Goal: Information Seeking & Learning: Learn about a topic

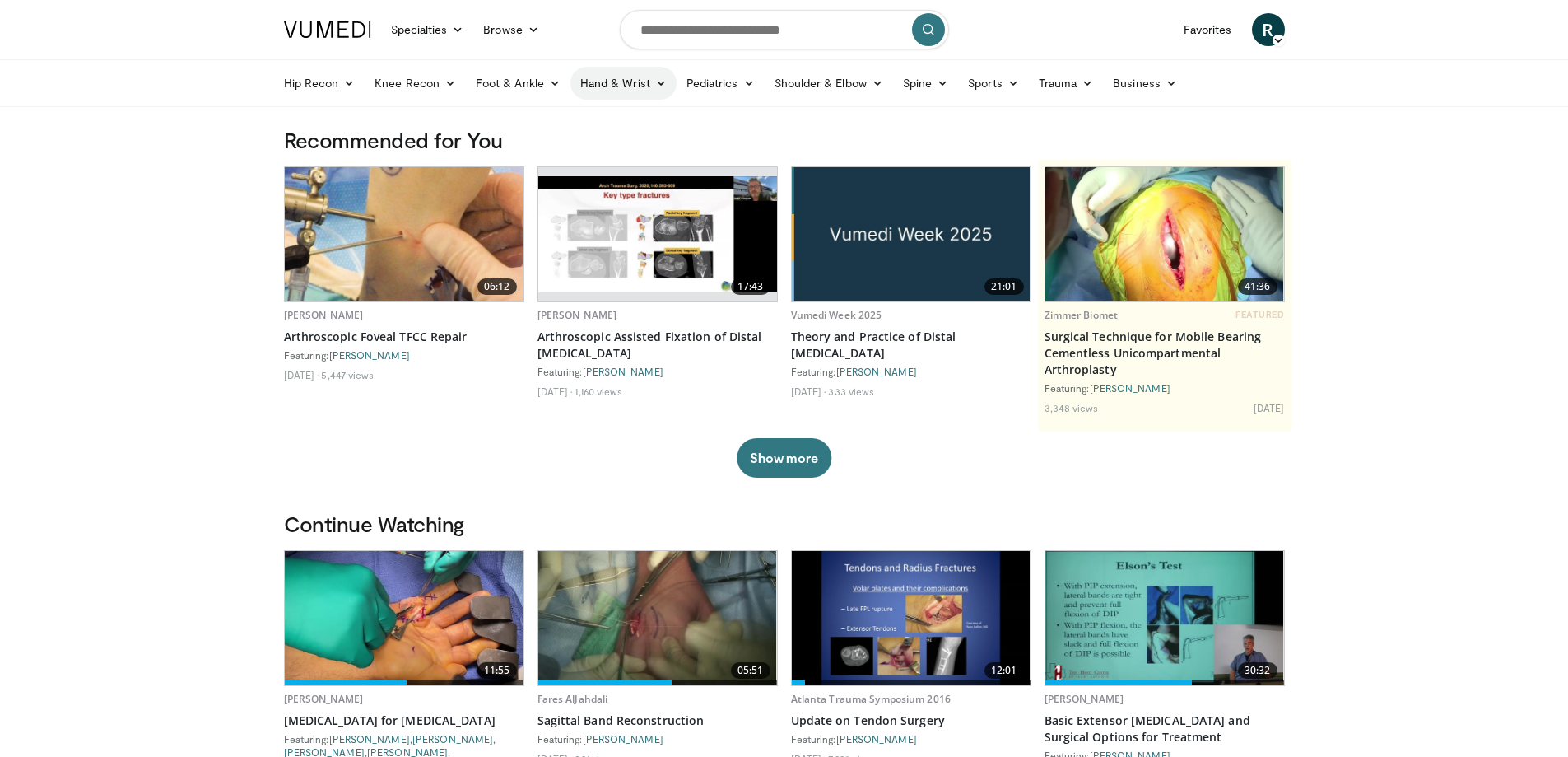
click at [628, 85] on link "Hand & Wrist" at bounding box center [623, 82] width 106 height 33
click at [601, 115] on link "Hand" at bounding box center [669, 122] width 196 height 27
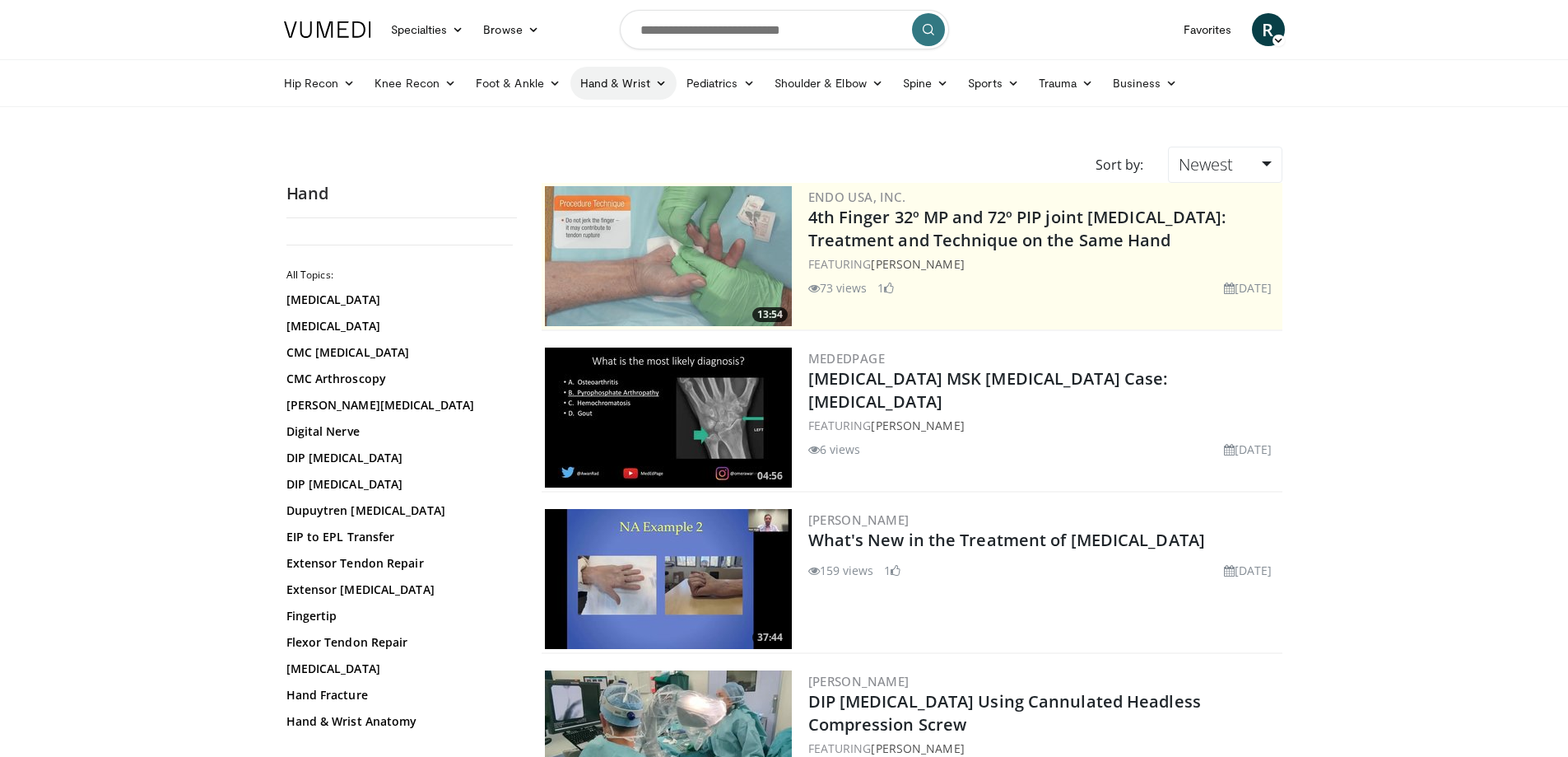
click at [634, 78] on link "Hand & Wrist" at bounding box center [623, 82] width 106 height 33
click at [601, 149] on link "Wrist" at bounding box center [669, 149] width 196 height 27
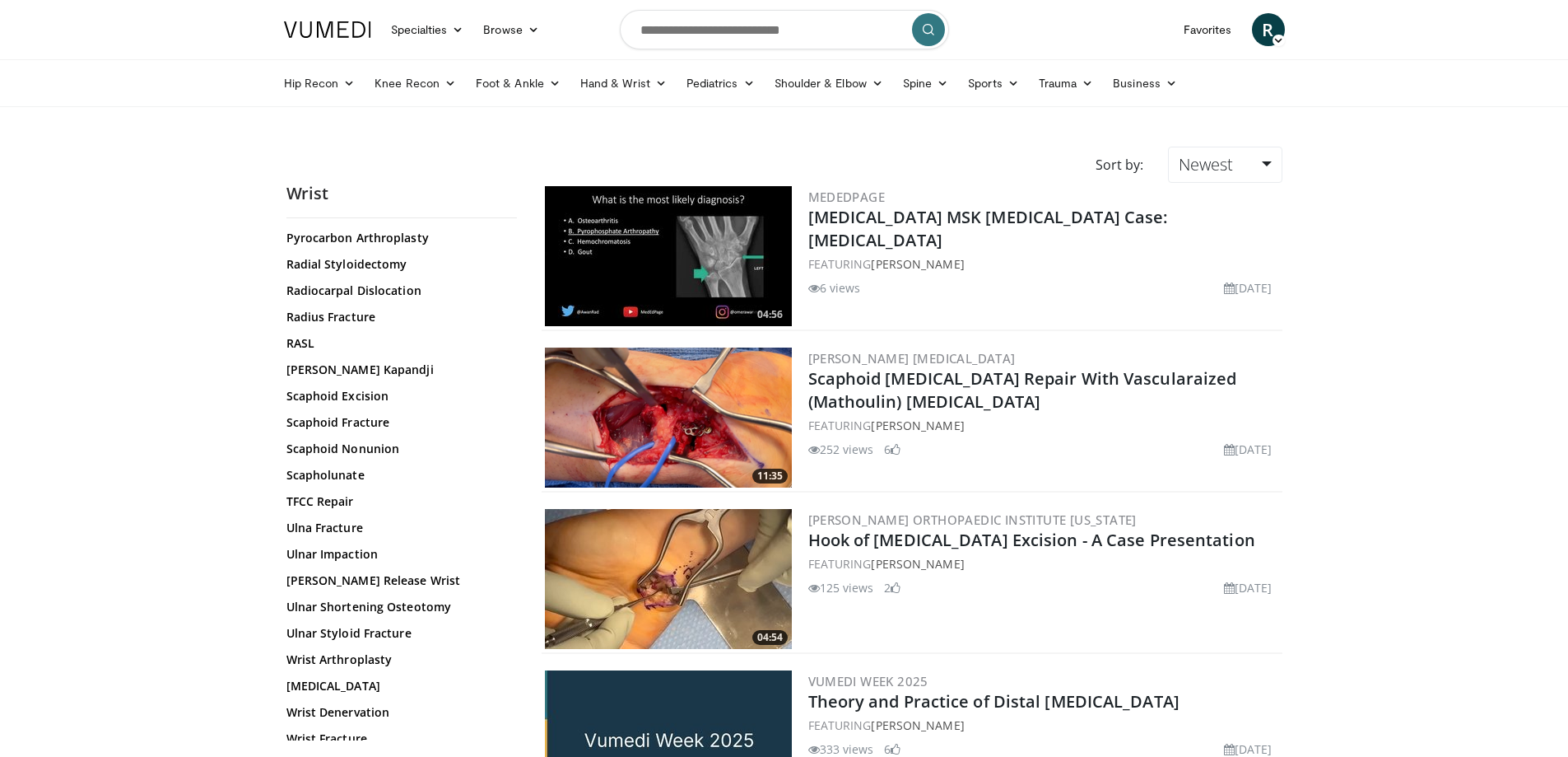
scroll to position [906, 0]
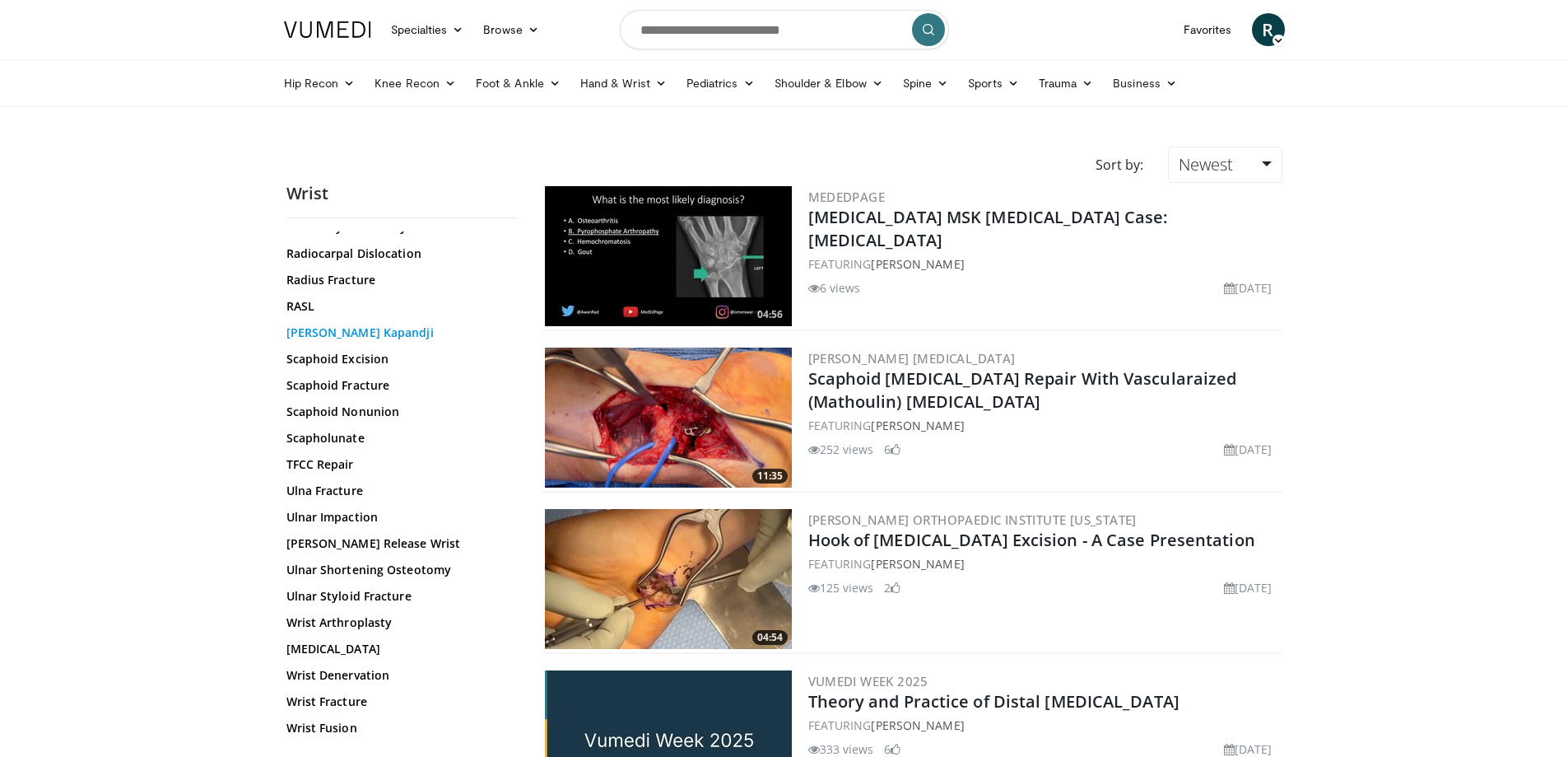
click at [337, 330] on link "Sauve Kapandji" at bounding box center [397, 333] width 222 height 17
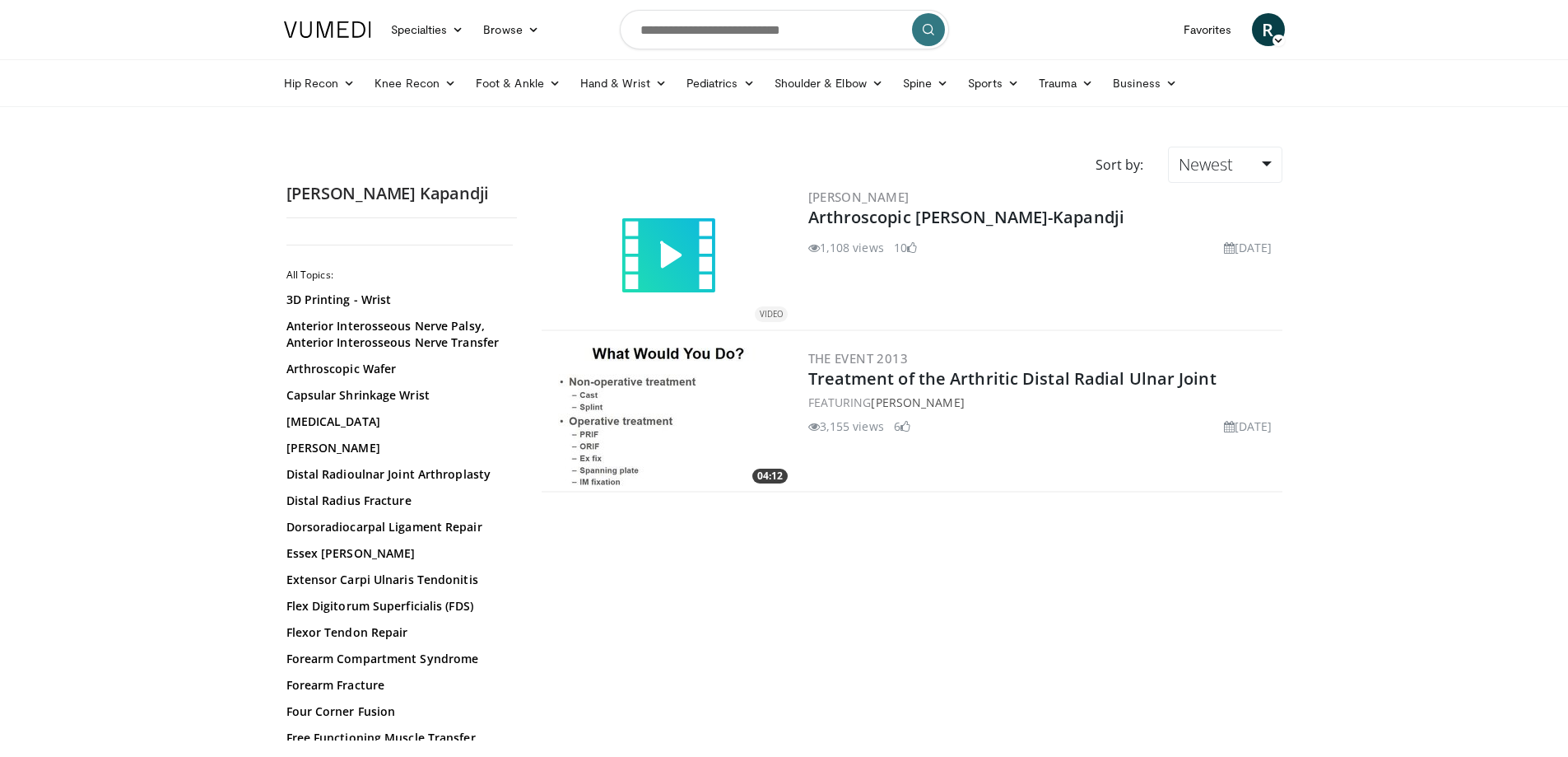
click at [717, 468] on img at bounding box center [668, 417] width 247 height 140
click at [637, 237] on img at bounding box center [668, 256] width 99 height 99
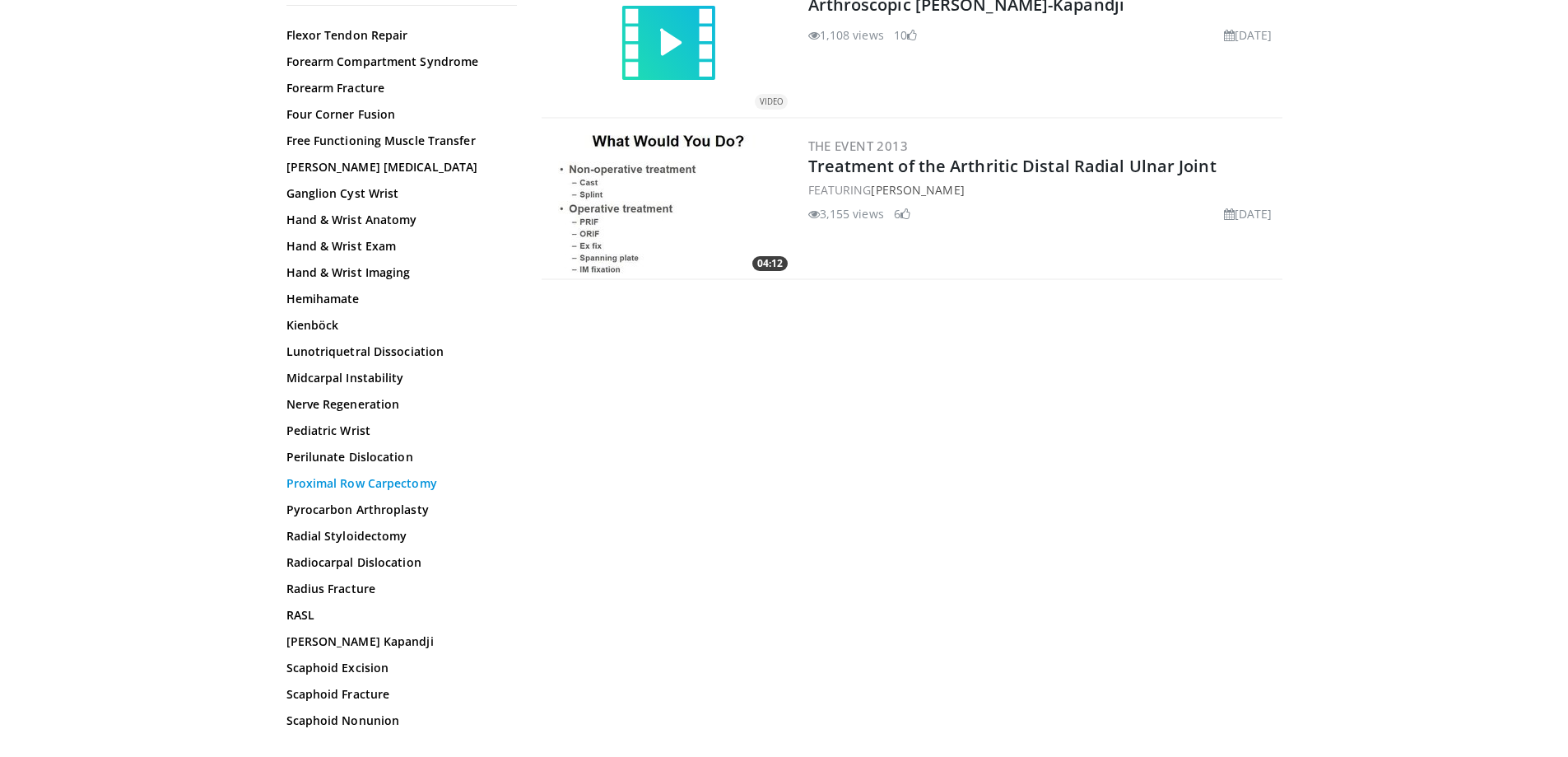
scroll to position [577, 0]
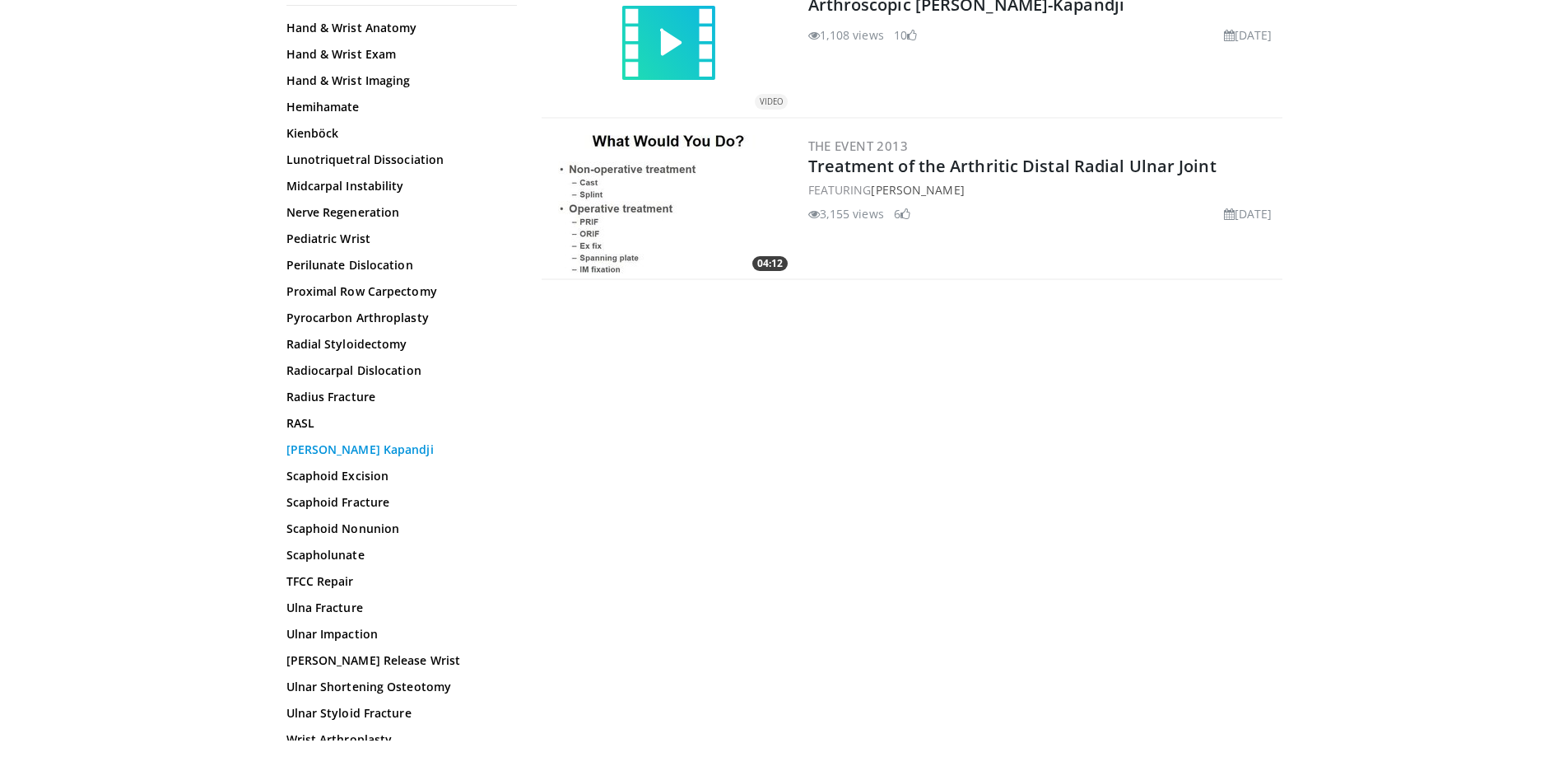
click at [350, 449] on link "Sauve Kapandji" at bounding box center [397, 449] width 222 height 17
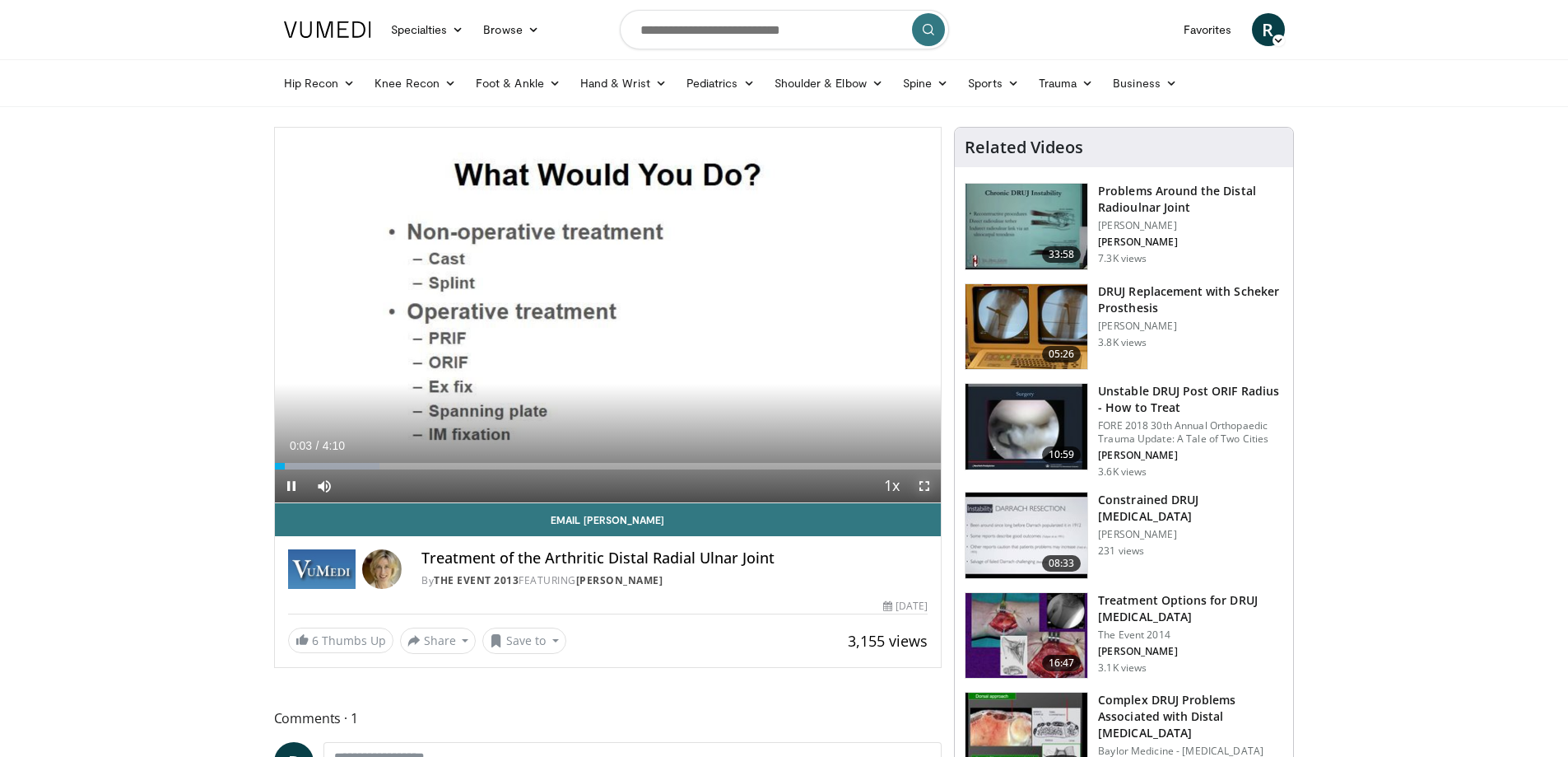
click at [928, 486] on span "Video Player" at bounding box center [924, 486] width 33 height 33
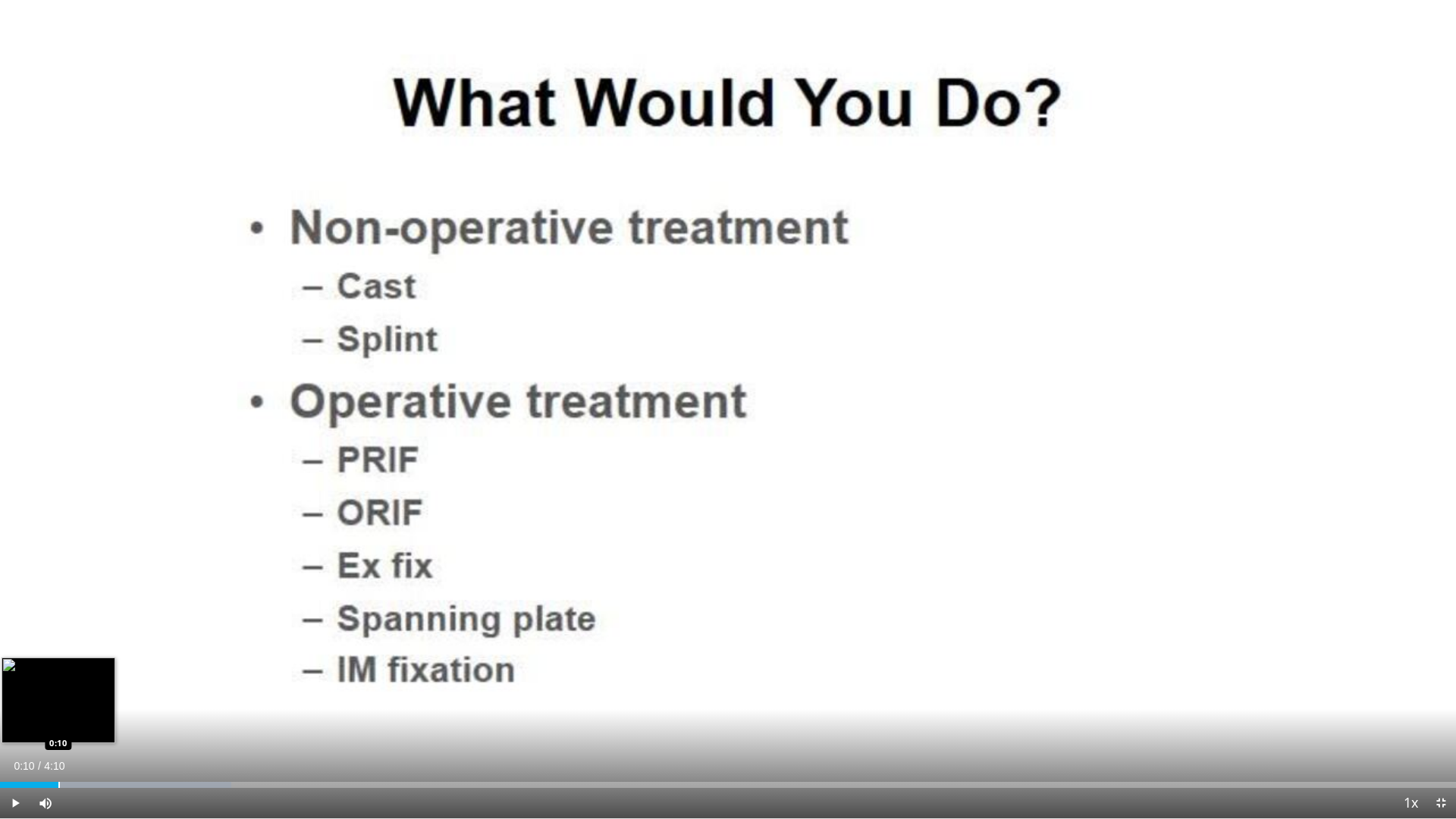
click at [59, 696] on div "Progress Bar" at bounding box center [59, 784] width 2 height 6
click at [89, 696] on div "Progress Bar" at bounding box center [89, 784] width 2 height 6
click at [108, 696] on div "Progress Bar" at bounding box center [108, 784] width 2 height 6
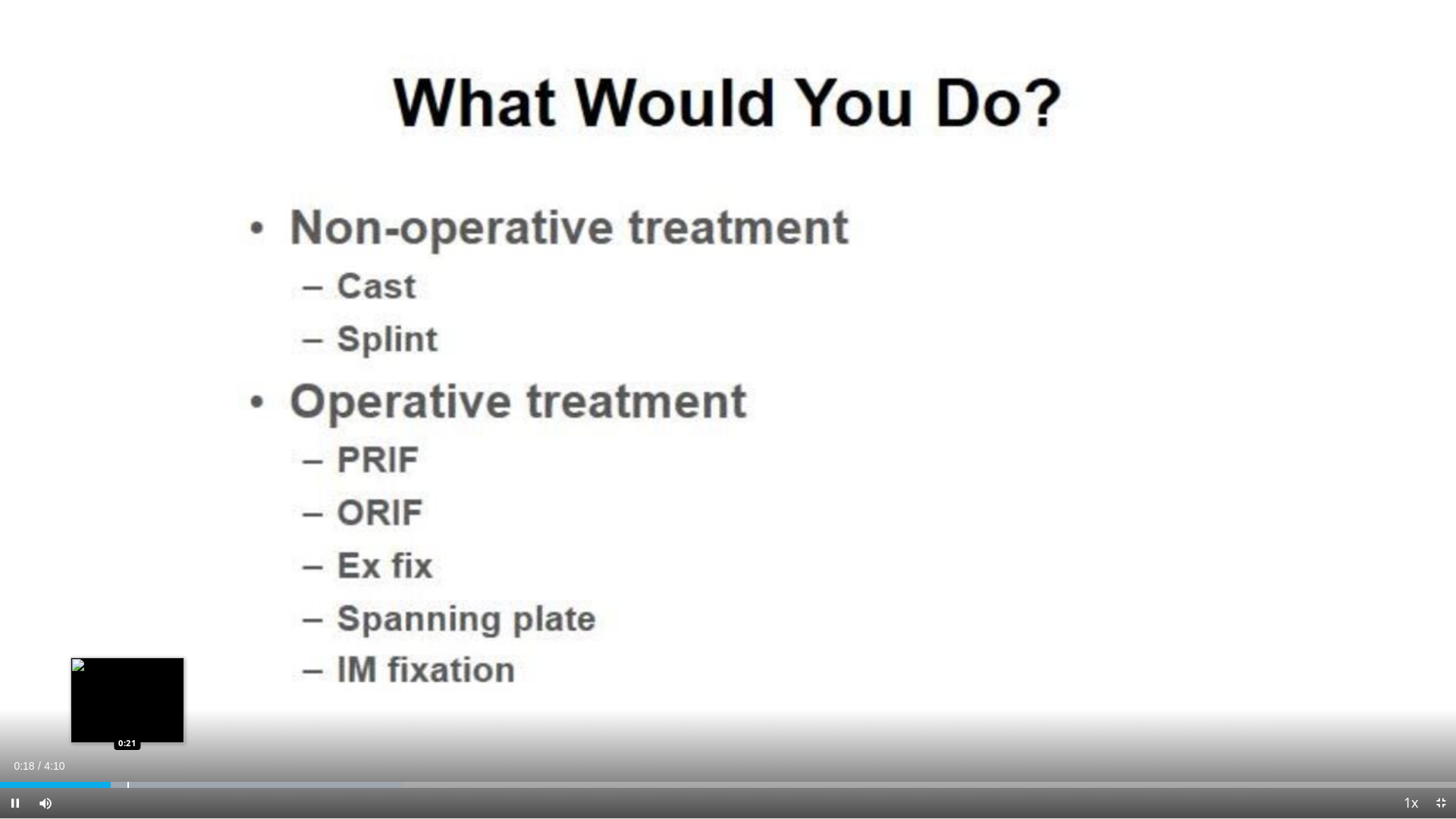
click at [128, 696] on div "Progress Bar" at bounding box center [128, 784] width 2 height 6
click at [146, 696] on div "Progress Bar" at bounding box center [145, 784] width 2 height 6
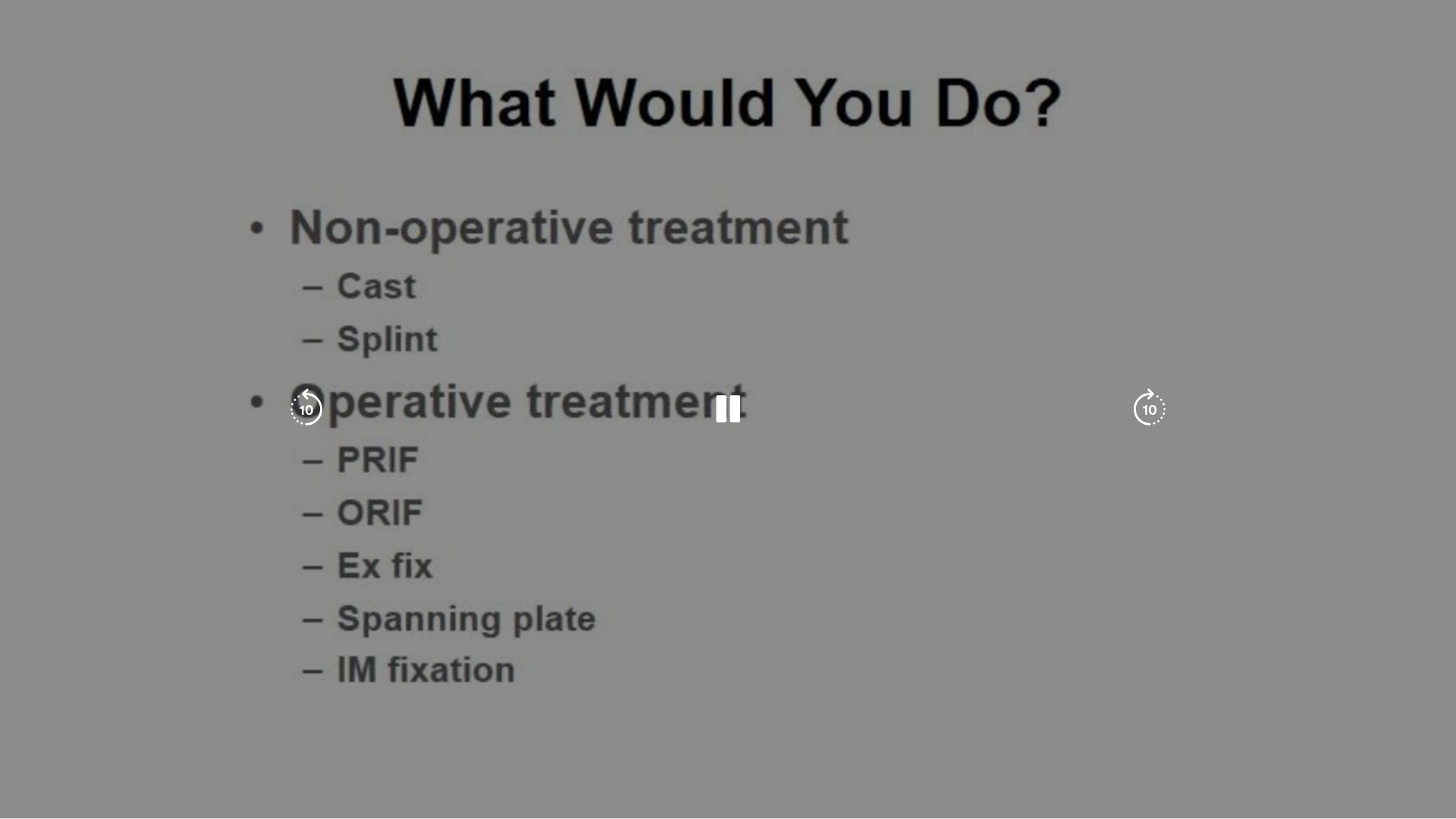
click at [155, 696] on div "10 seconds Tap to unmute" at bounding box center [728, 409] width 1456 height 818
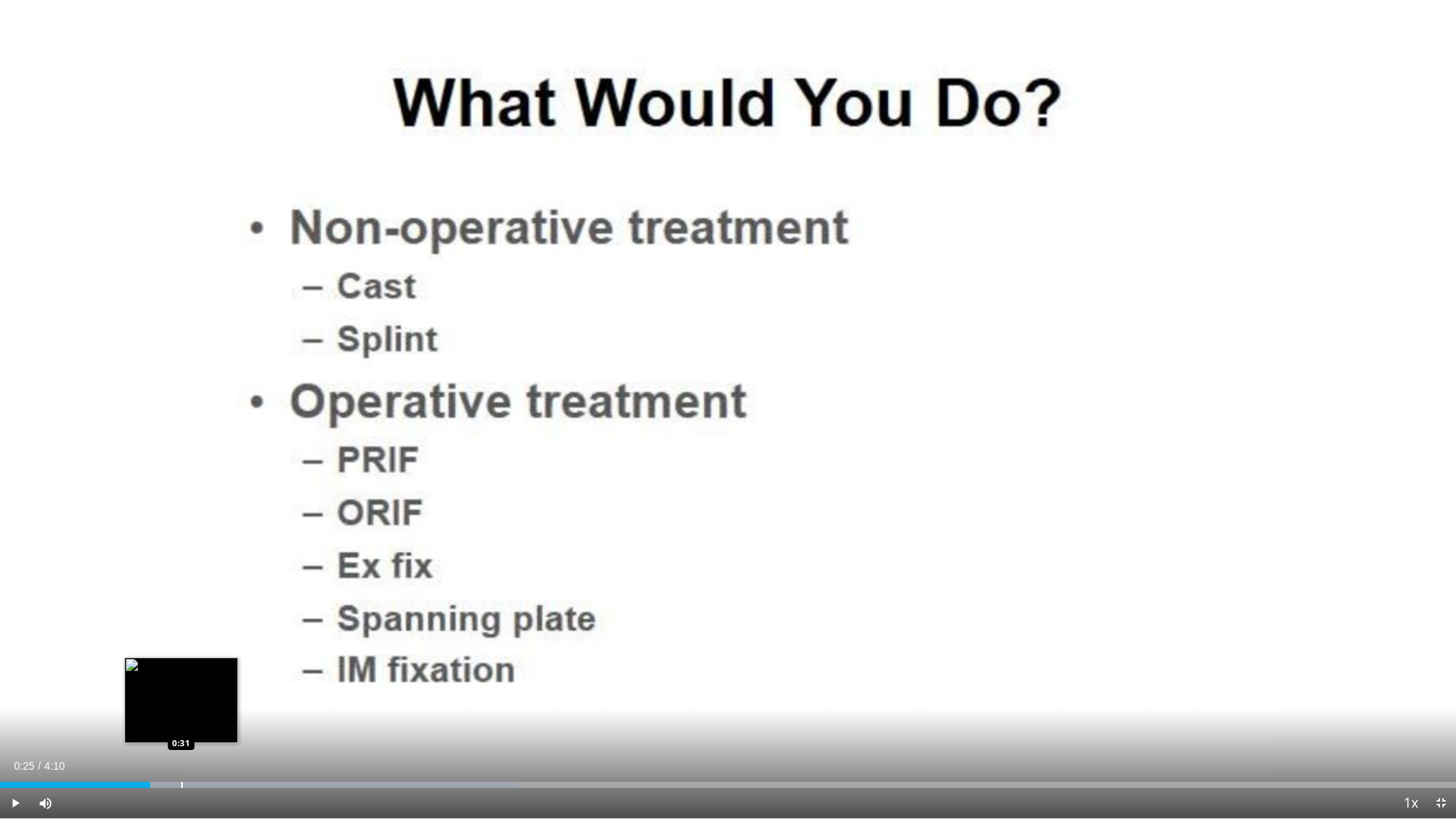
click at [182, 696] on div "Progress Bar" at bounding box center [182, 784] width 2 height 6
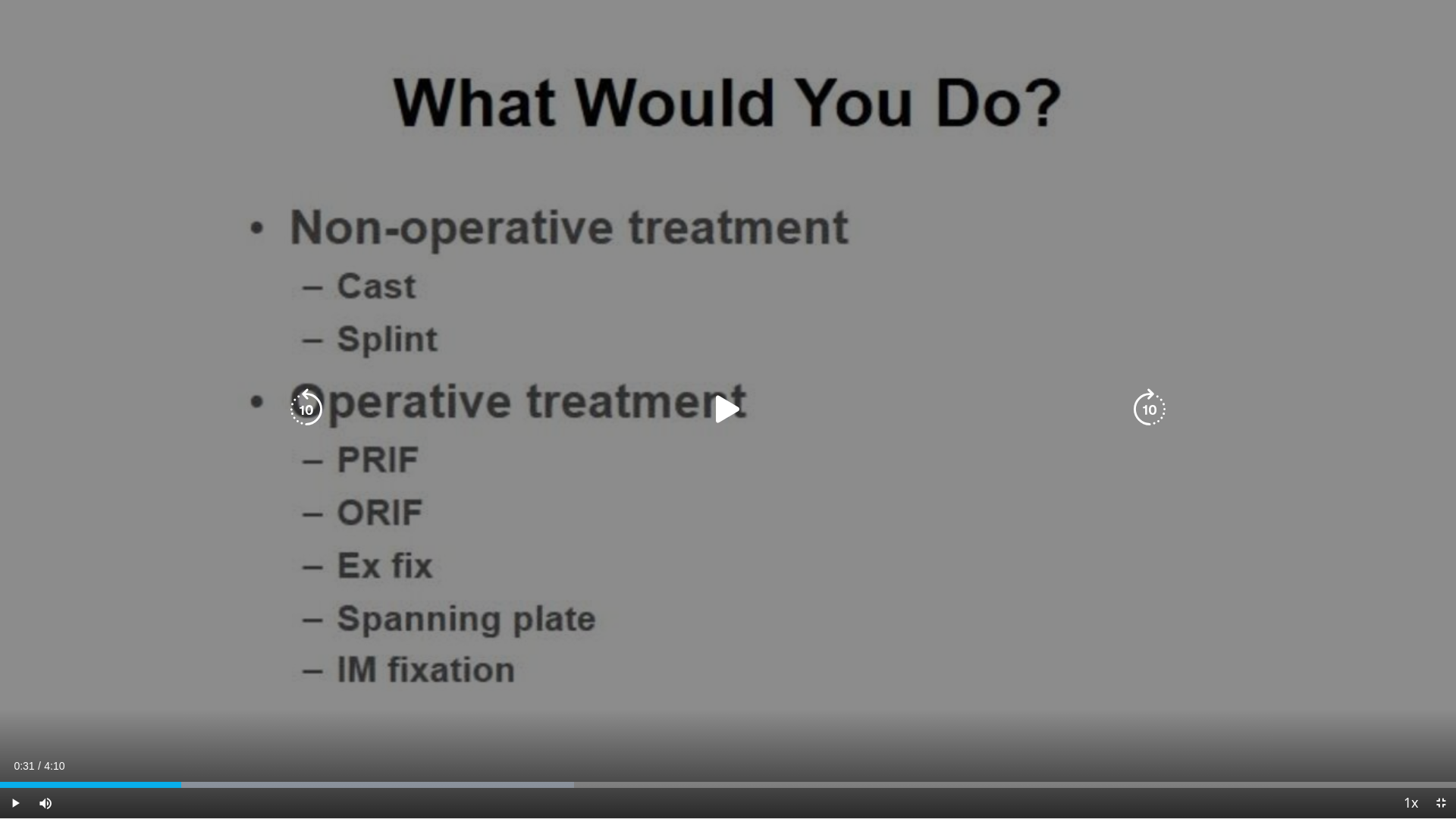
click at [718, 407] on icon "Video Player" at bounding box center [728, 410] width 42 height 42
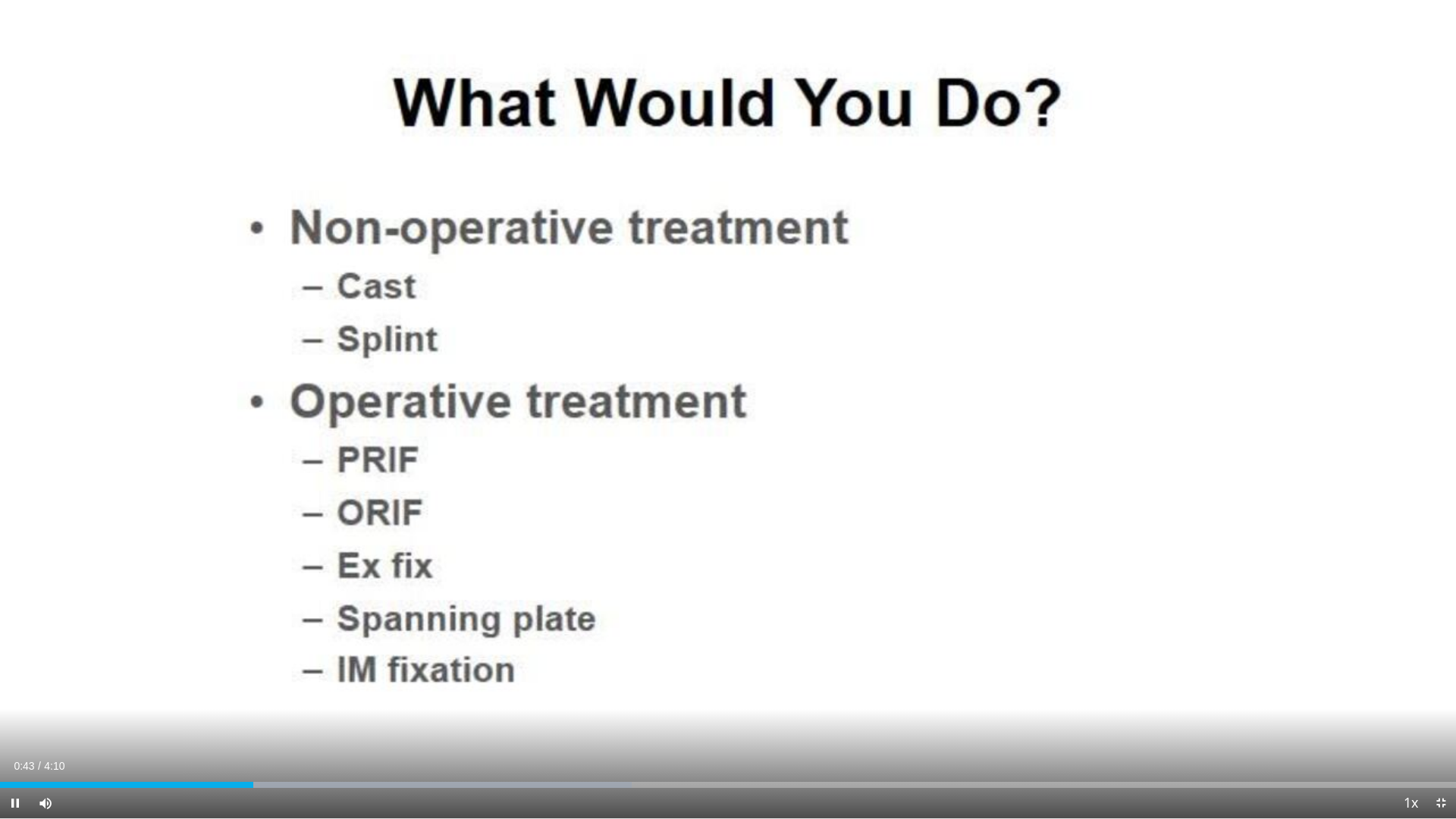
click at [265, 696] on div "Current Time 0:43 / Duration 4:10 Pause Skip Backward Skip Forward Mute Loaded …" at bounding box center [728, 803] width 1456 height 30
click at [274, 696] on div "Current Time 0:44 / Duration 4:10 Pause Skip Backward Skip Forward Mute Loaded …" at bounding box center [728, 803] width 1456 height 30
click at [290, 696] on div "Progress Bar" at bounding box center [291, 784] width 2 height 6
click at [337, 696] on div "Progress Bar" at bounding box center [338, 784] width 2 height 6
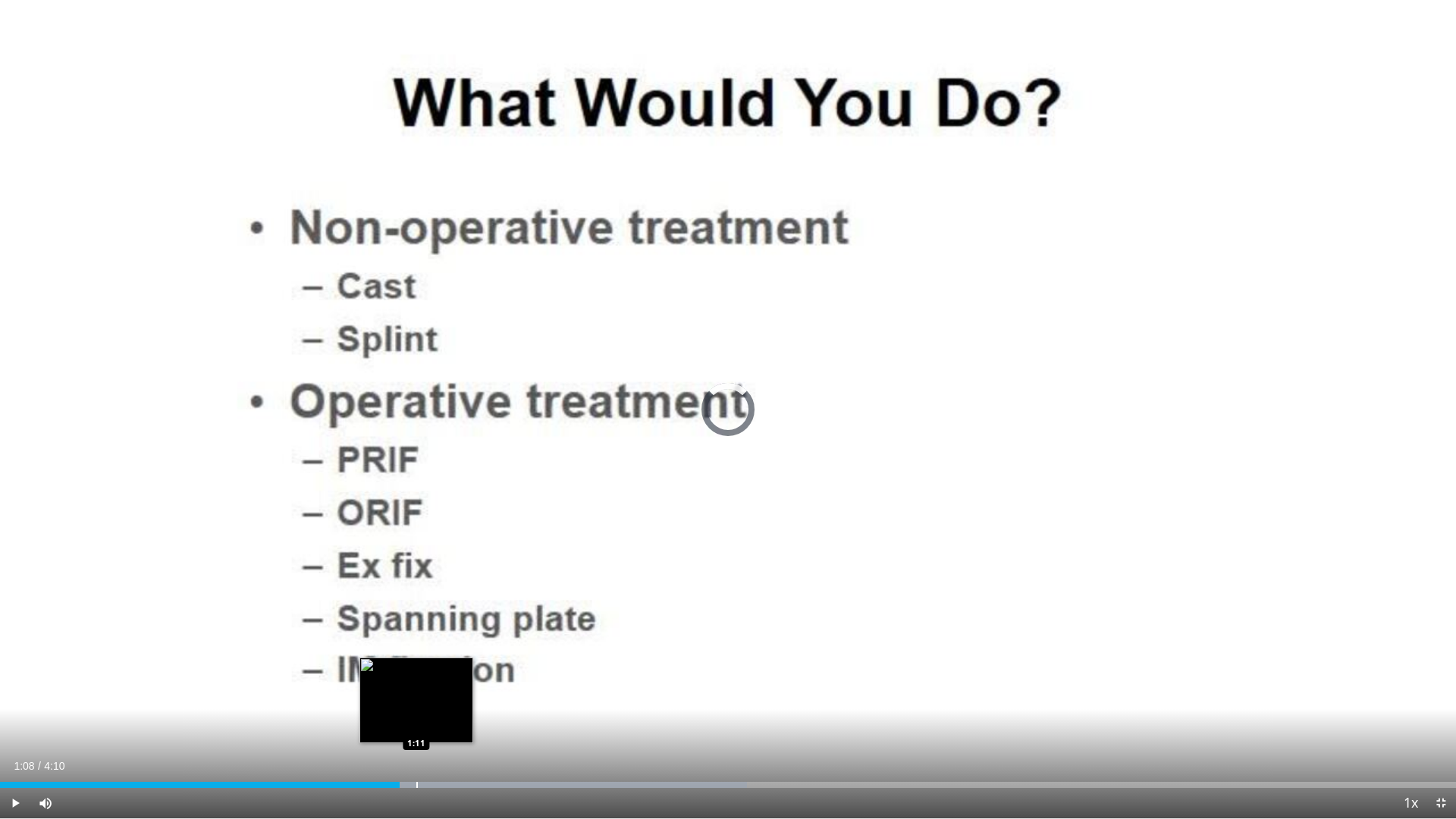
click at [416, 696] on div "Progress Bar" at bounding box center [417, 784] width 2 height 6
click at [445, 696] on div "Progress Bar" at bounding box center [445, 784] width 2 height 6
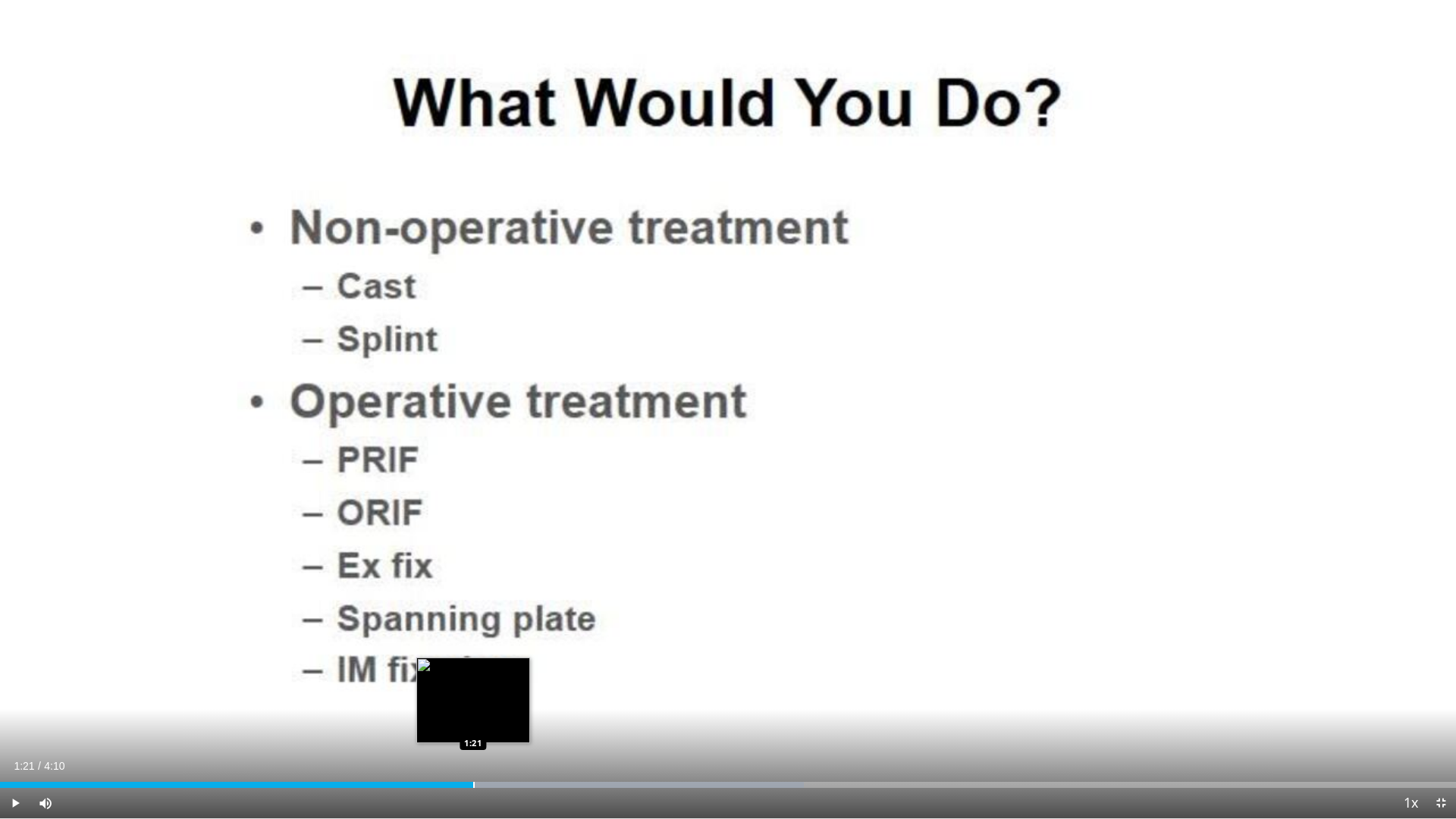
click at [473, 696] on div "Progress Bar" at bounding box center [474, 784] width 2 height 6
click at [500, 696] on div "Progress Bar" at bounding box center [501, 784] width 2 height 6
click at [529, 696] on div "Progress Bar" at bounding box center [528, 784] width 2 height 6
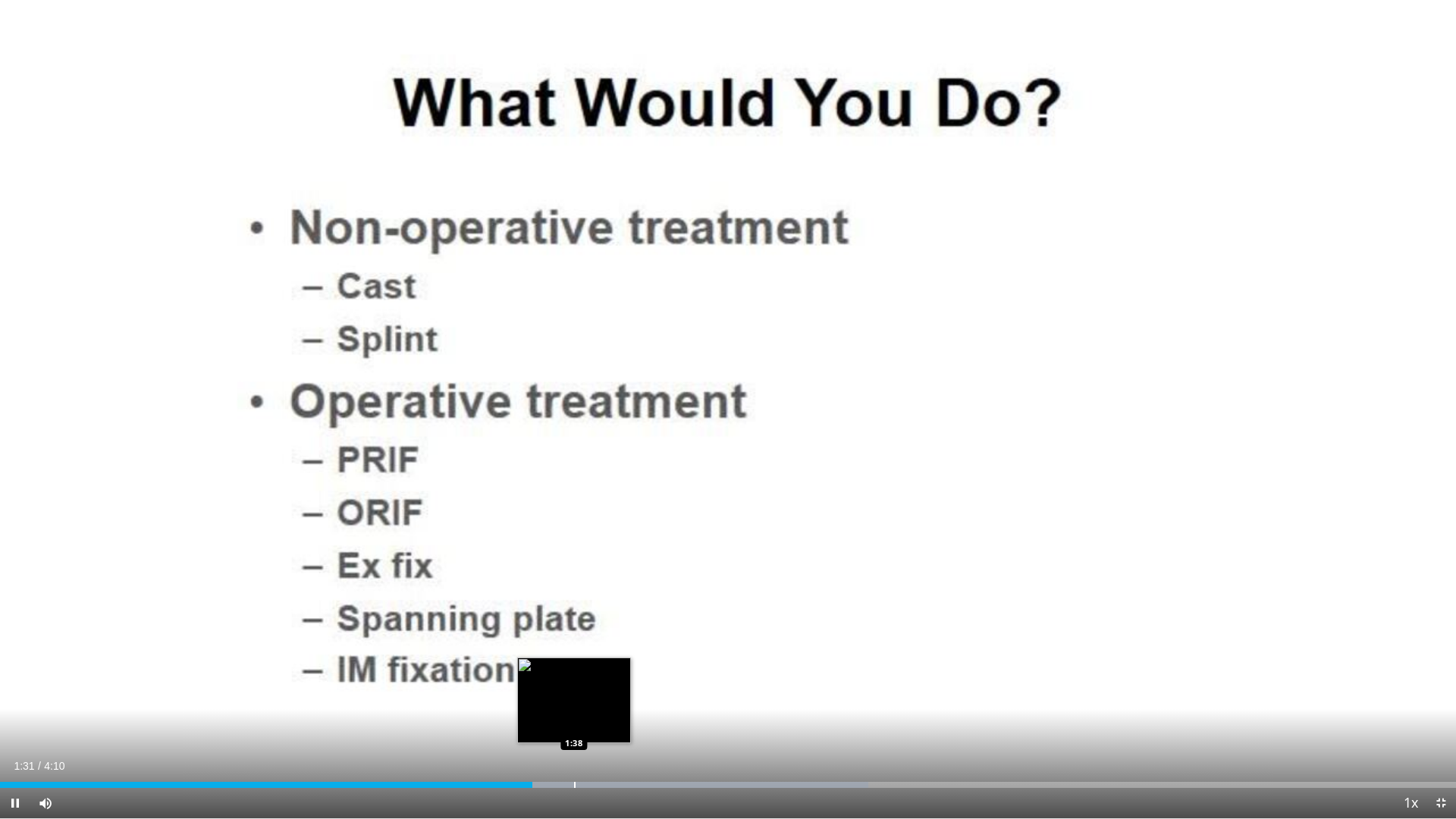
click at [576, 696] on div "Progress Bar" at bounding box center [613, 784] width 513 height 6
click at [620, 696] on div "Loaded : 63.63% 1:39 1:46" at bounding box center [728, 781] width 1456 height 15
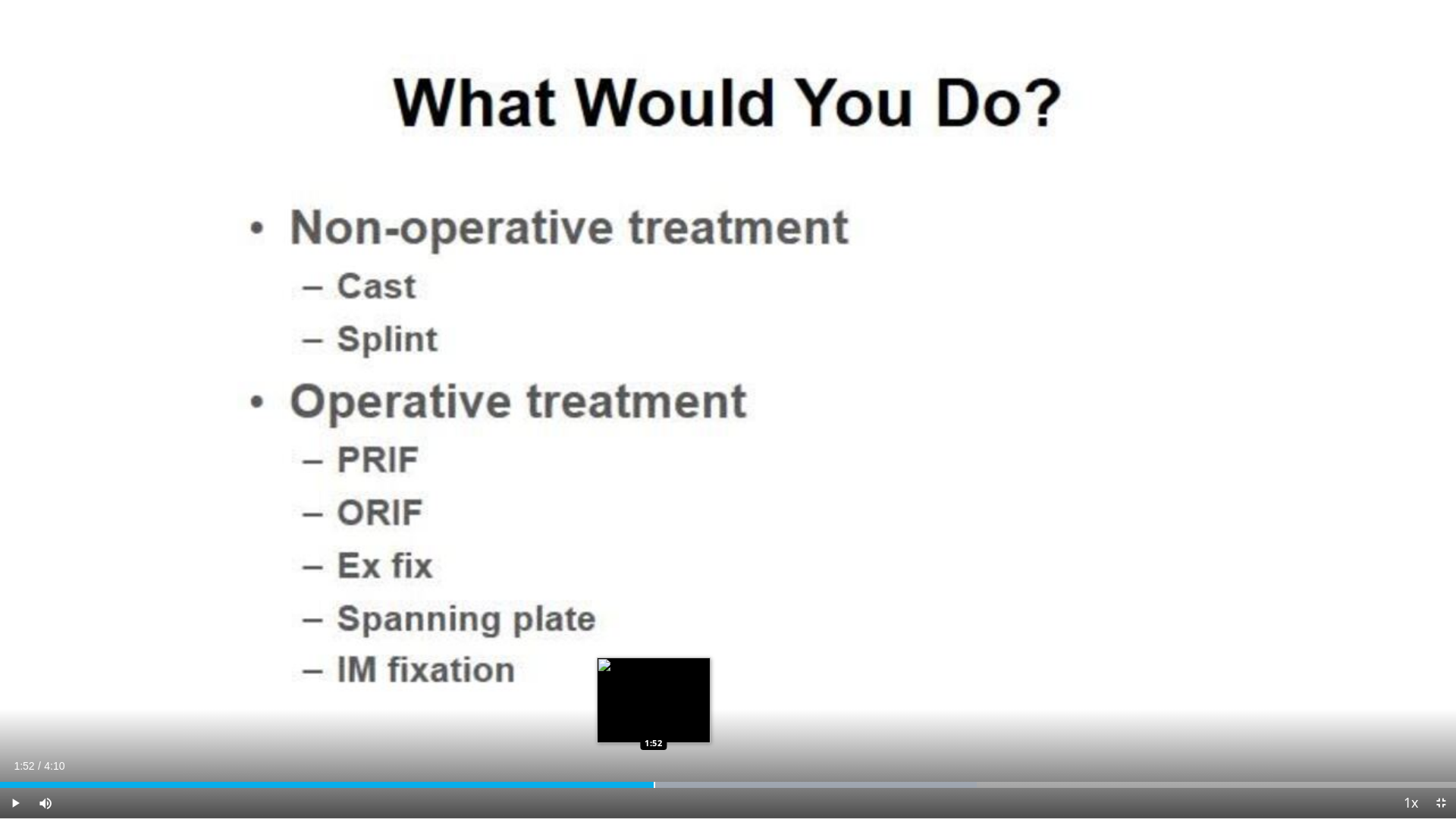
click at [654, 696] on div "Progress Bar" at bounding box center [655, 784] width 2 height 6
click at [699, 696] on div "Progress Bar" at bounding box center [699, 784] width 2 height 6
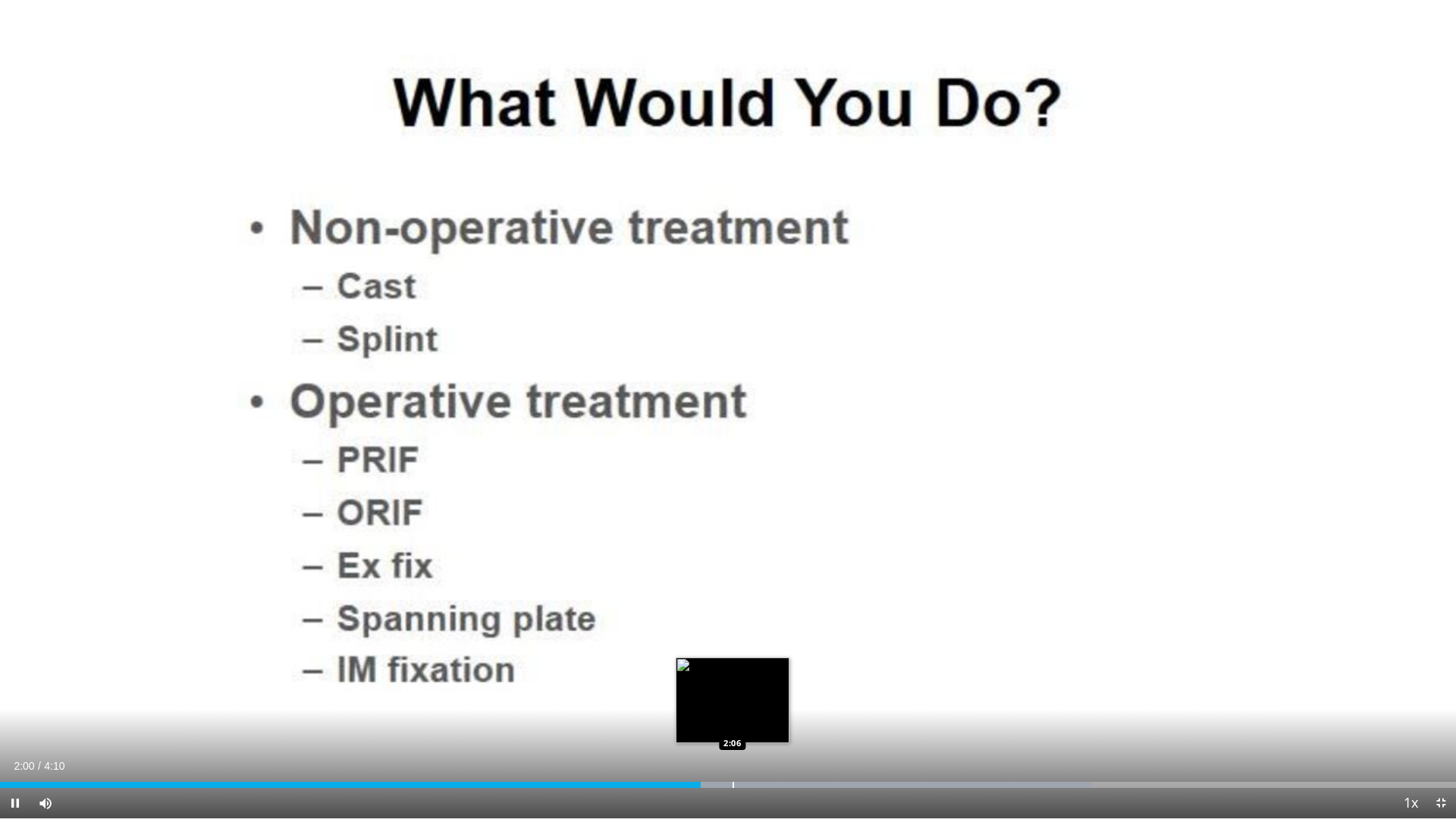
click at [734, 696] on div "Progress Bar" at bounding box center [809, 784] width 563 height 6
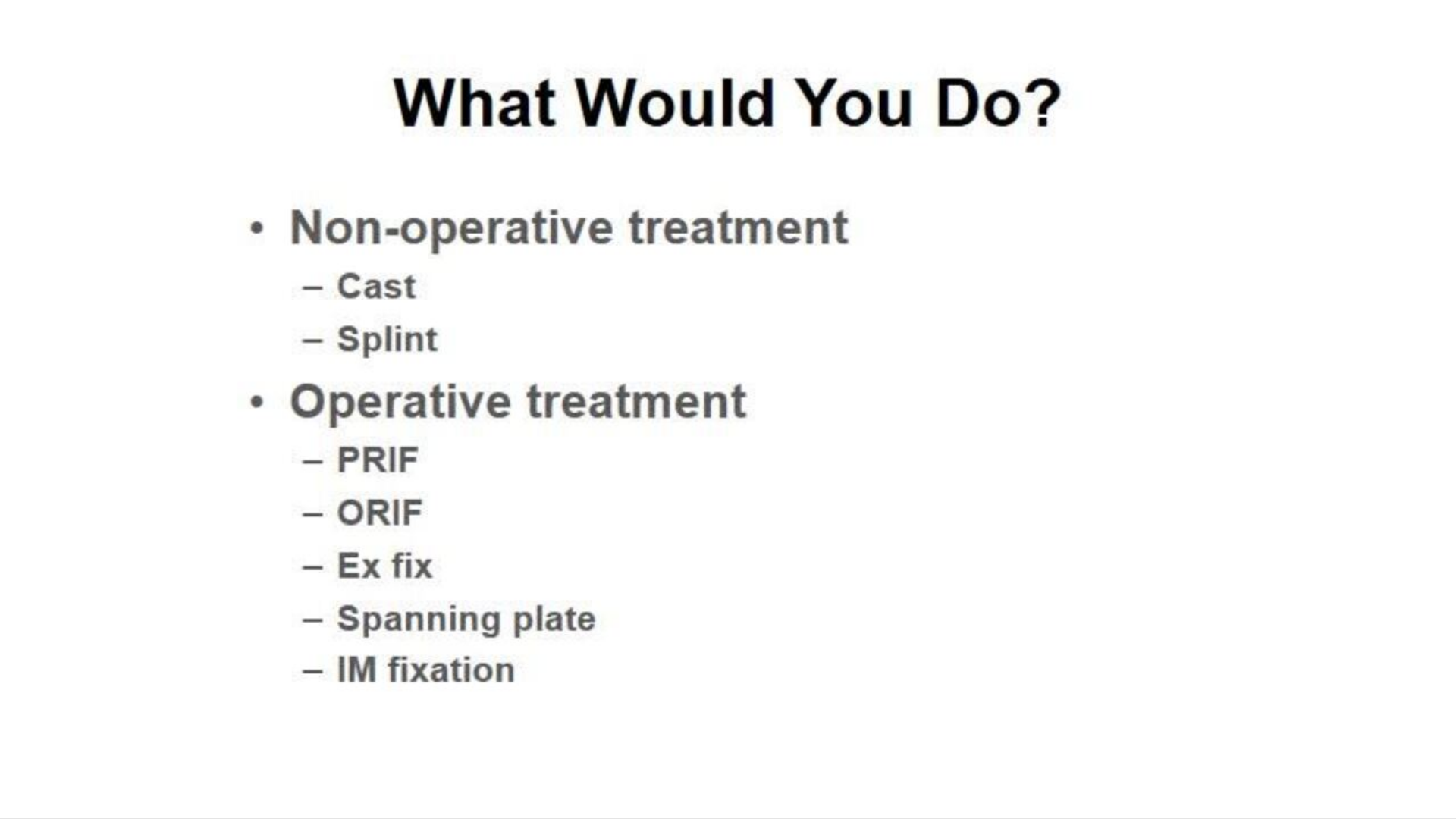
click at [802, 696] on div "10 seconds Tap to unmute" at bounding box center [728, 409] width 1456 height 818
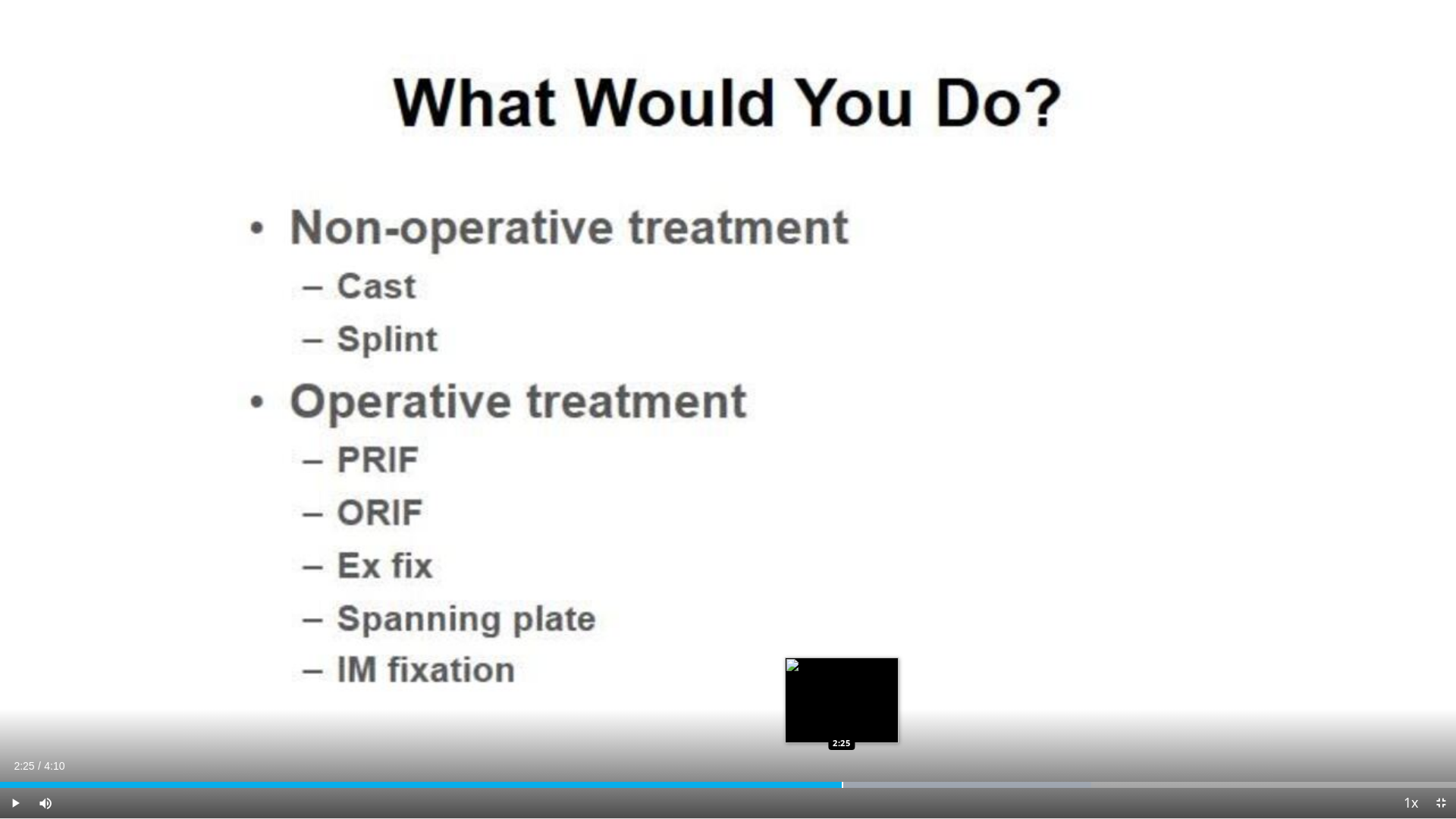
click at [844, 696] on div "Loaded : 74.95% 2:25 2:25" at bounding box center [728, 784] width 1456 height 6
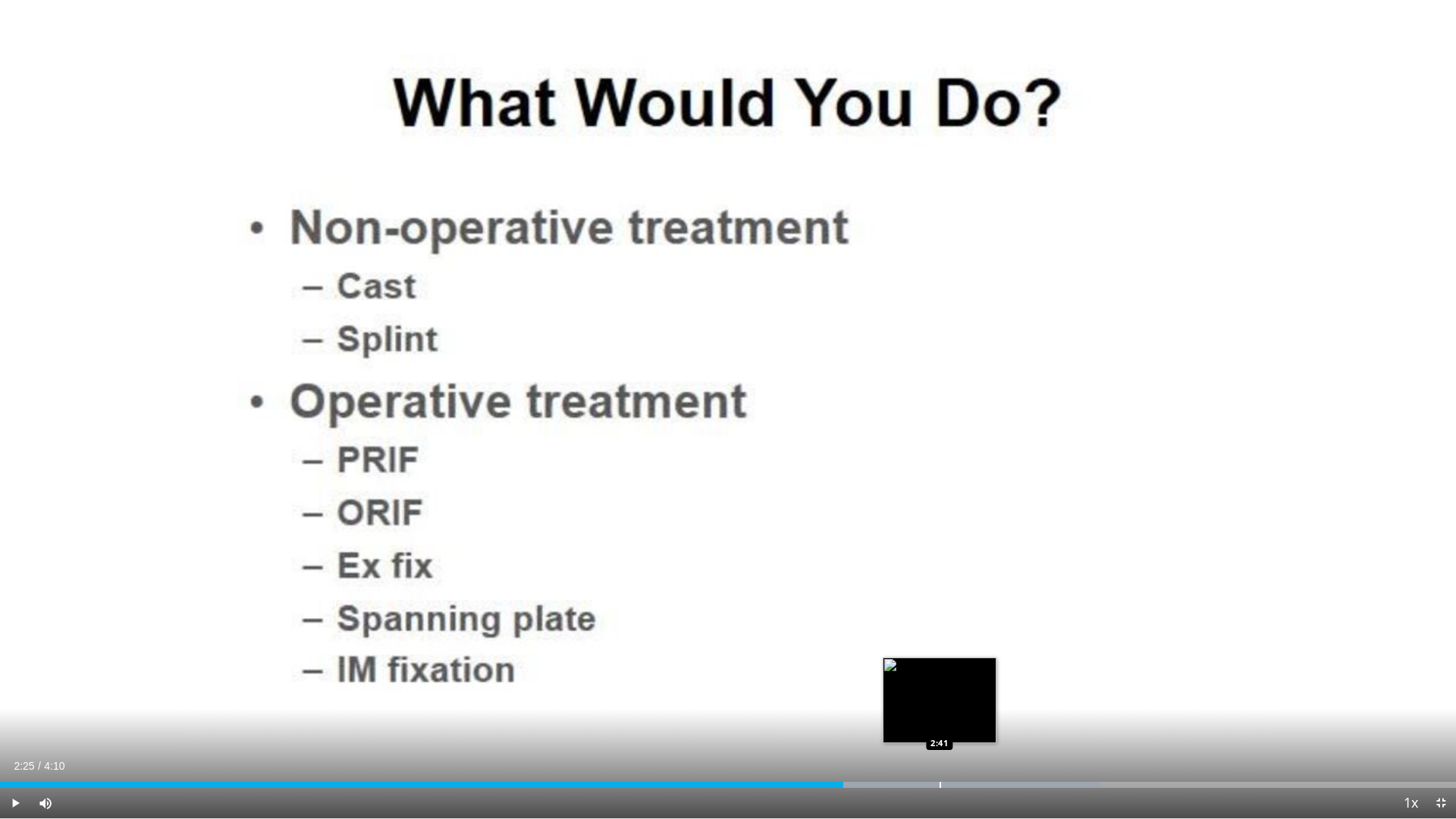
click at [943, 696] on div "Loaded : 75.56% 2:25 2:41" at bounding box center [728, 784] width 1456 height 6
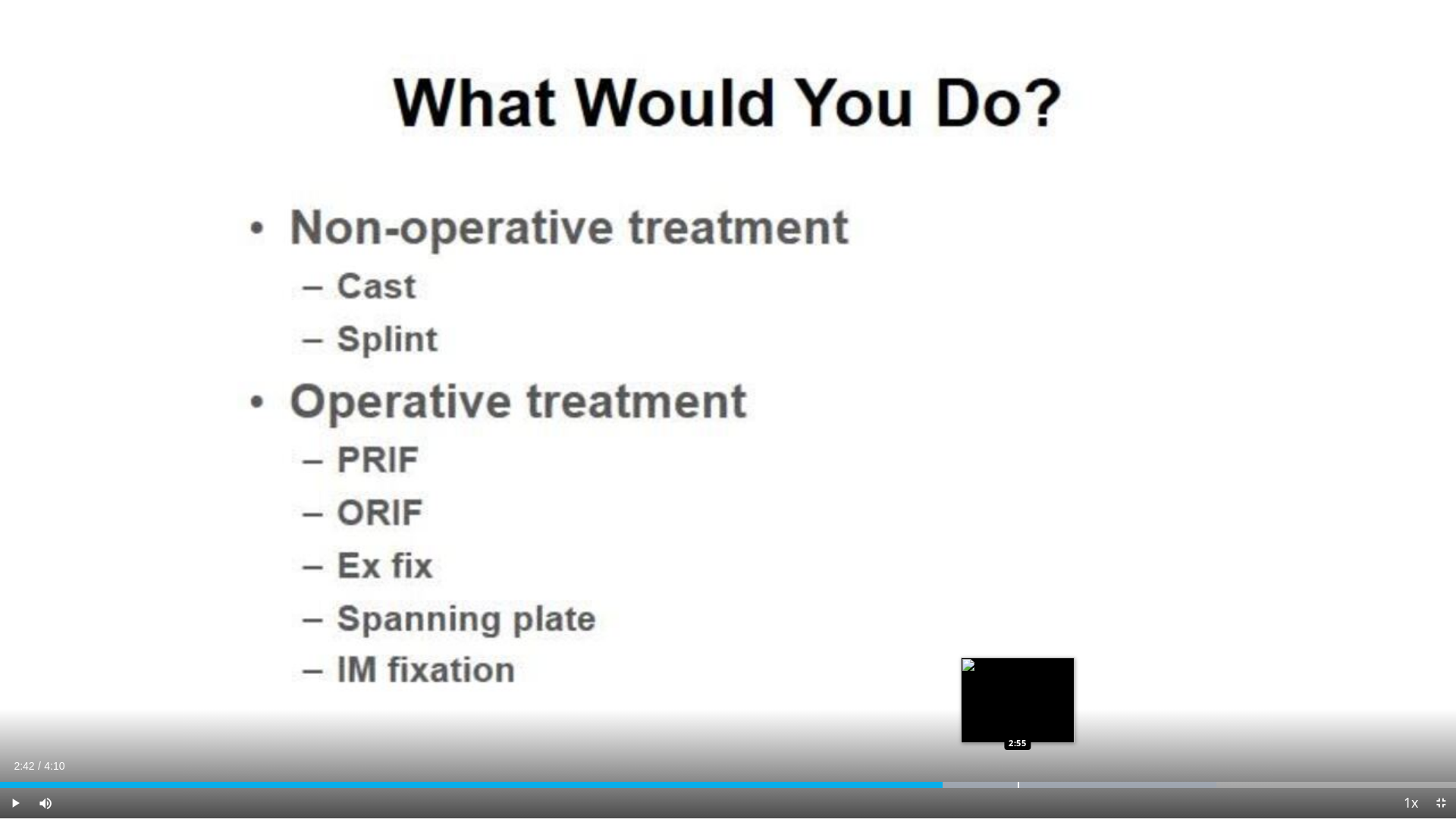
click at [1020, 696] on div "Loaded : 83.52% 2:42 2:55" at bounding box center [728, 781] width 1456 height 15
click at [19, 696] on span "Video Player" at bounding box center [15, 803] width 30 height 30
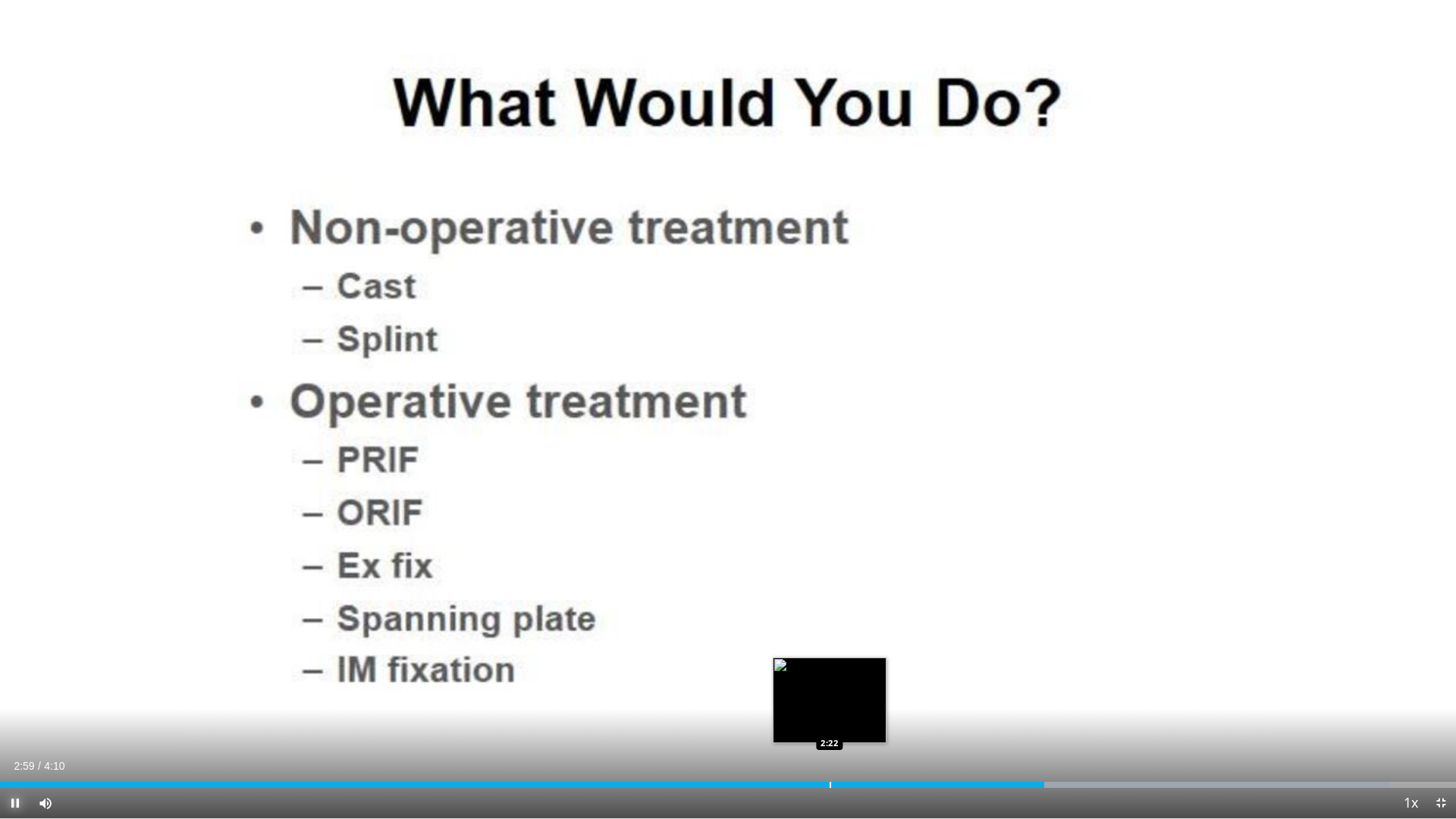
click at [830, 696] on div "Progress Bar" at bounding box center [831, 784] width 2 height 6
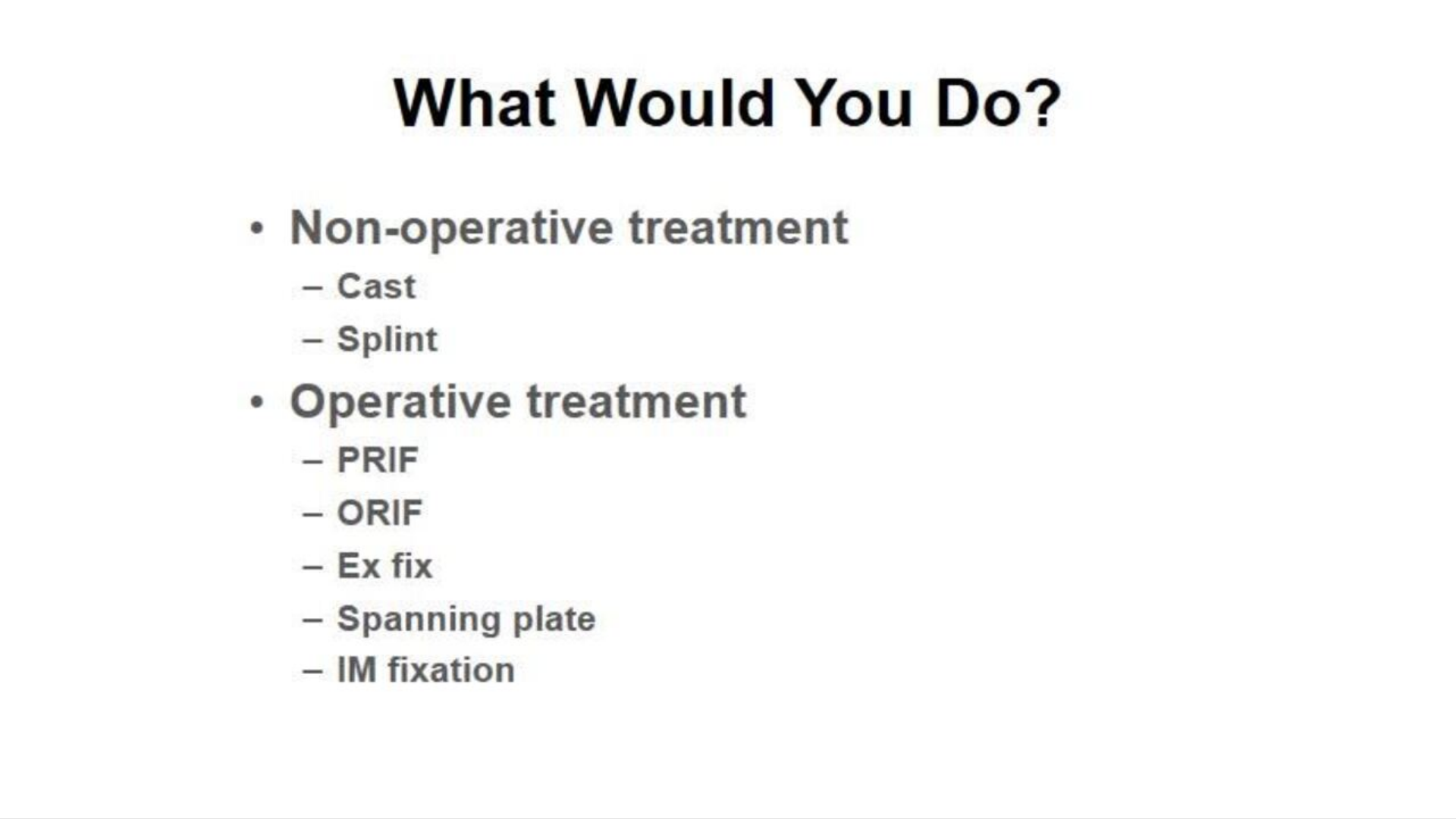
click at [767, 696] on video-js "**********" at bounding box center [728, 410] width 1456 height 819
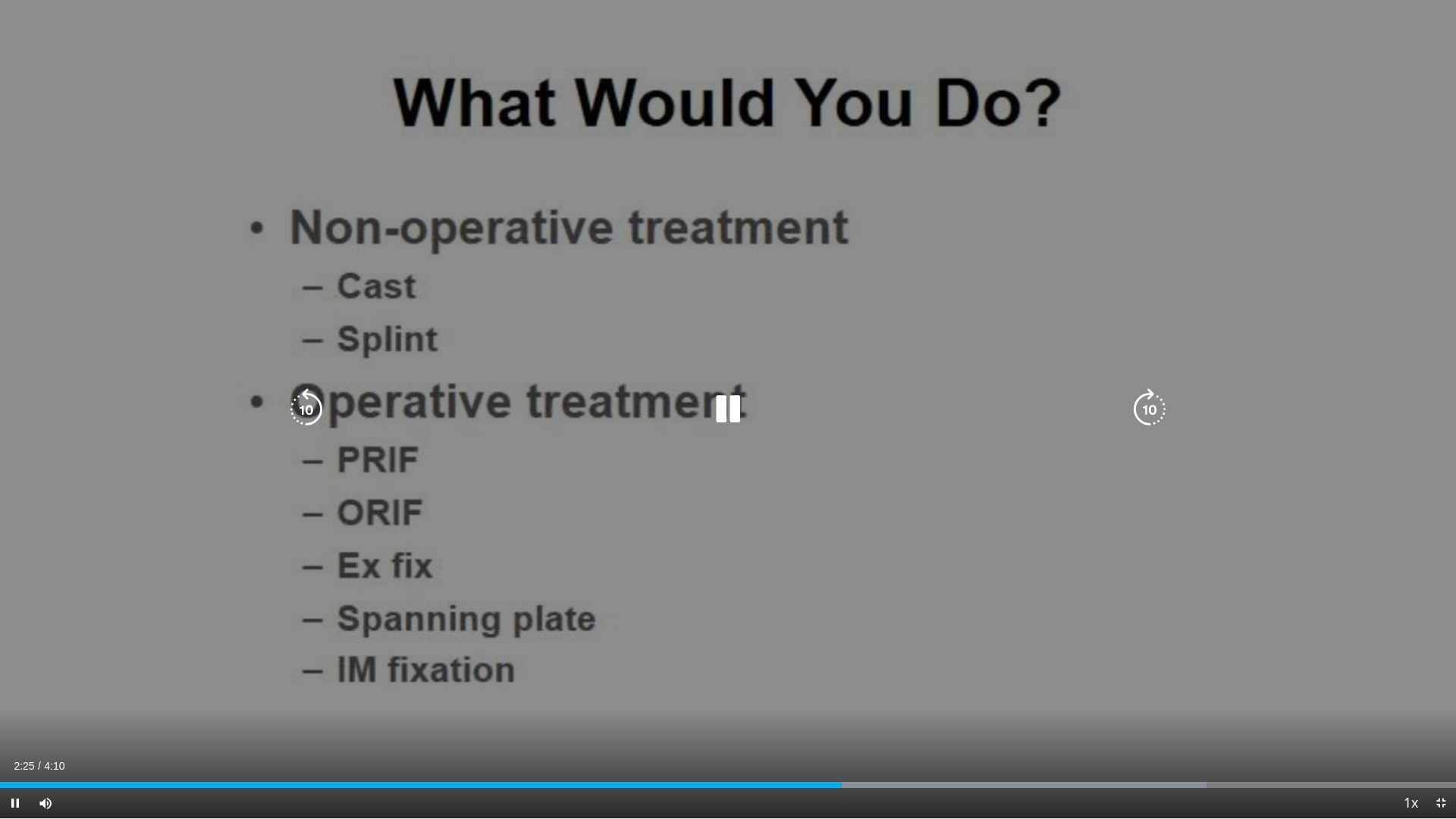
click at [944, 696] on div "Loaded : 82.84% 2:25 2:42" at bounding box center [728, 781] width 1456 height 15
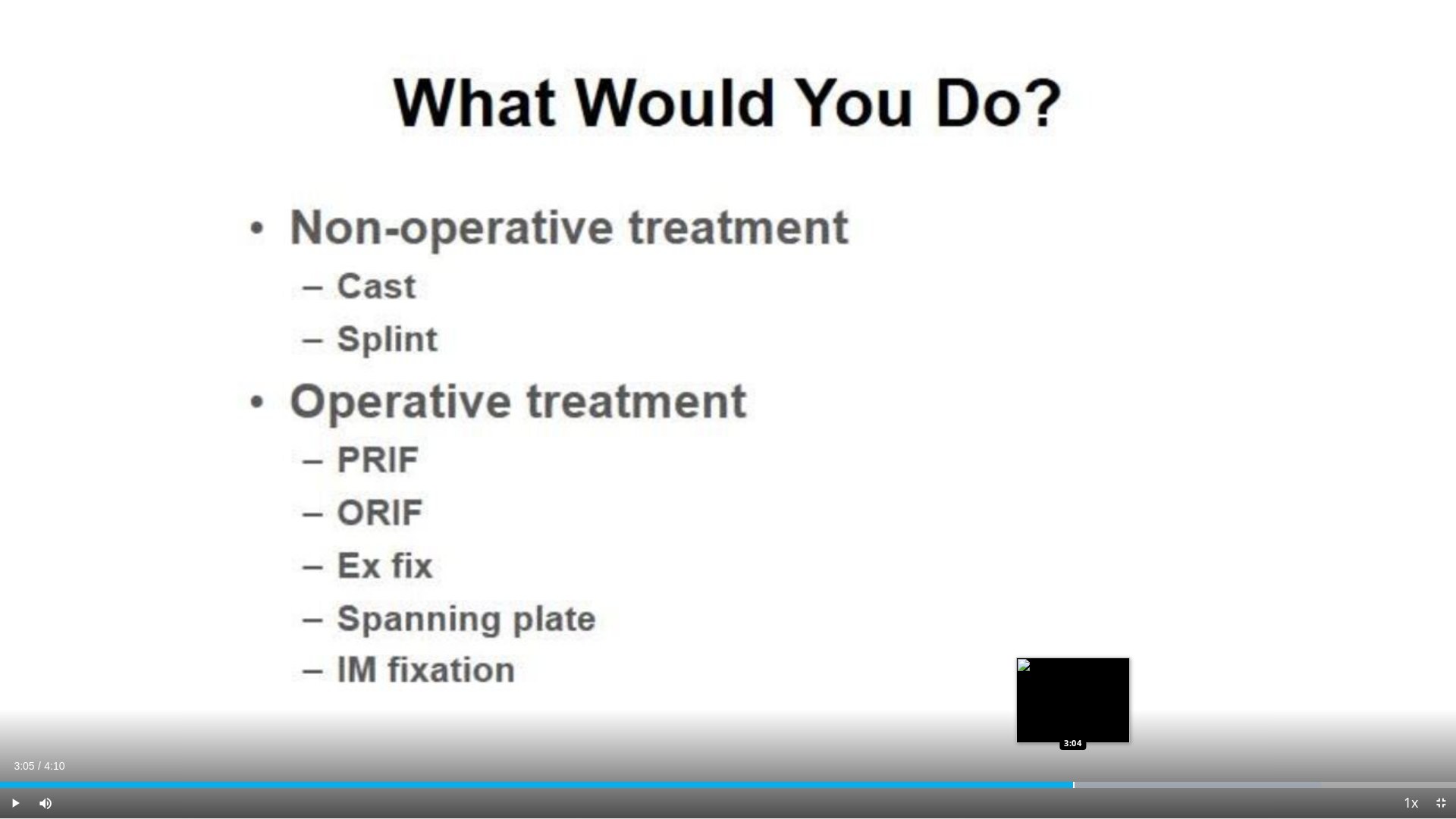
click at [1074, 696] on div "Progress Bar" at bounding box center [1074, 784] width 2 height 6
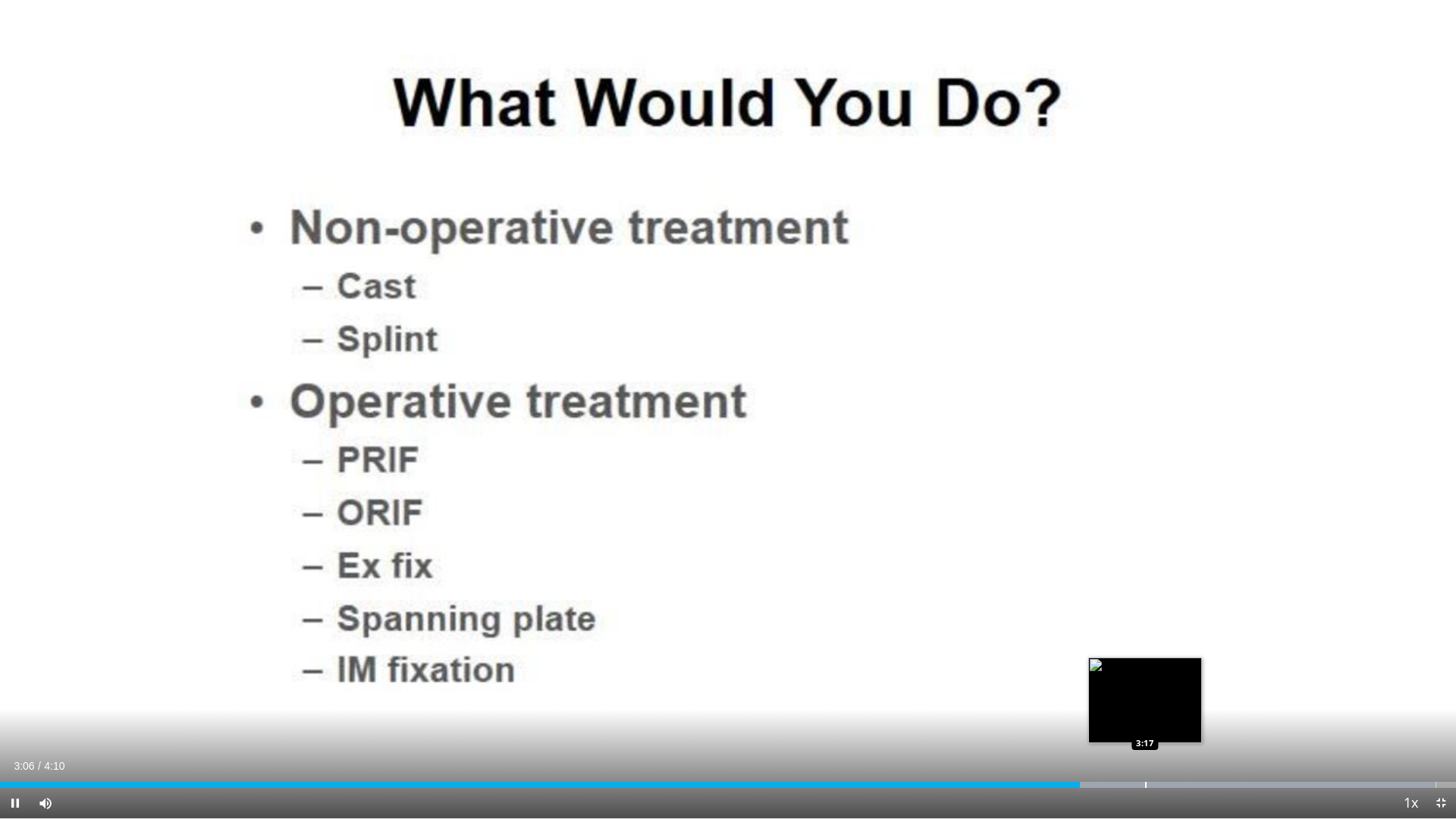
click at [1146, 696] on div "Progress Bar" at bounding box center [1146, 784] width 2 height 6
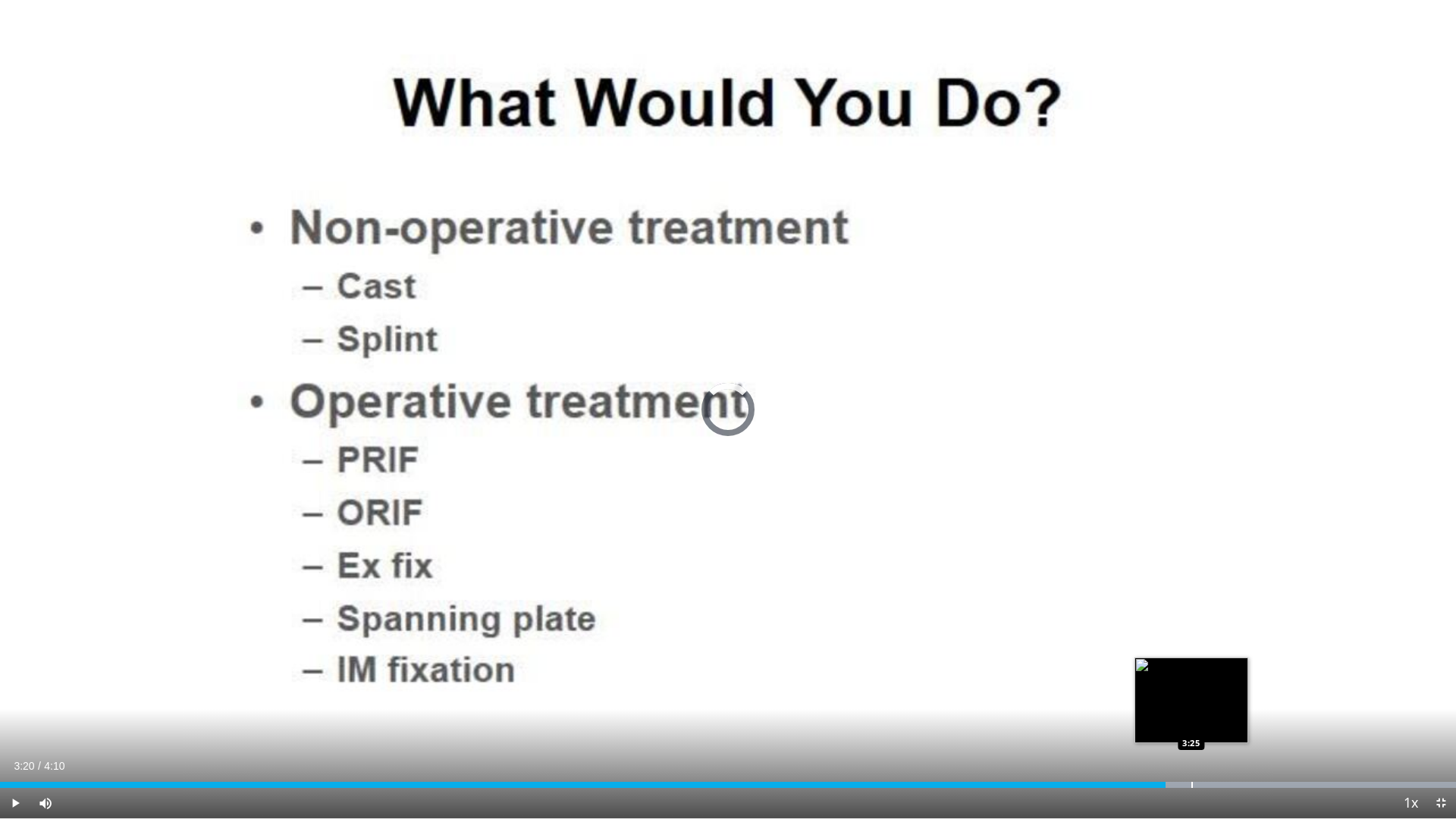
click at [1191, 696] on div "Loaded : 100.00% 3:20 3:25" at bounding box center [728, 781] width 1456 height 15
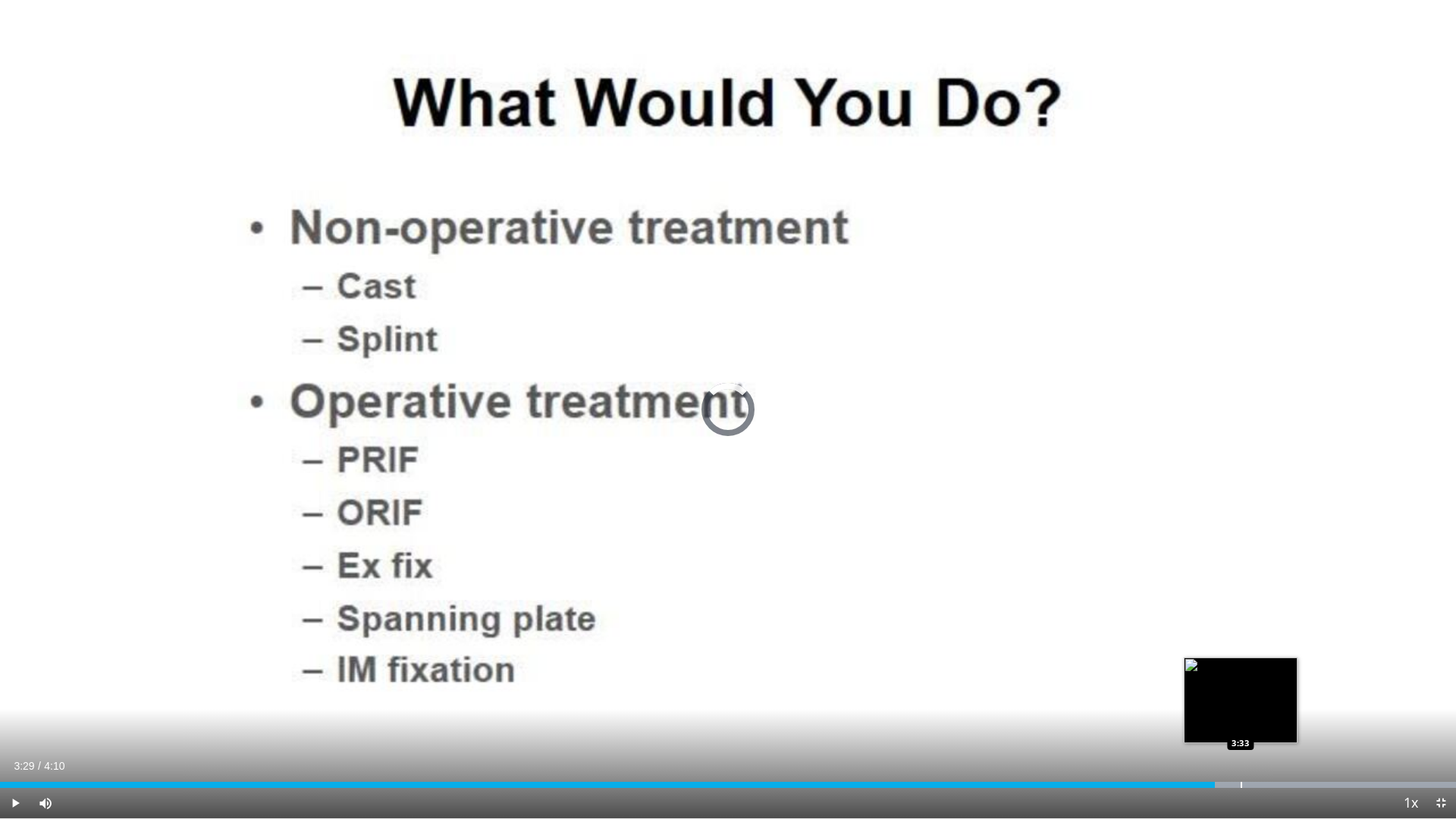
click at [1241, 696] on div "Progress Bar" at bounding box center [1242, 784] width 2 height 6
click at [1288, 696] on div "Progress Bar" at bounding box center [1288, 784] width 2 height 6
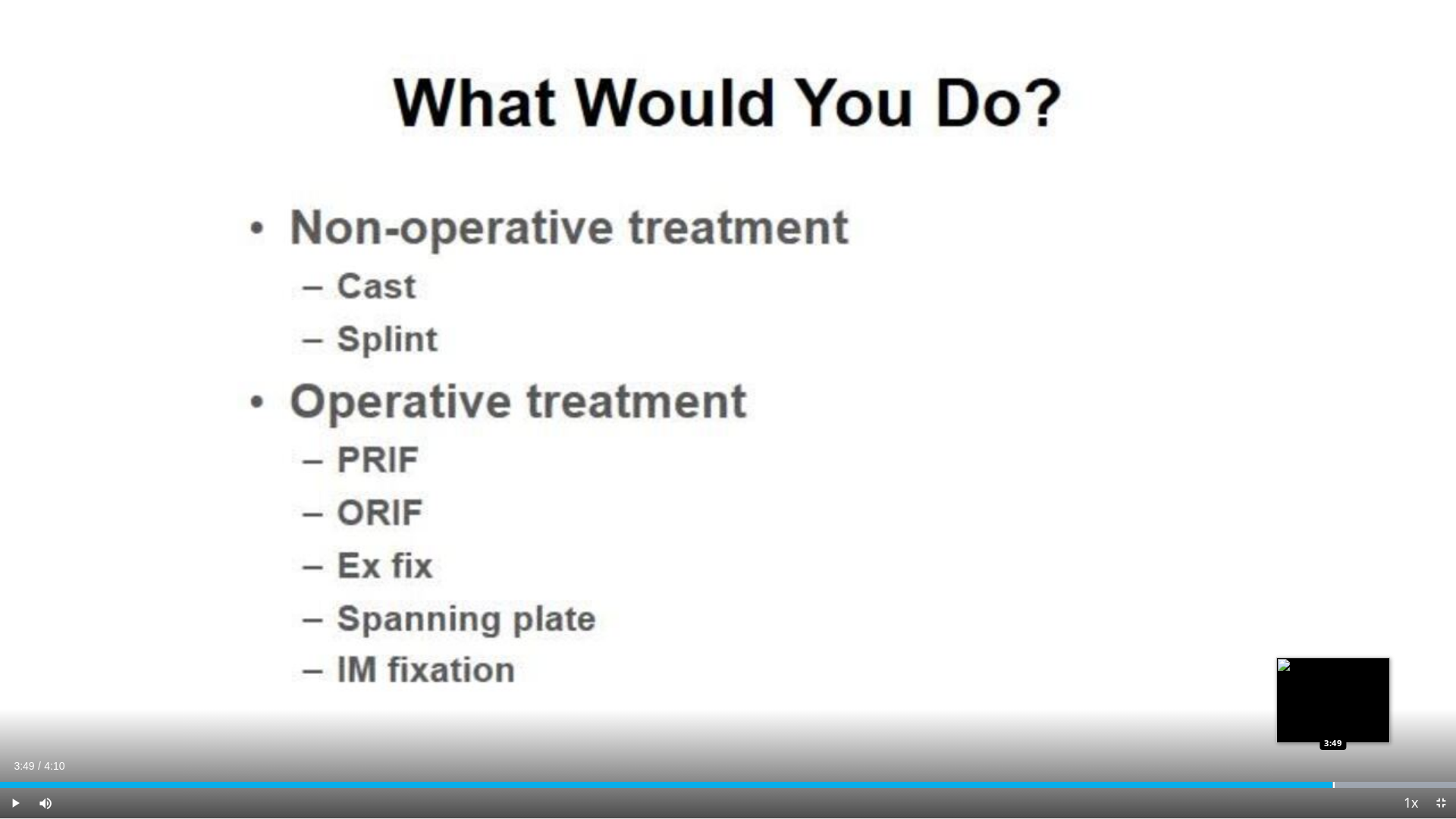
click at [1333, 696] on div "Loaded : 100.00% 3:49 3:49" at bounding box center [728, 781] width 1456 height 15
click at [1441, 696] on span "Video Player" at bounding box center [1441, 803] width 30 height 30
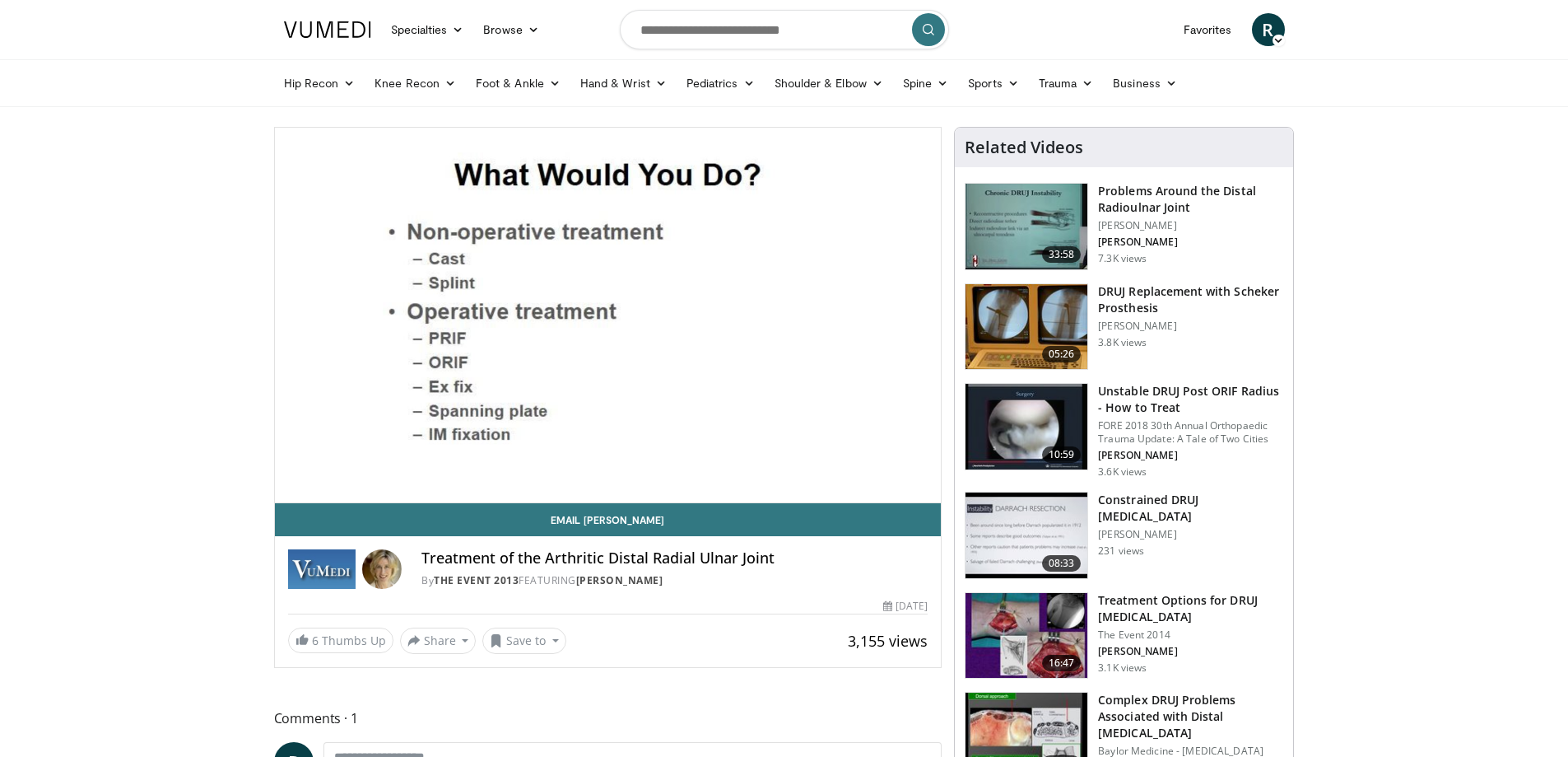
click at [1019, 233] on img at bounding box center [1026, 226] width 122 height 86
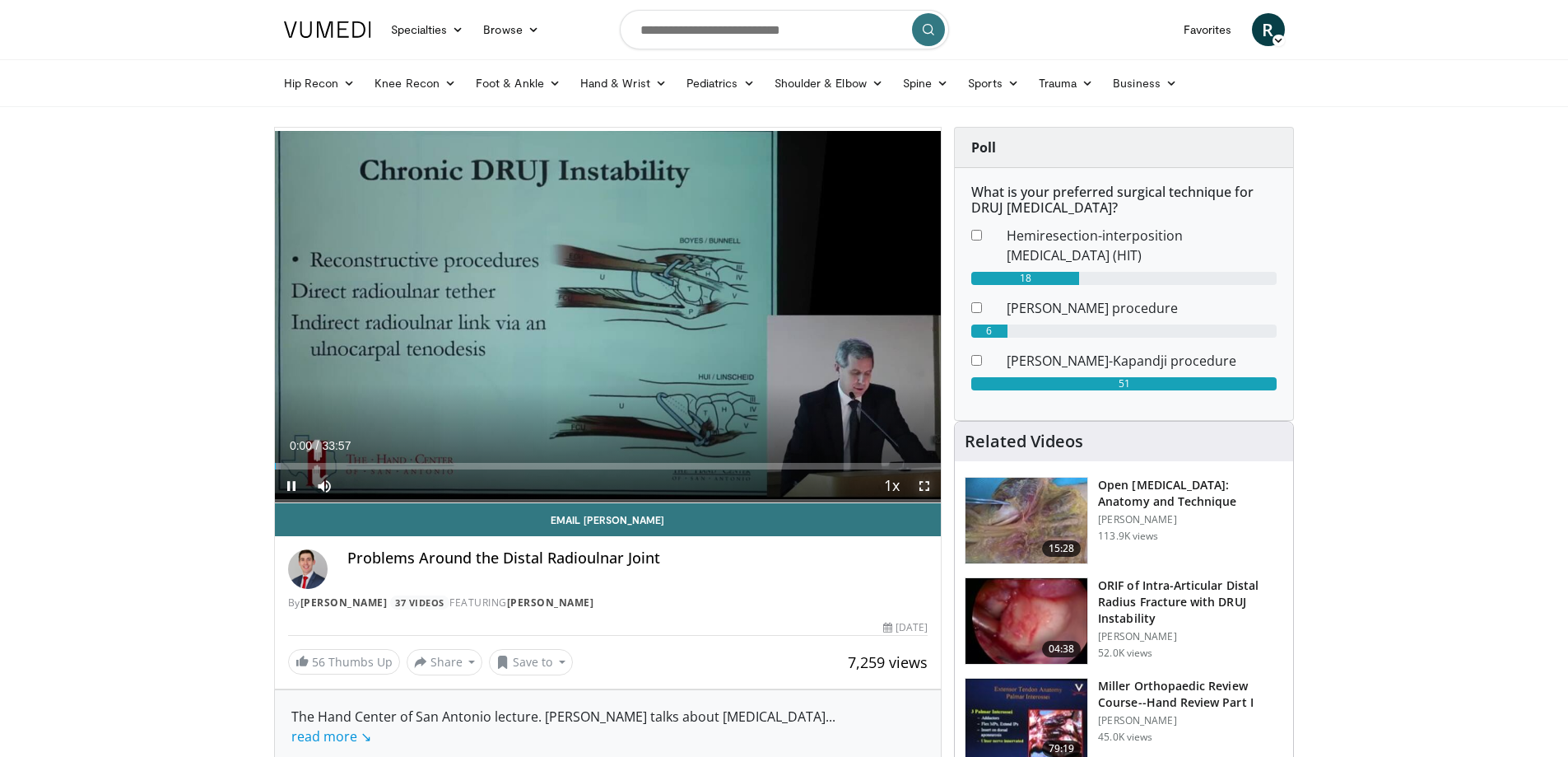
click at [928, 486] on span "Video Player" at bounding box center [924, 486] width 33 height 33
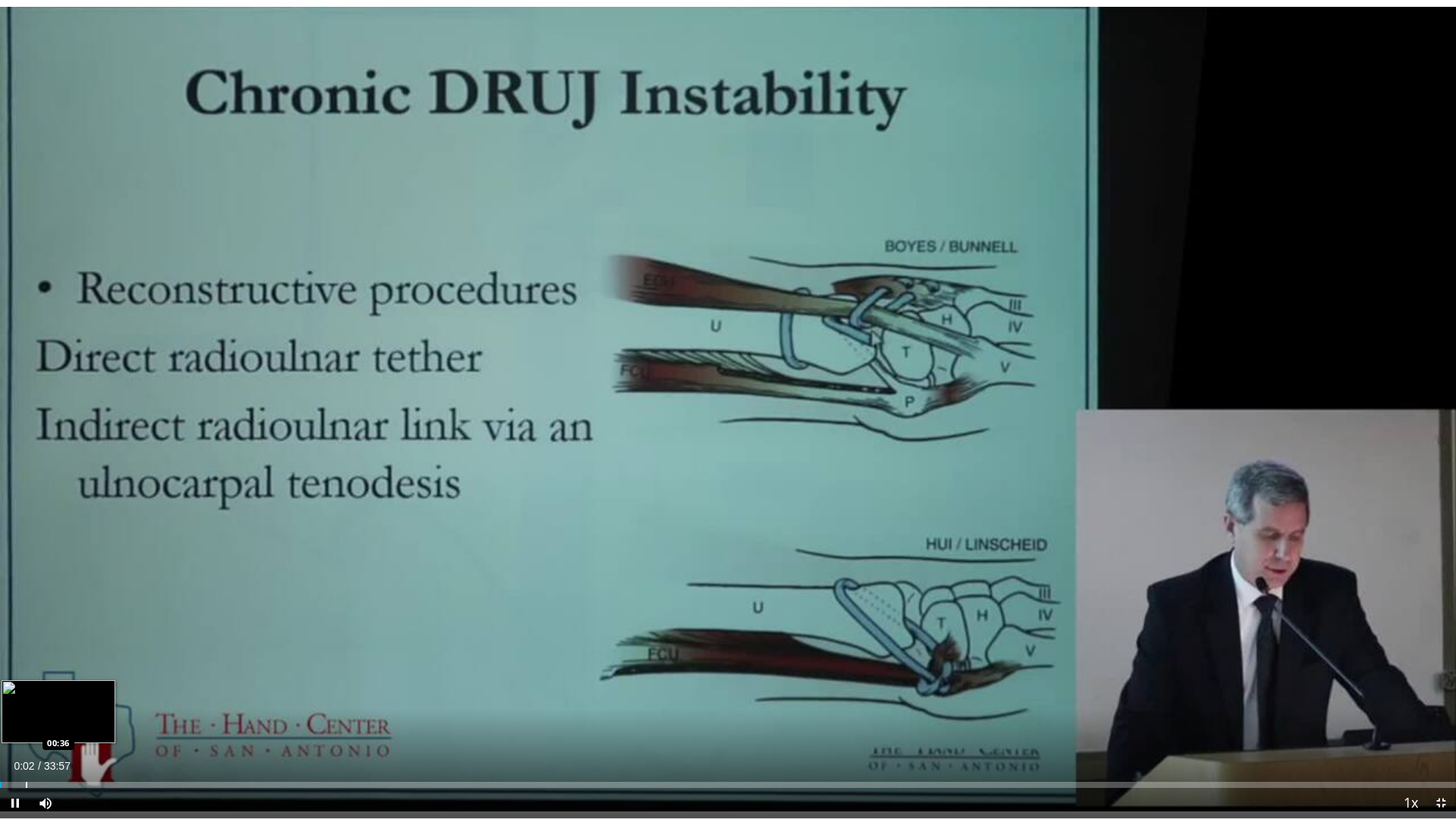
click at [26, 696] on div "Progress Bar" at bounding box center [27, 784] width 2 height 6
click at [42, 696] on div "Progress Bar" at bounding box center [42, 784] width 2 height 6
click at [62, 696] on div "Progress Bar" at bounding box center [63, 784] width 2 height 6
click at [76, 696] on div "23%" at bounding box center [86, 803] width 53 height 30
click at [94, 696] on div "Loaded : 7.79% 01:32 02:12" at bounding box center [728, 784] width 1456 height 6
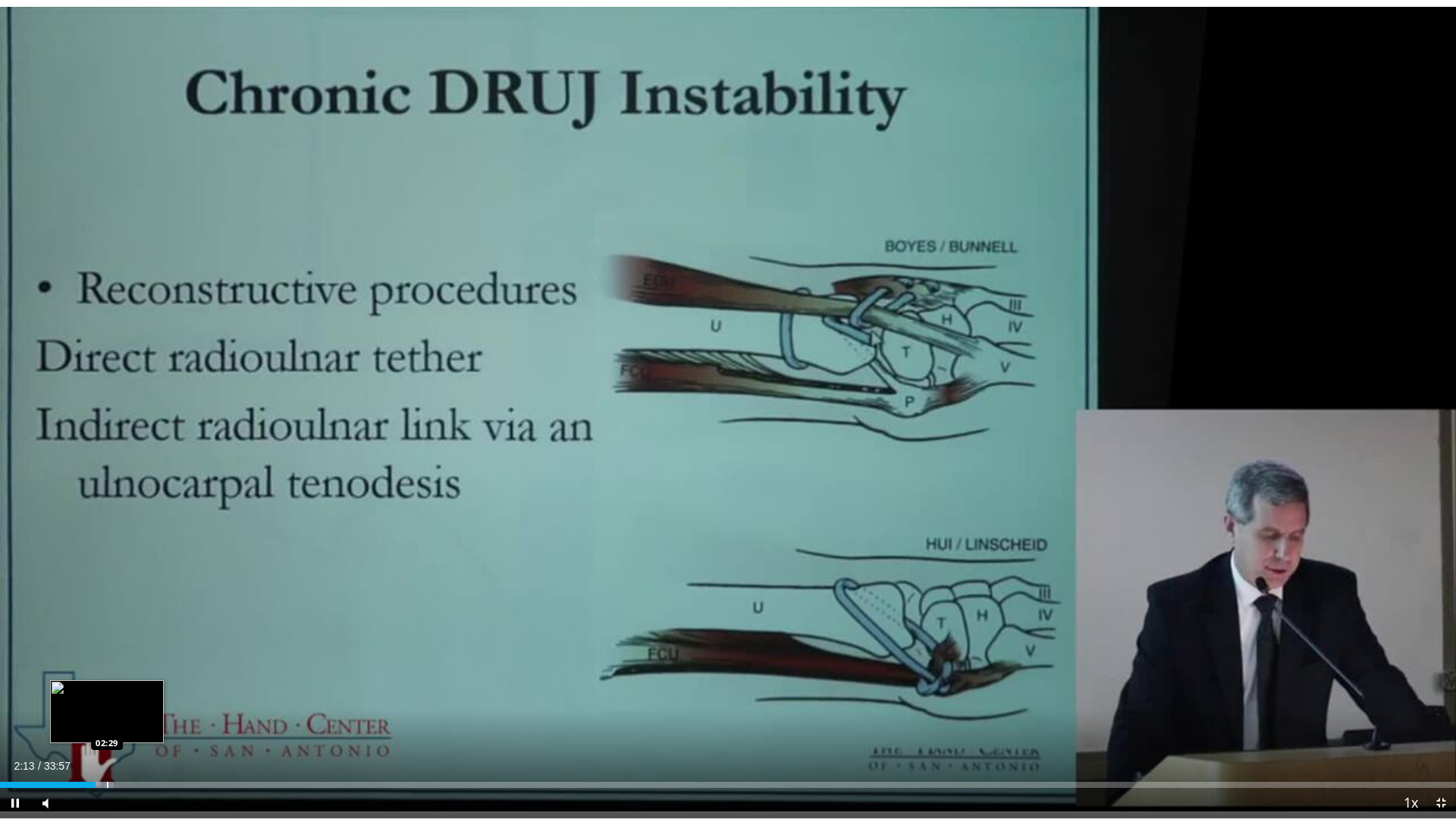
click at [107, 696] on div "Progress Bar" at bounding box center [107, 784] width 2 height 6
click at [130, 696] on div "Progress Bar" at bounding box center [131, 784] width 2 height 6
click at [151, 696] on div "Progress Bar" at bounding box center [150, 784] width 2 height 6
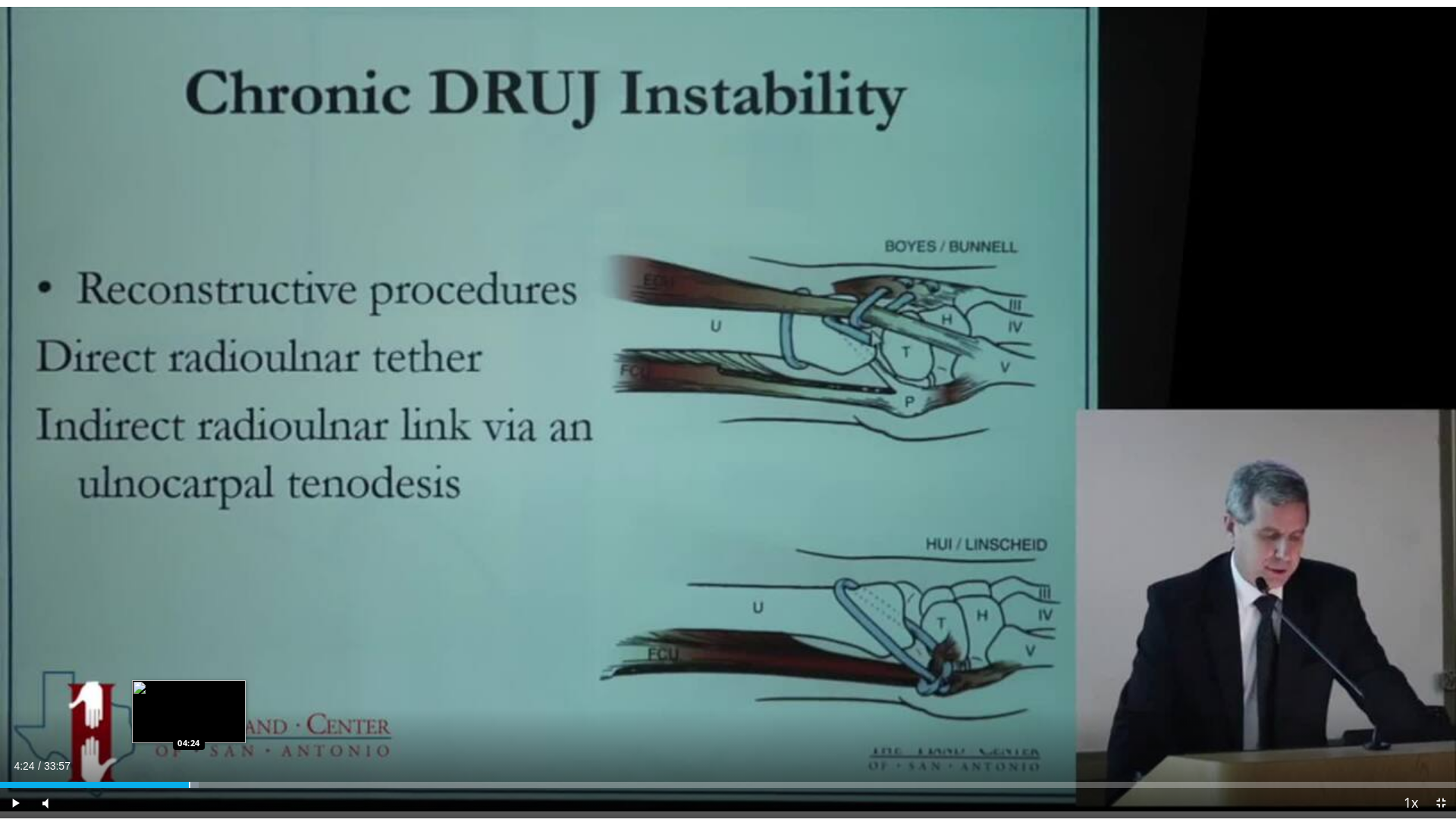
click at [190, 696] on div "Progress Bar" at bounding box center [190, 784] width 2 height 6
click at [212, 696] on div "Current Time 4:32 / Duration 33:57 Pause Skip Backward Skip Forward Mute 23% Lo…" at bounding box center [728, 803] width 1456 height 30
click at [223, 696] on div "Progress Bar" at bounding box center [223, 784] width 2 height 6
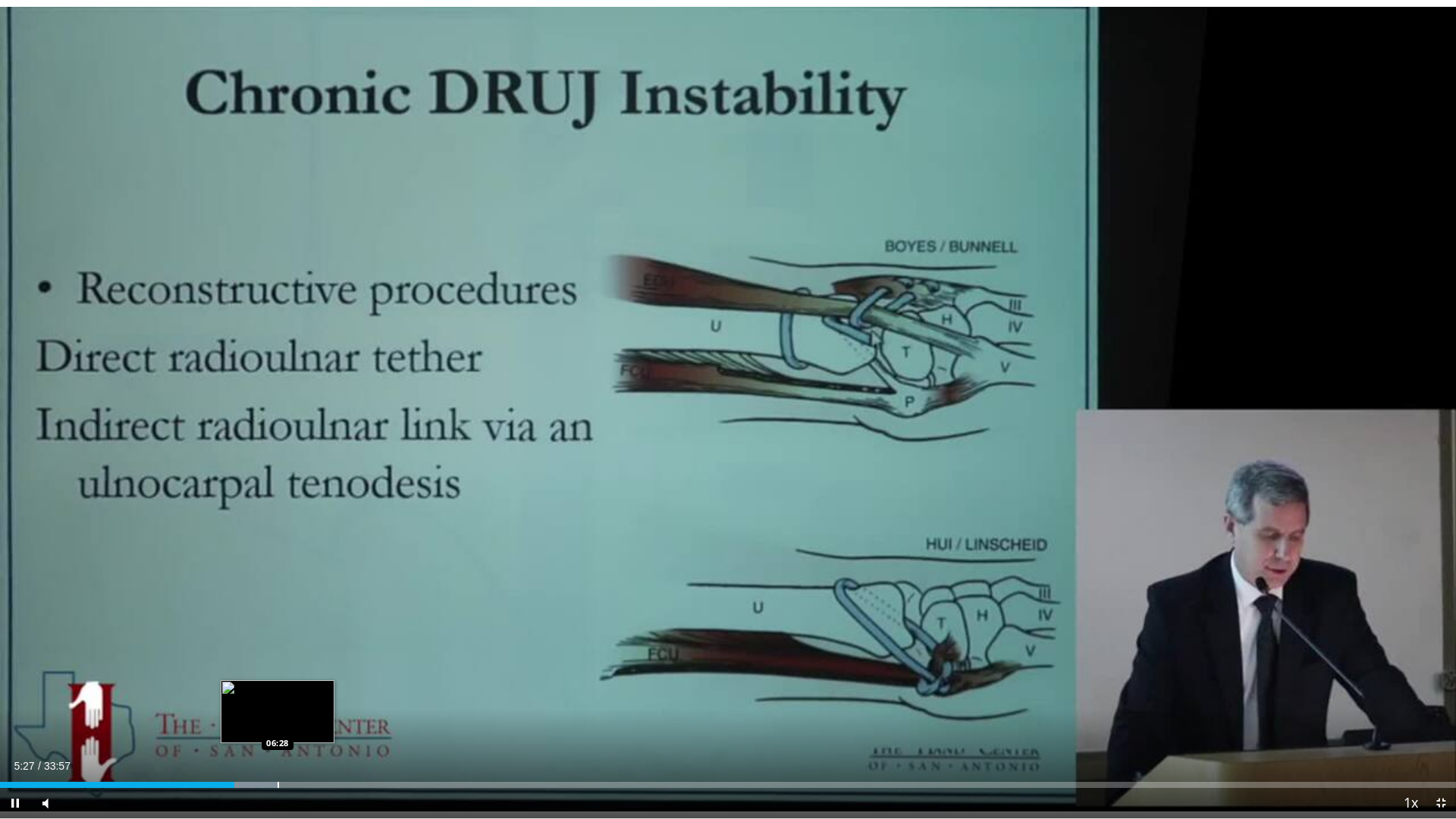
click at [278, 696] on div "Progress Bar" at bounding box center [278, 784] width 2 height 6
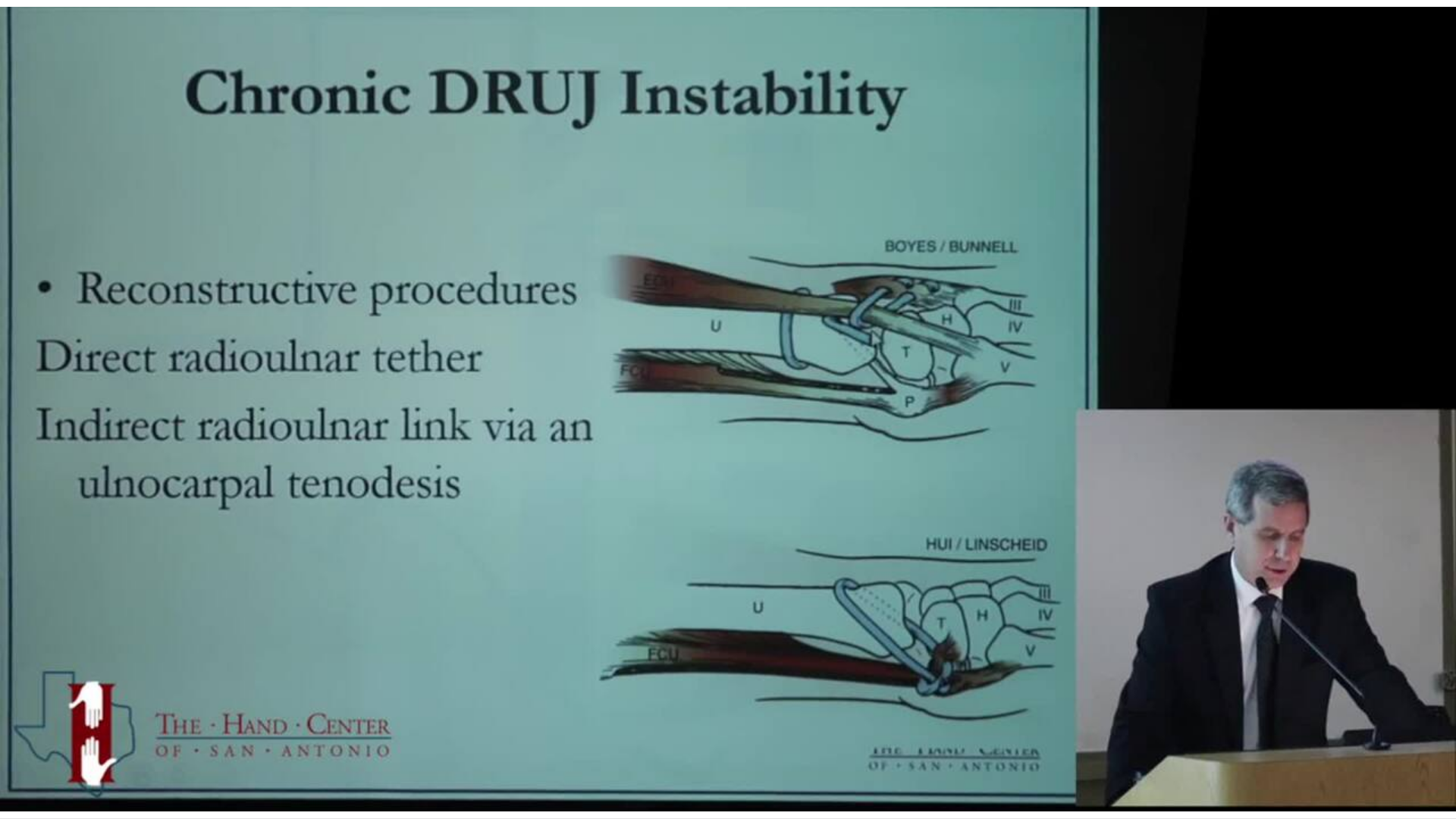
click at [302, 696] on video-js "**********" at bounding box center [728, 410] width 1456 height 819
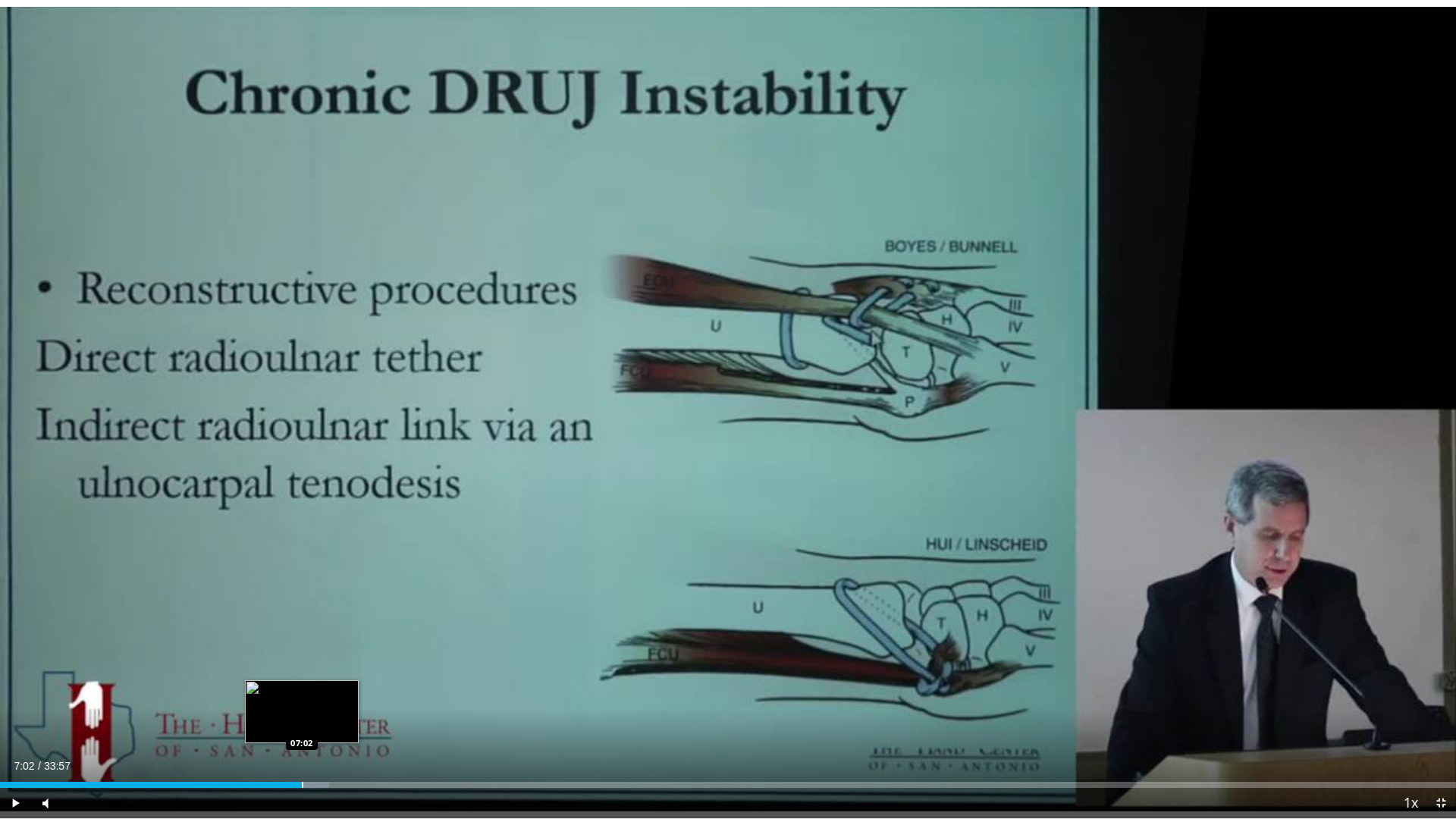
click at [302, 696] on div "Progress Bar" at bounding box center [303, 784] width 2 height 6
click at [319, 696] on div "Progress Bar" at bounding box center [318, 784] width 2 height 6
click at [343, 696] on div "Progress Bar" at bounding box center [344, 784] width 2 height 6
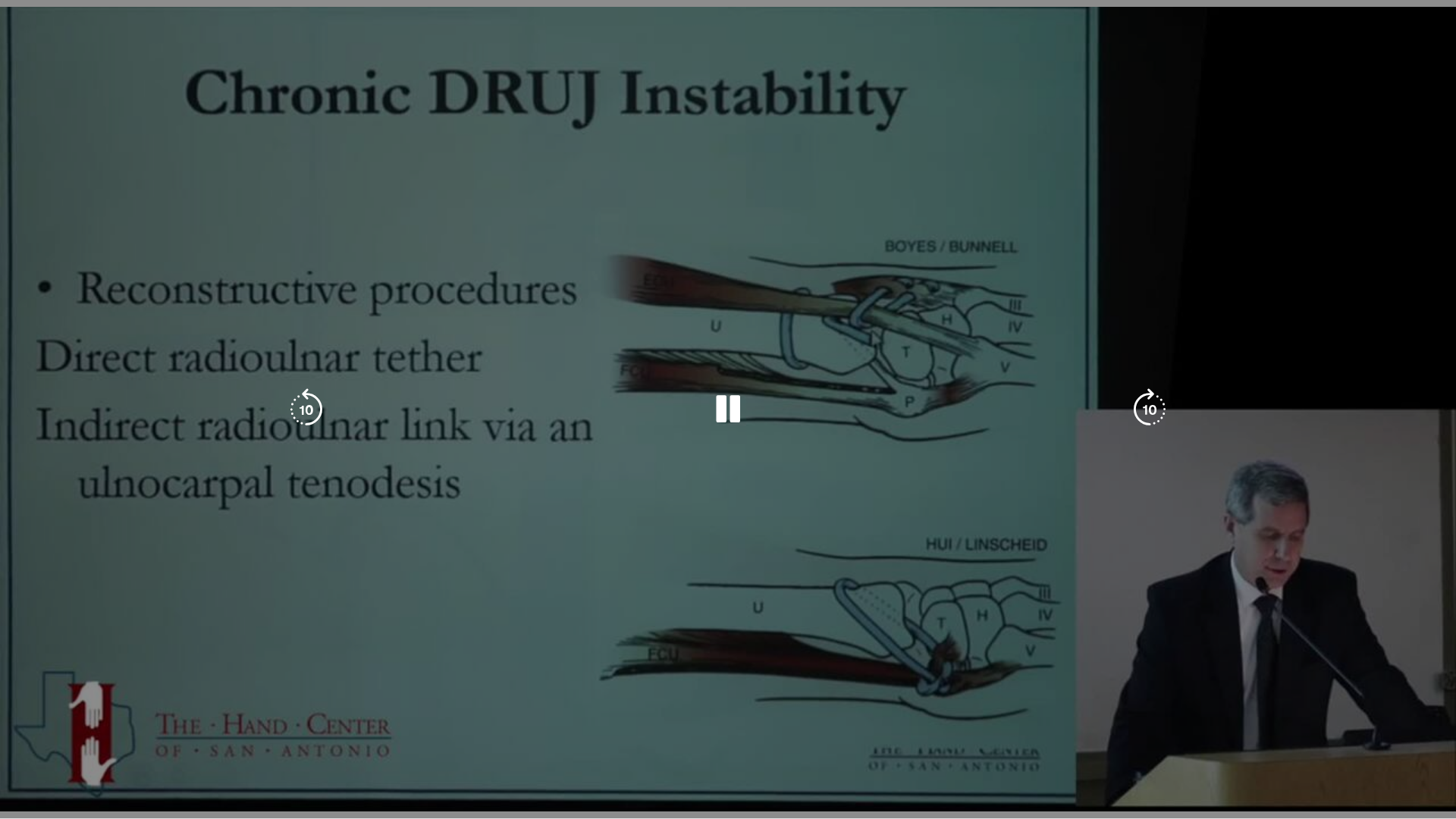
click at [358, 696] on video-js "**********" at bounding box center [728, 410] width 1456 height 819
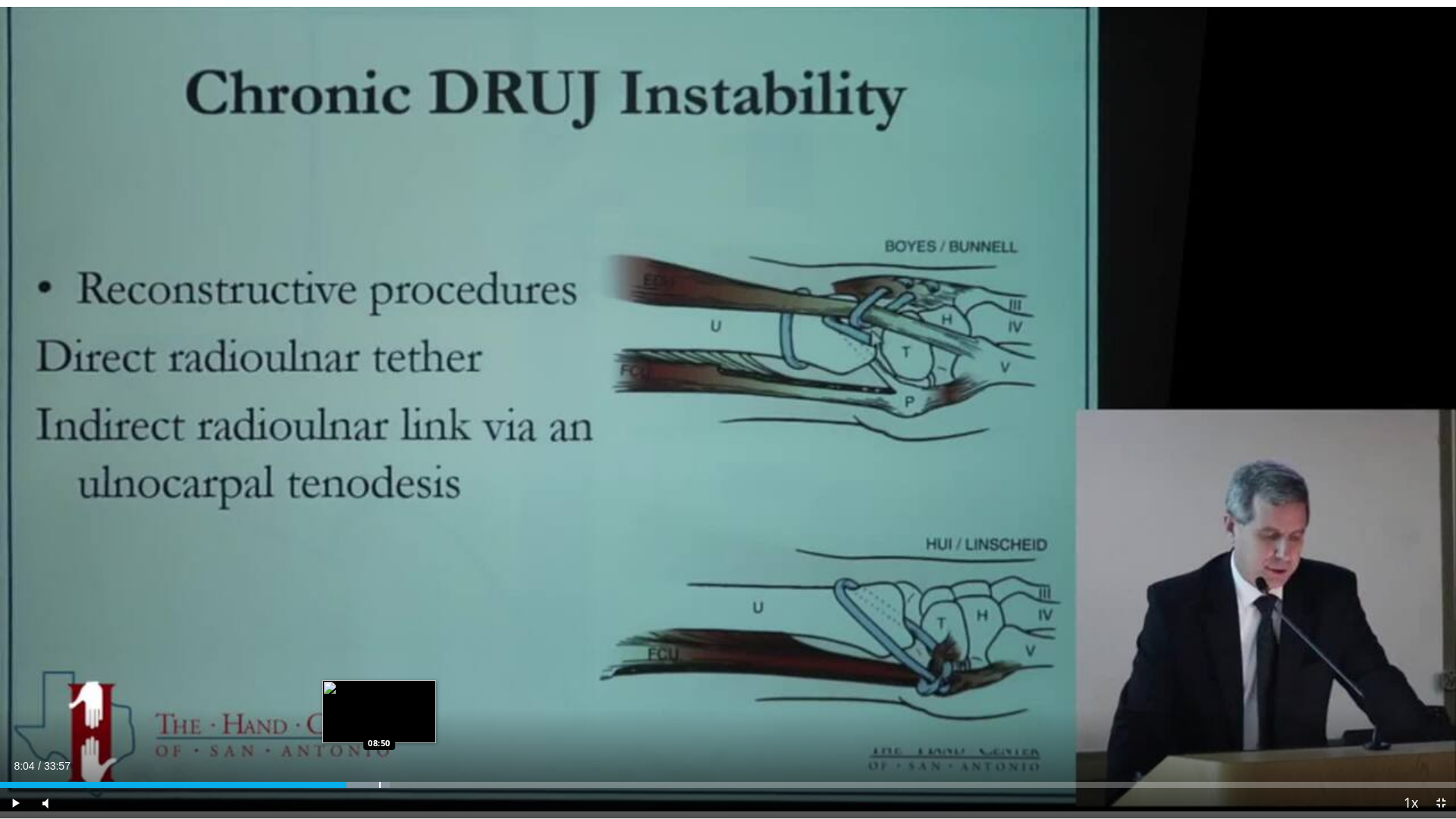
click at [379, 696] on div "Progress Bar" at bounding box center [380, 784] width 2 height 6
click at [401, 696] on div "Progress Bar" at bounding box center [401, 784] width 2 height 6
click at [423, 696] on div "Progress Bar" at bounding box center [424, 784] width 2 height 6
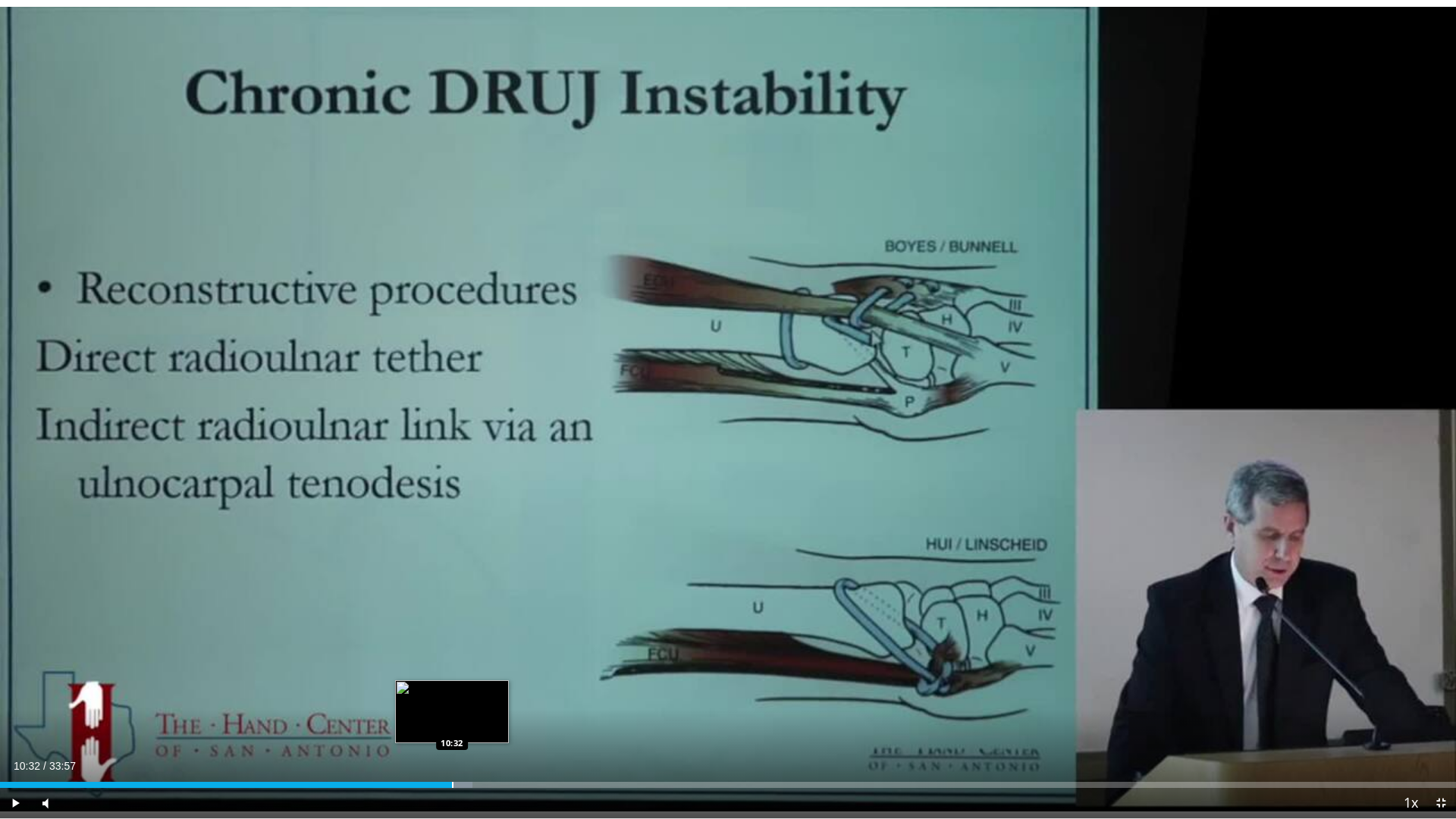
click at [452, 696] on div "Progress Bar" at bounding box center [453, 784] width 2 height 6
click at [466, 696] on div "Progress Bar" at bounding box center [466, 784] width 2 height 6
click at [480, 696] on div "Progress Bar" at bounding box center [481, 784] width 2 height 6
click at [501, 696] on div "Progress Bar" at bounding box center [500, 784] width 2 height 6
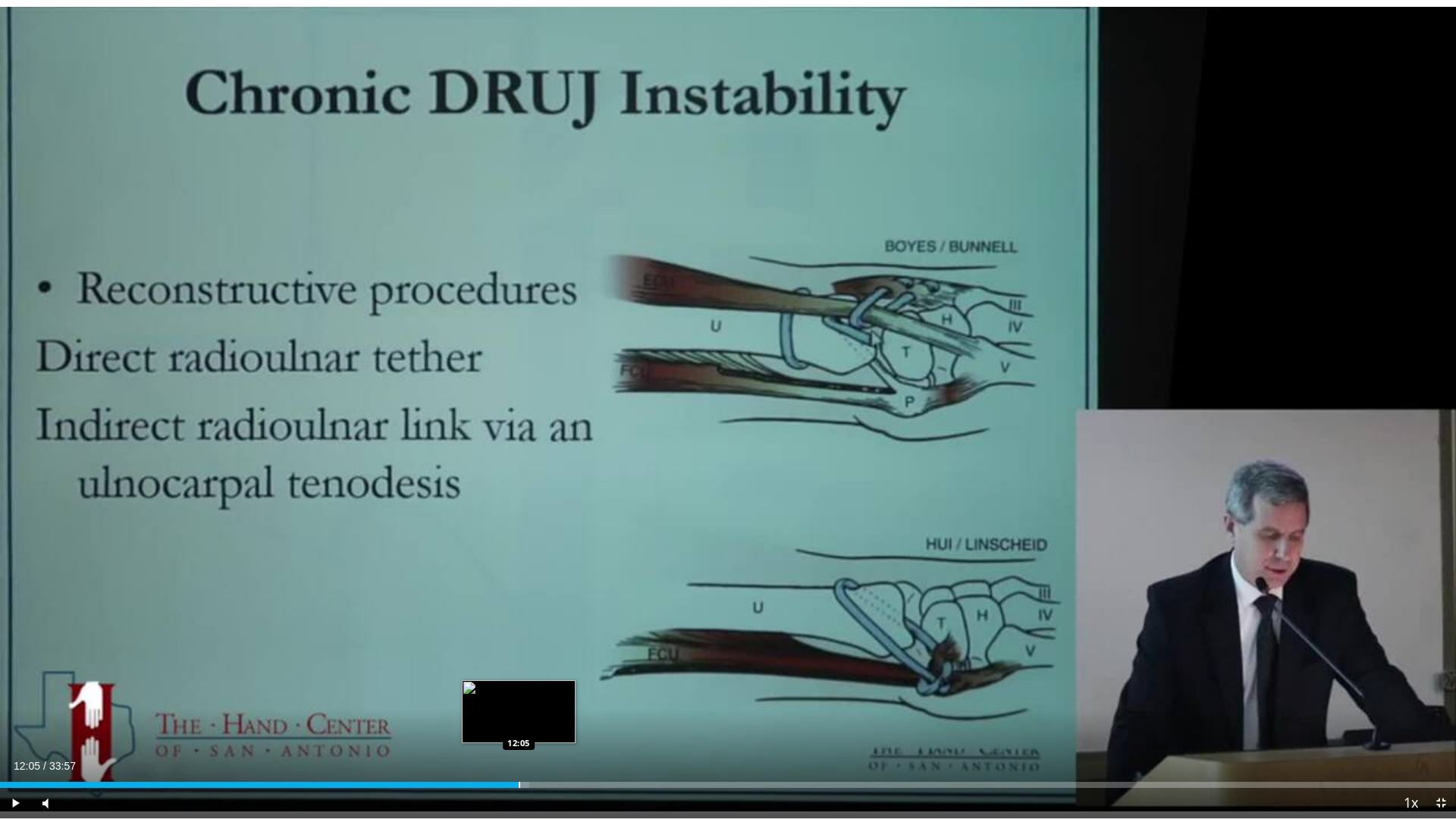
click at [519, 696] on div "Loaded : 36.36% 12:05 12:05" at bounding box center [728, 784] width 1456 height 6
click at [540, 696] on div "Progress Bar" at bounding box center [539, 784] width 2 height 6
click at [572, 696] on div "Loaded : 40.41% 12:42 13:19" at bounding box center [728, 784] width 1456 height 6
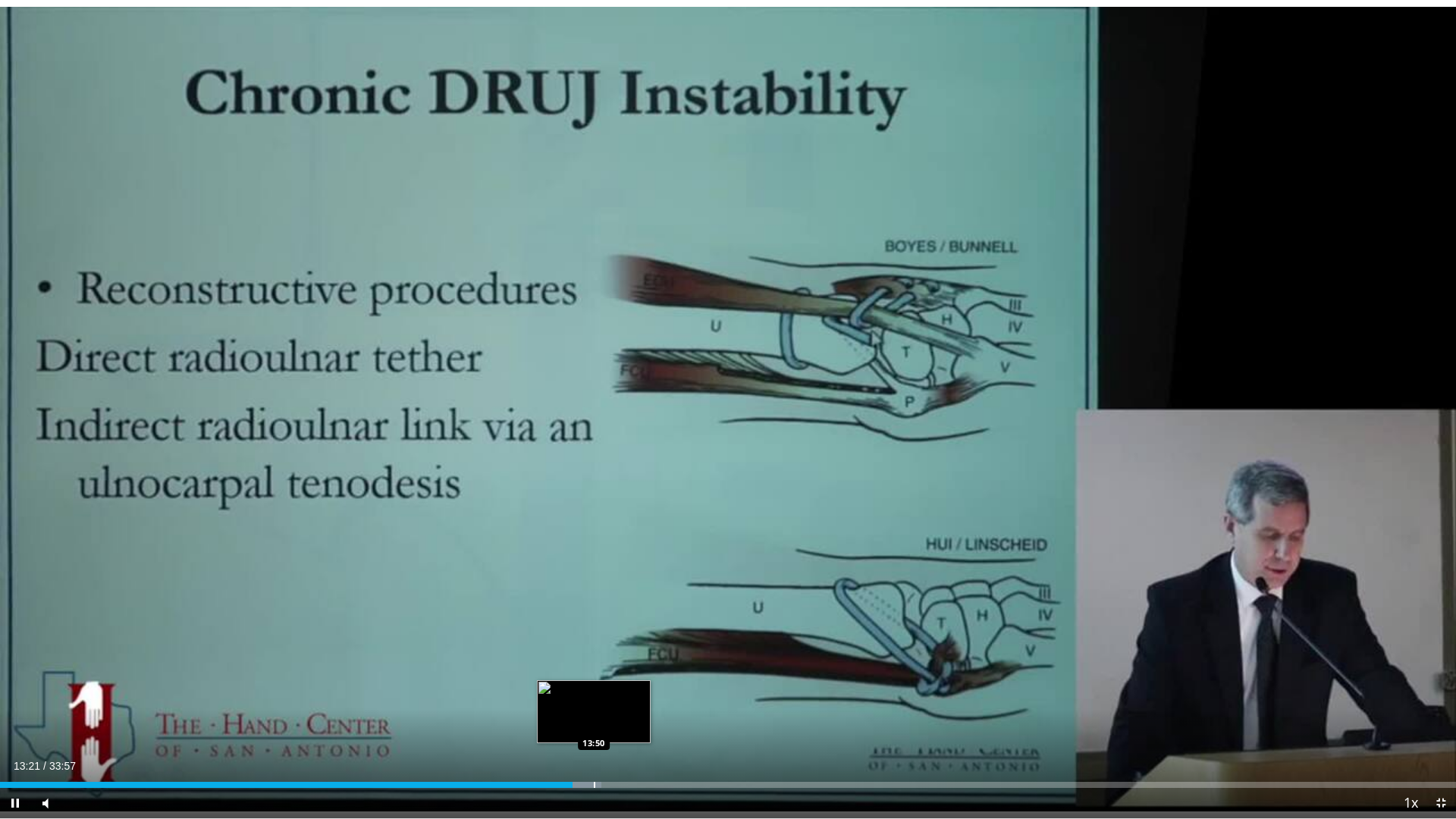
click at [594, 696] on div "Progress Bar" at bounding box center [594, 784] width 2 height 6
click at [617, 696] on div "Progress Bar" at bounding box center [616, 784] width 2 height 6
click at [635, 696] on div "Progress Bar" at bounding box center [630, 784] width 28 height 6
click at [653, 696] on div "Progress Bar" at bounding box center [654, 784] width 2 height 6
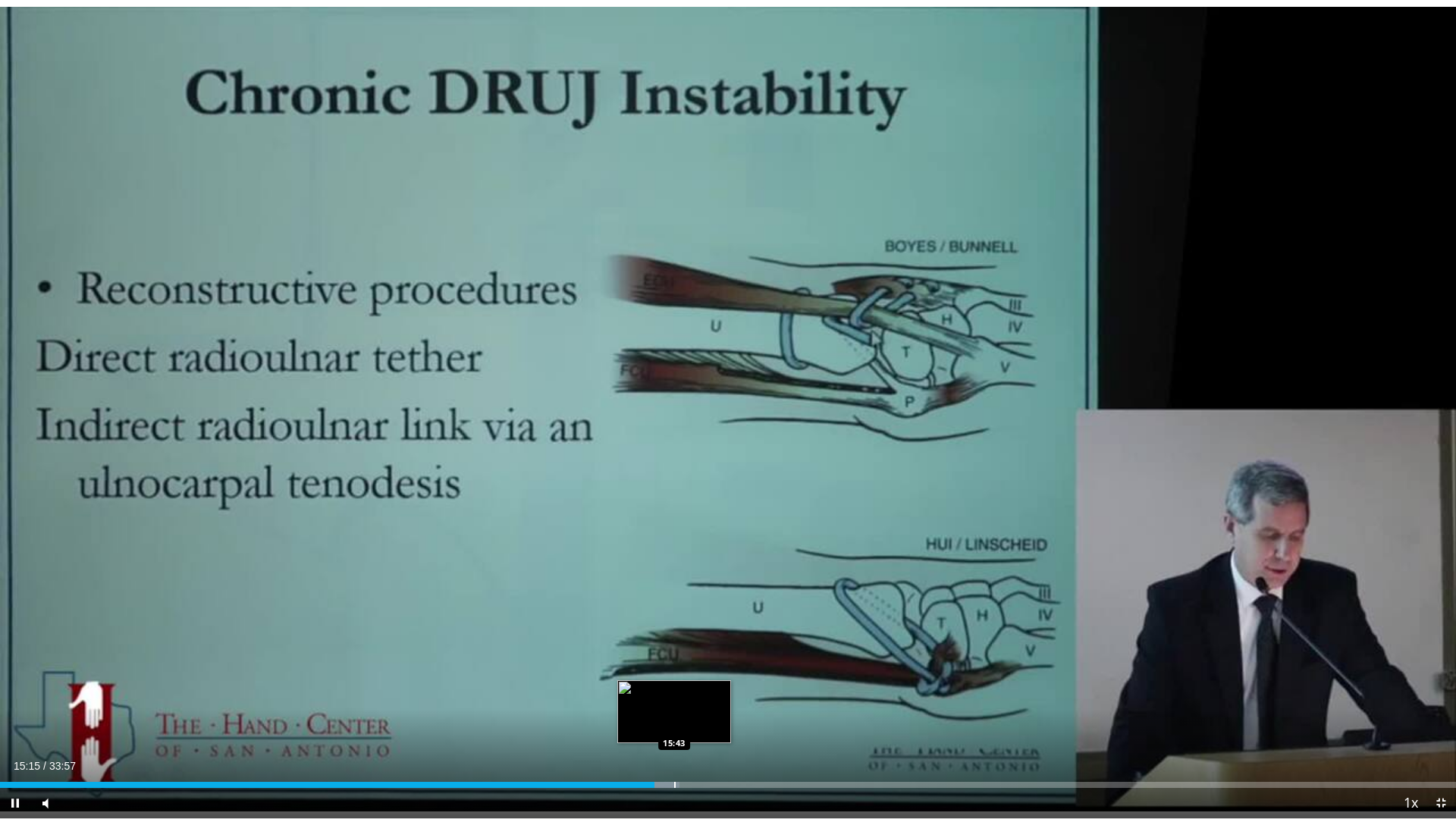
click at [674, 696] on div "Progress Bar" at bounding box center [675, 784] width 2 height 6
click at [695, 696] on div "Progress Bar" at bounding box center [696, 784] width 2 height 6
click at [714, 696] on div "Progress Bar" at bounding box center [714, 784] width 2 height 6
click at [734, 696] on div "Progress Bar" at bounding box center [735, 784] width 2 height 6
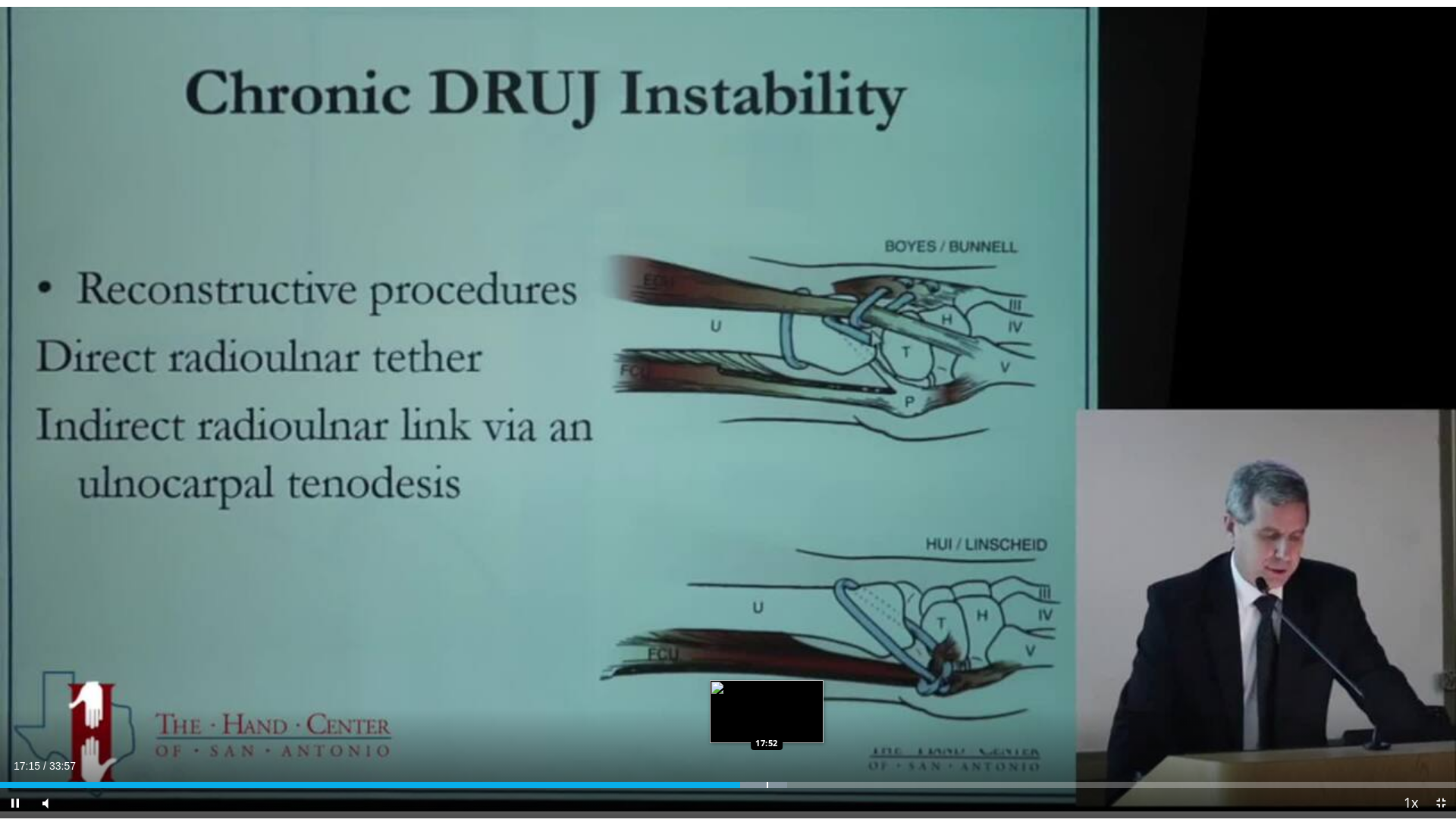
click at [767, 696] on div "Progress Bar" at bounding box center [768, 784] width 2 height 6
click at [791, 696] on div "Progress Bar" at bounding box center [792, 784] width 2 height 6
click at [812, 696] on div "Progress Bar" at bounding box center [813, 784] width 2 height 6
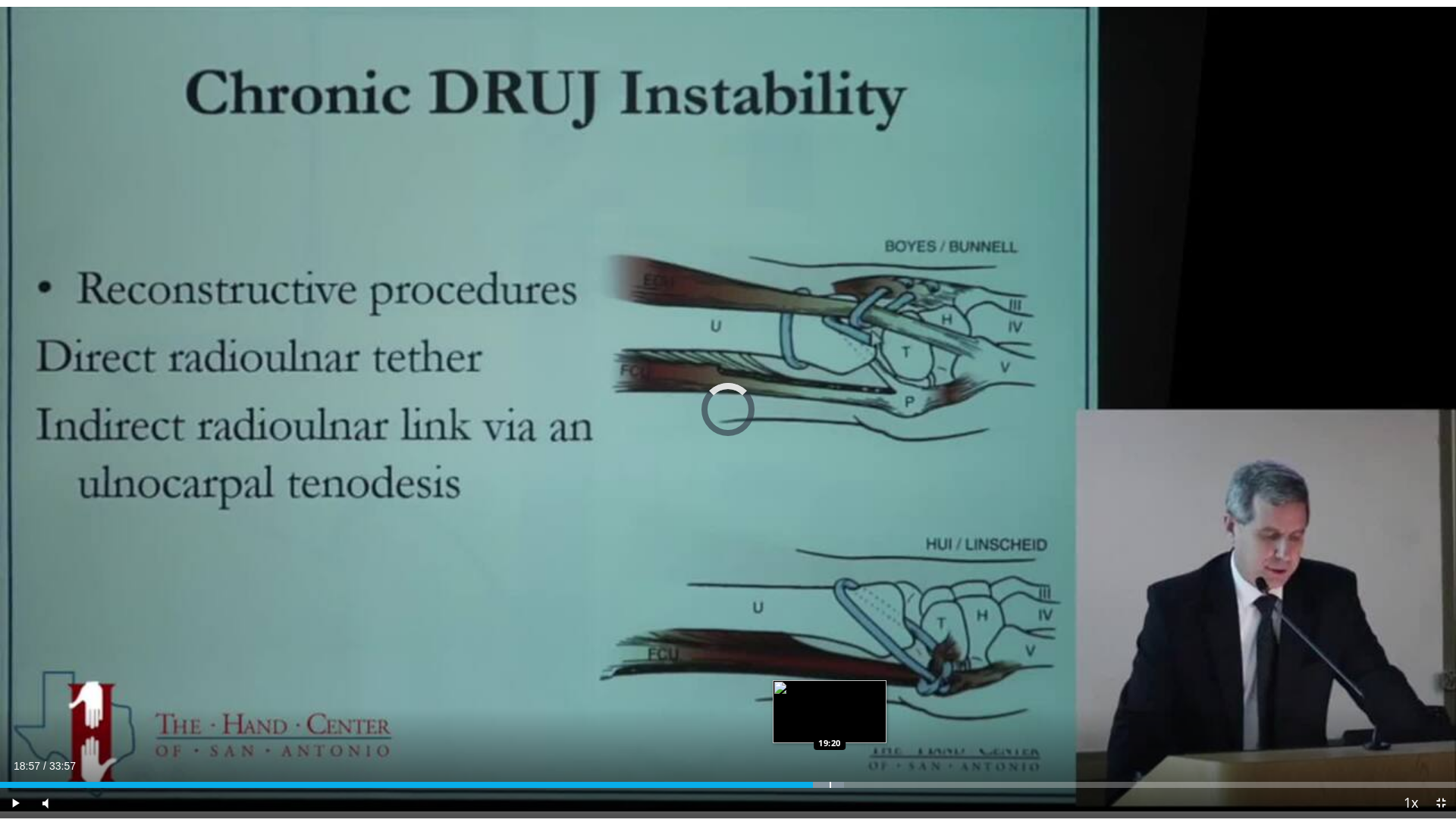
click at [830, 696] on div "Progress Bar" at bounding box center [831, 784] width 2 height 6
click at [835, 696] on div "Progress Bar" at bounding box center [834, 784] width 2 height 6
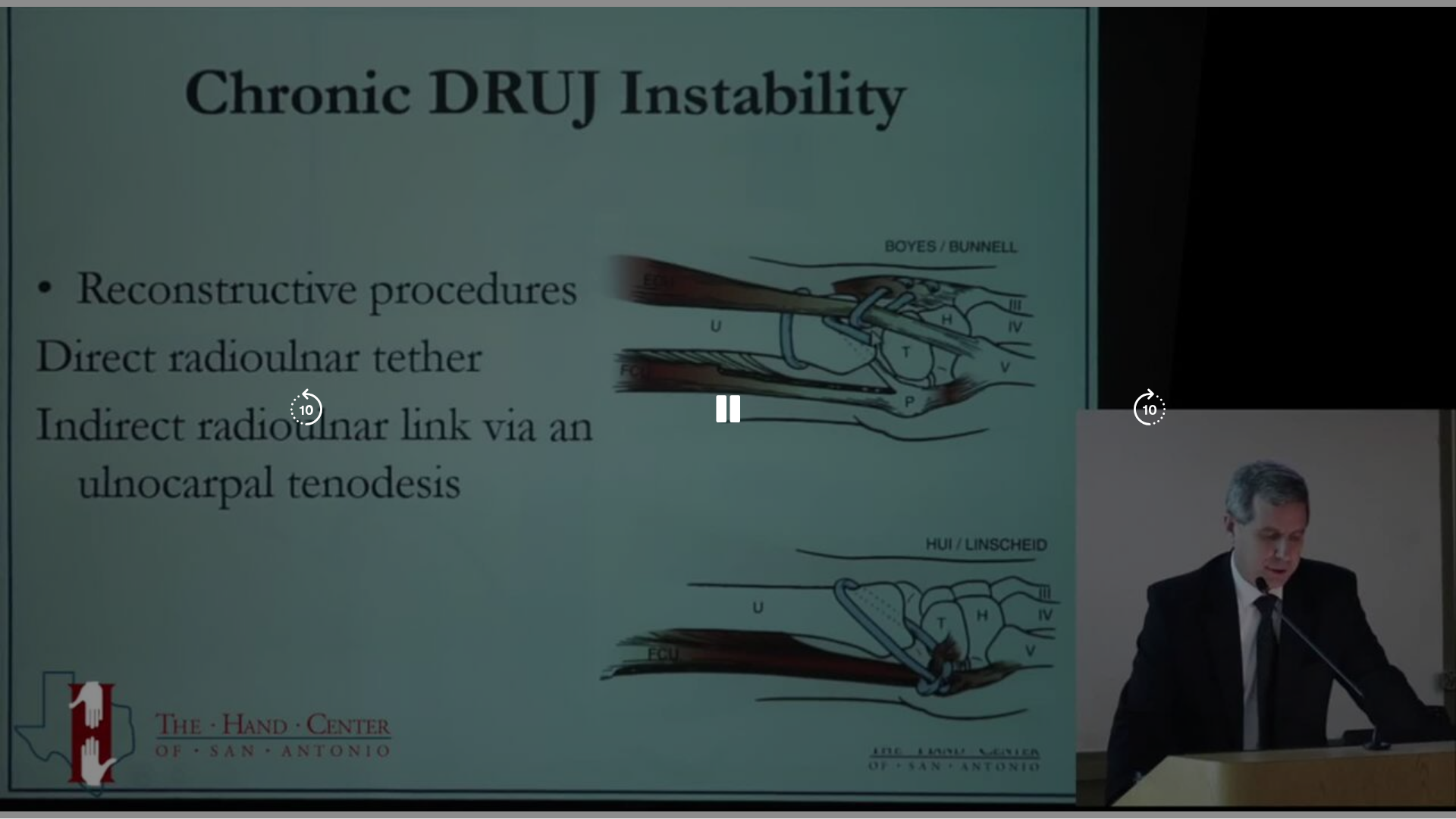
click at [864, 696] on video-js "**********" at bounding box center [728, 410] width 1456 height 819
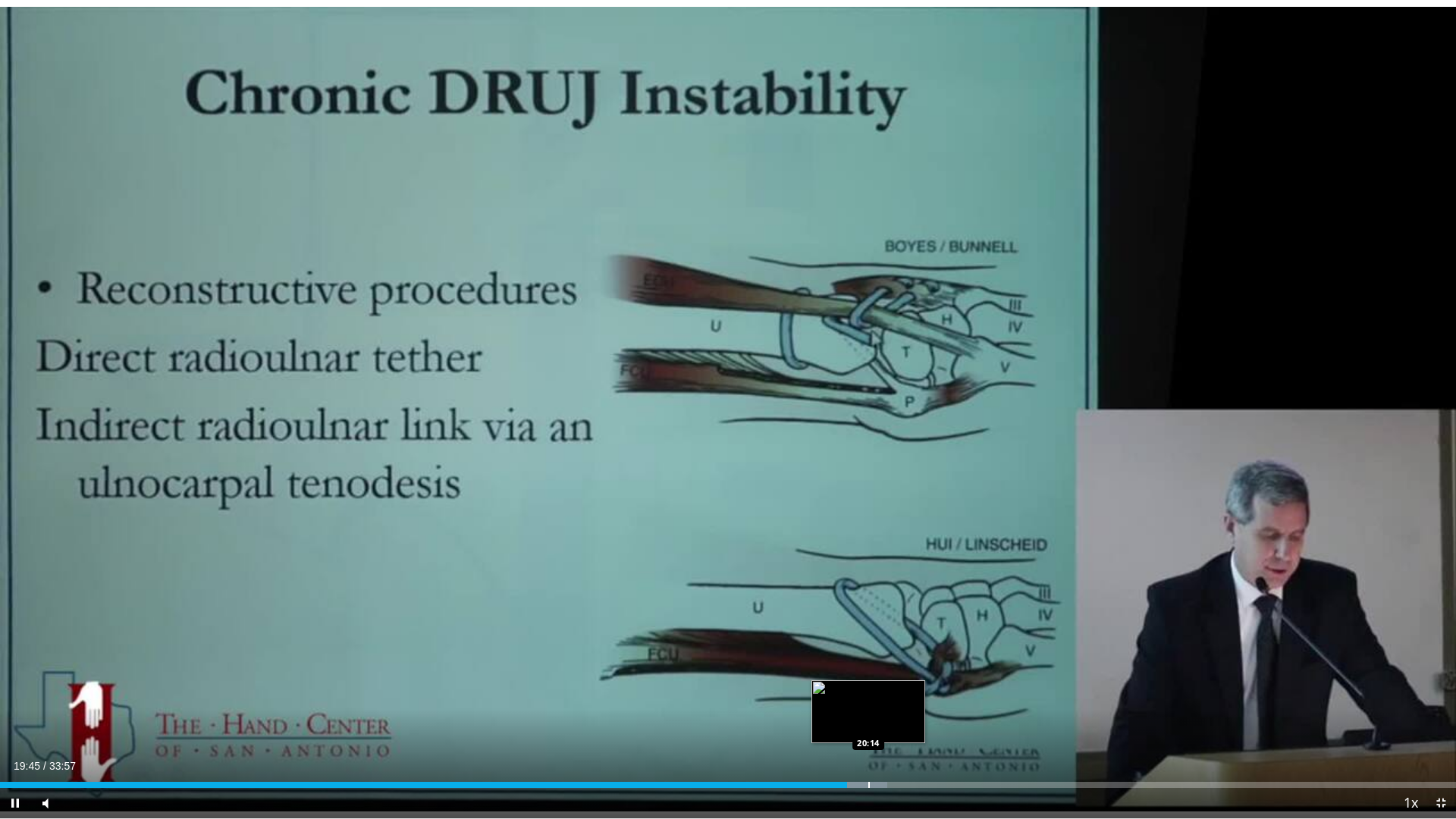
click at [868, 696] on div "Progress Bar" at bounding box center [869, 784] width 2 height 6
click at [901, 696] on div "Progress Bar" at bounding box center [901, 784] width 2 height 6
click at [926, 696] on div "Progress Bar" at bounding box center [927, 784] width 2 height 6
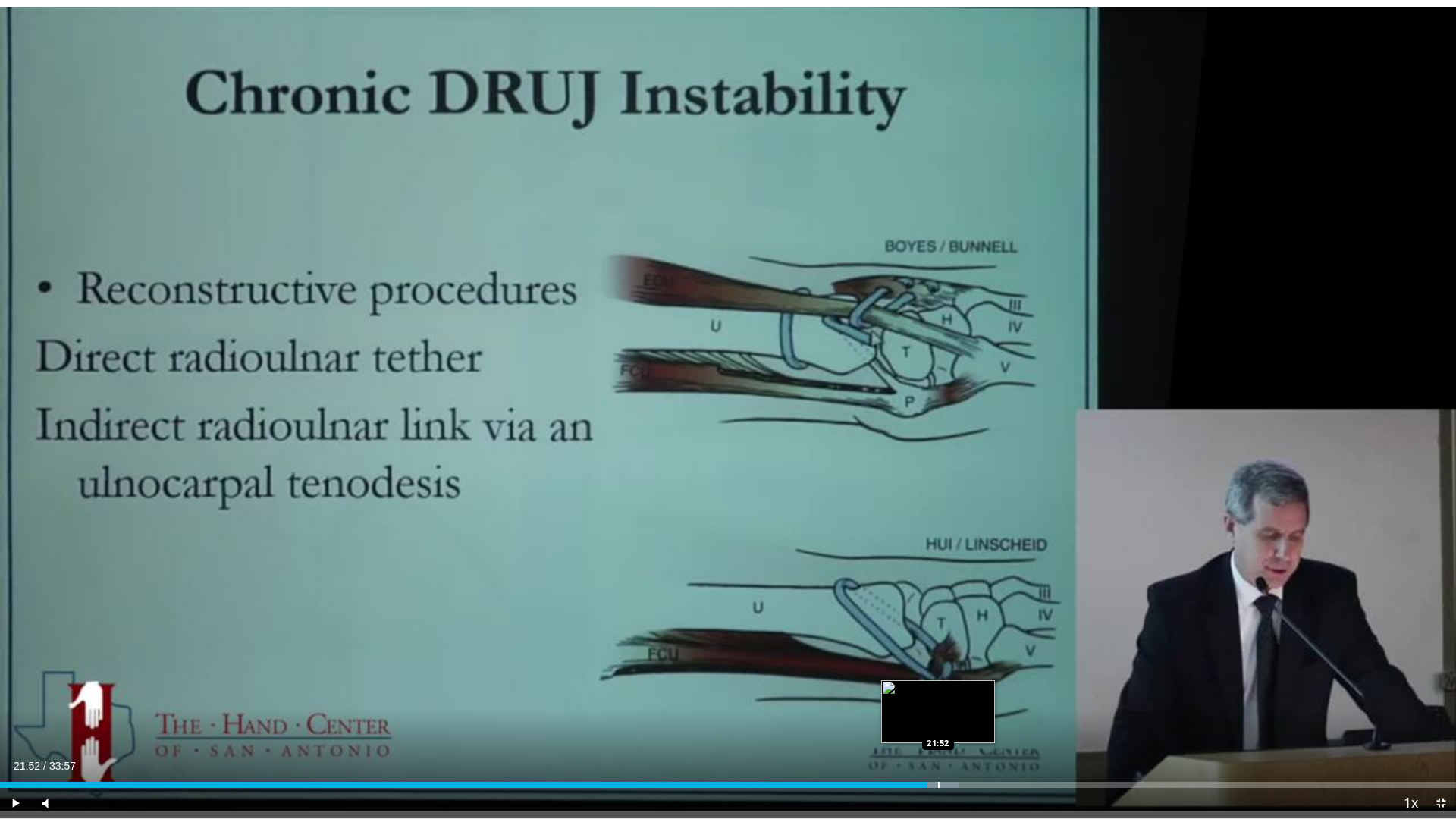
click at [938, 696] on div "Progress Bar" at bounding box center [939, 784] width 2 height 6
click at [963, 696] on div "Progress Bar" at bounding box center [963, 784] width 2 height 6
click at [989, 696] on div "Progress Bar" at bounding box center [989, 784] width 2 height 6
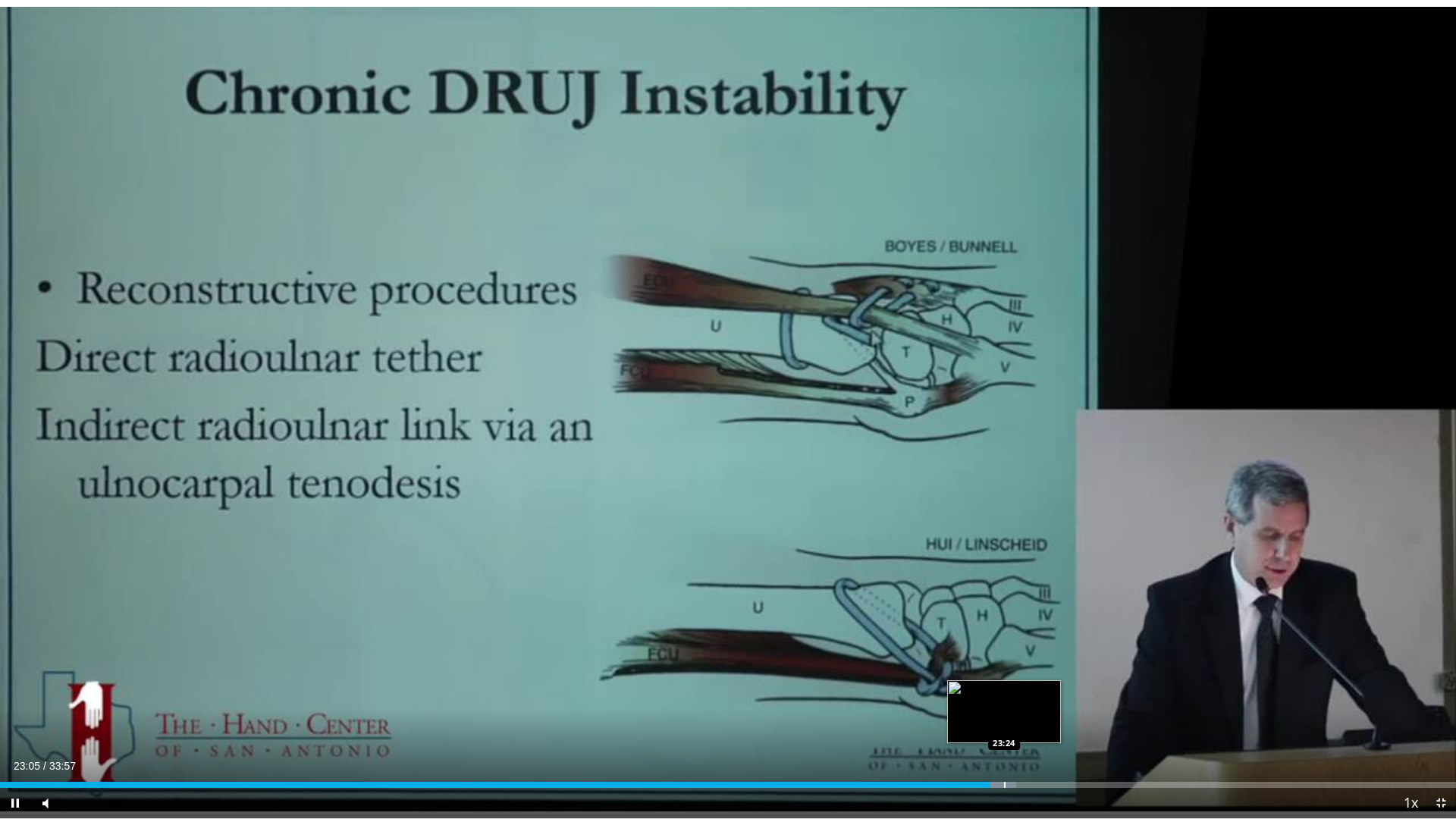
click at [1006, 696] on div "Progress Bar" at bounding box center [1005, 784] width 2 height 6
click at [1028, 696] on div "Progress Bar" at bounding box center [1028, 784] width 2 height 6
click at [1046, 696] on div "Progress Bar" at bounding box center [1046, 784] width 2 height 6
click at [1070, 696] on div "Progress Bar" at bounding box center [1071, 784] width 2 height 6
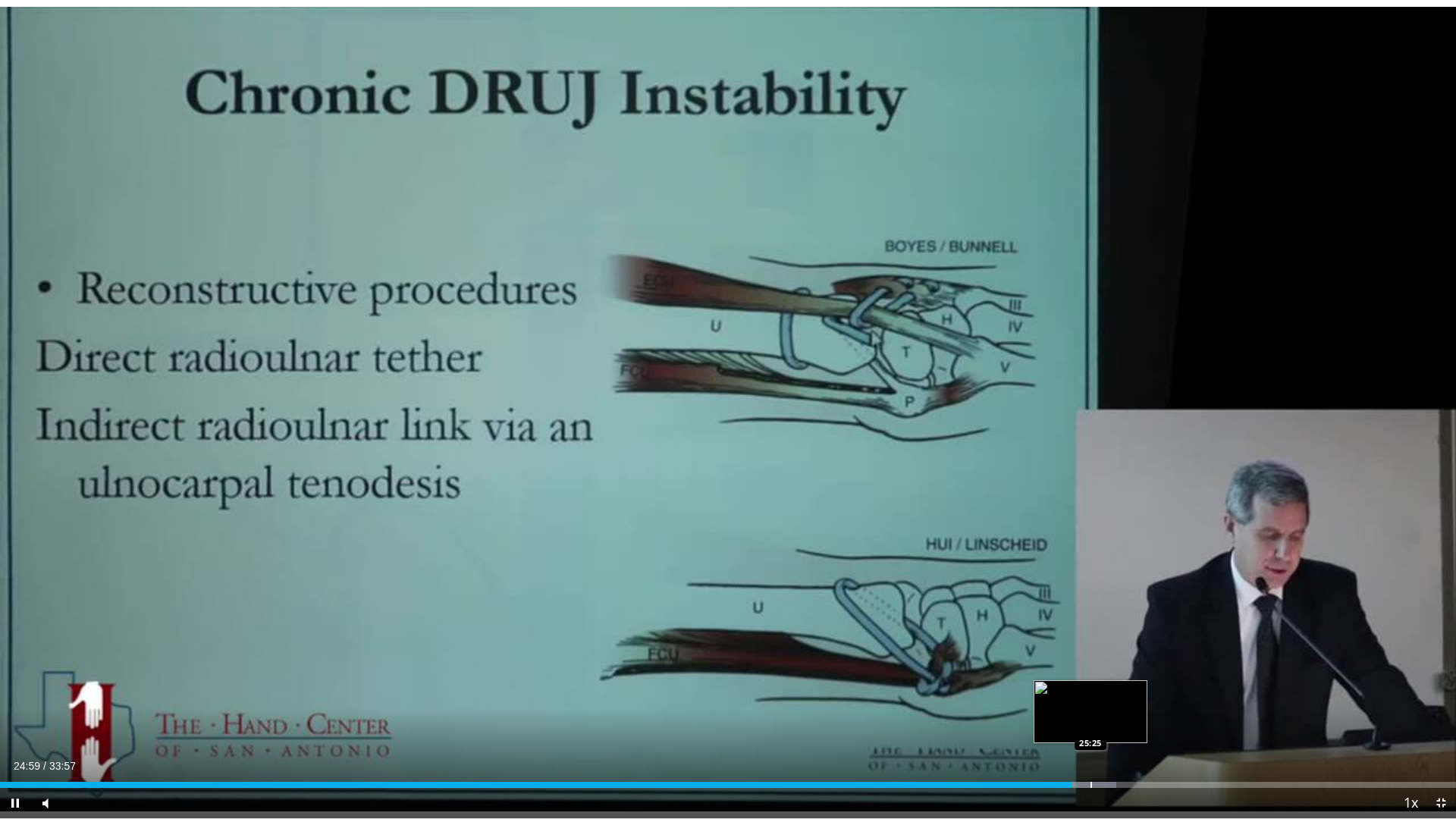
click at [1090, 696] on div "Progress Bar" at bounding box center [1091, 784] width 2 height 6
click at [1109, 696] on div "Progress Bar" at bounding box center [1109, 784] width 2 height 6
click at [1129, 696] on div "Progress Bar" at bounding box center [1129, 784] width 2 height 6
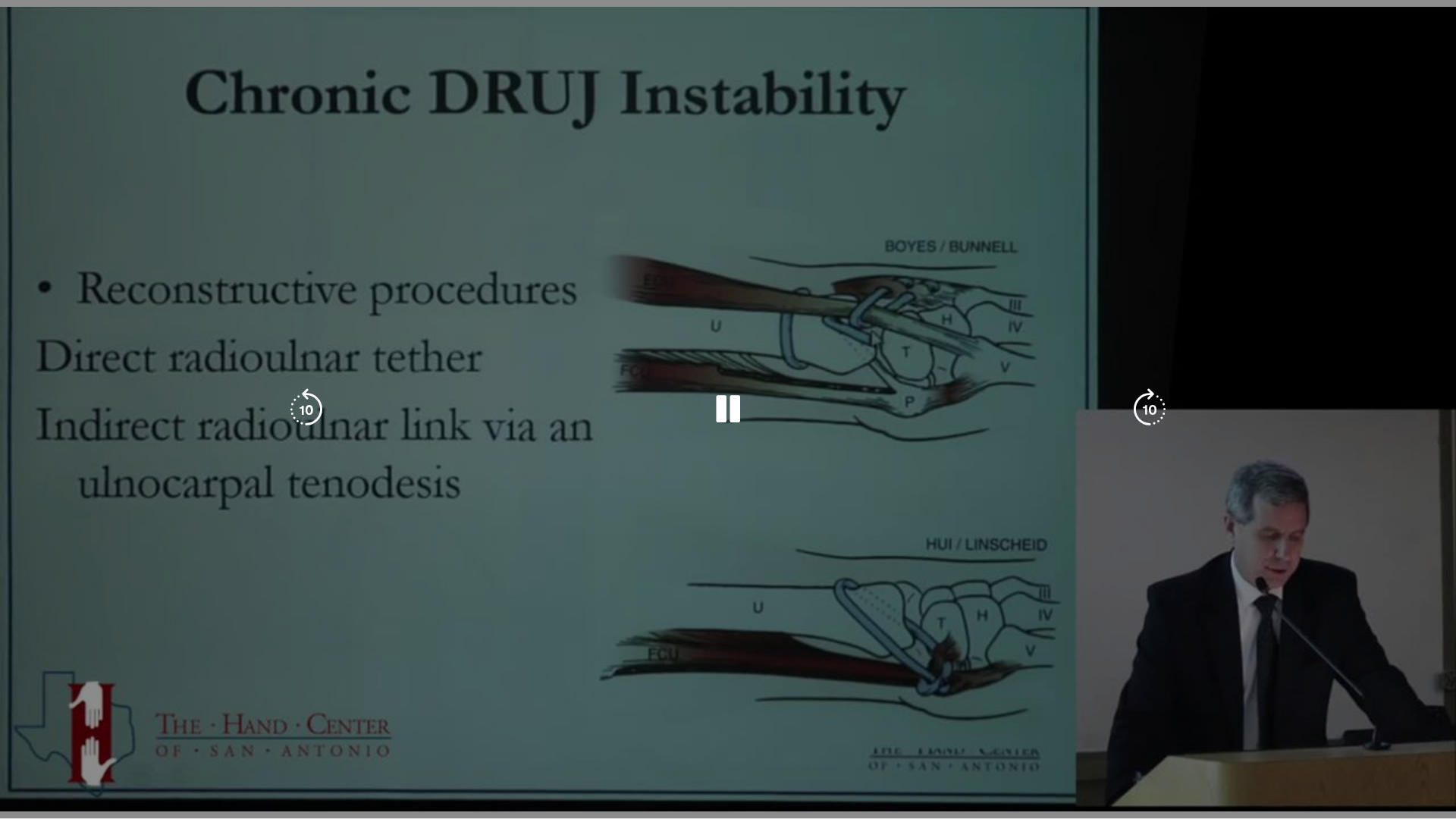
click at [1146, 696] on div "10 seconds Tap to unmute" at bounding box center [728, 409] width 1456 height 818
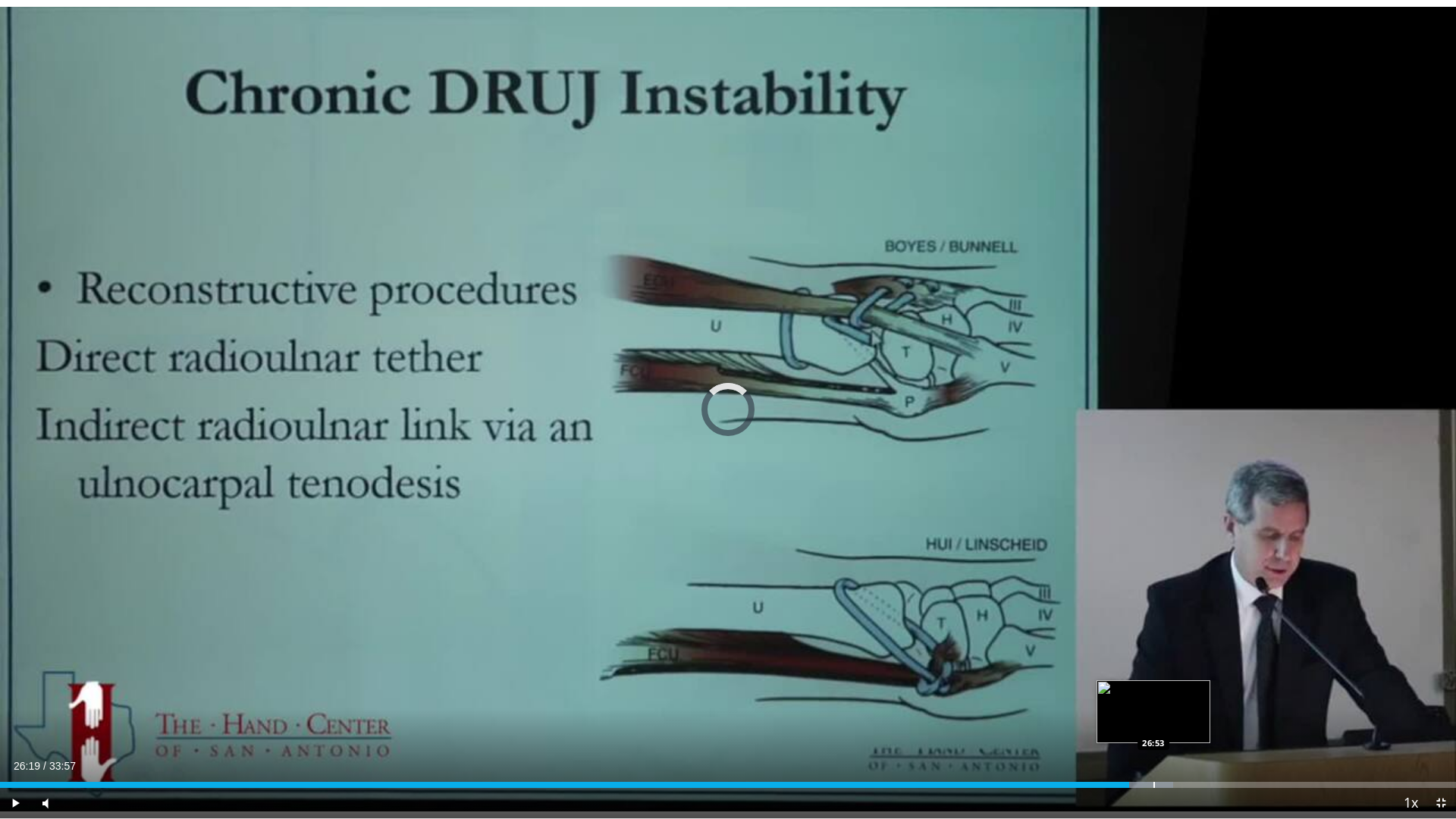
click at [1153, 696] on div "Progress Bar" at bounding box center [1154, 784] width 2 height 6
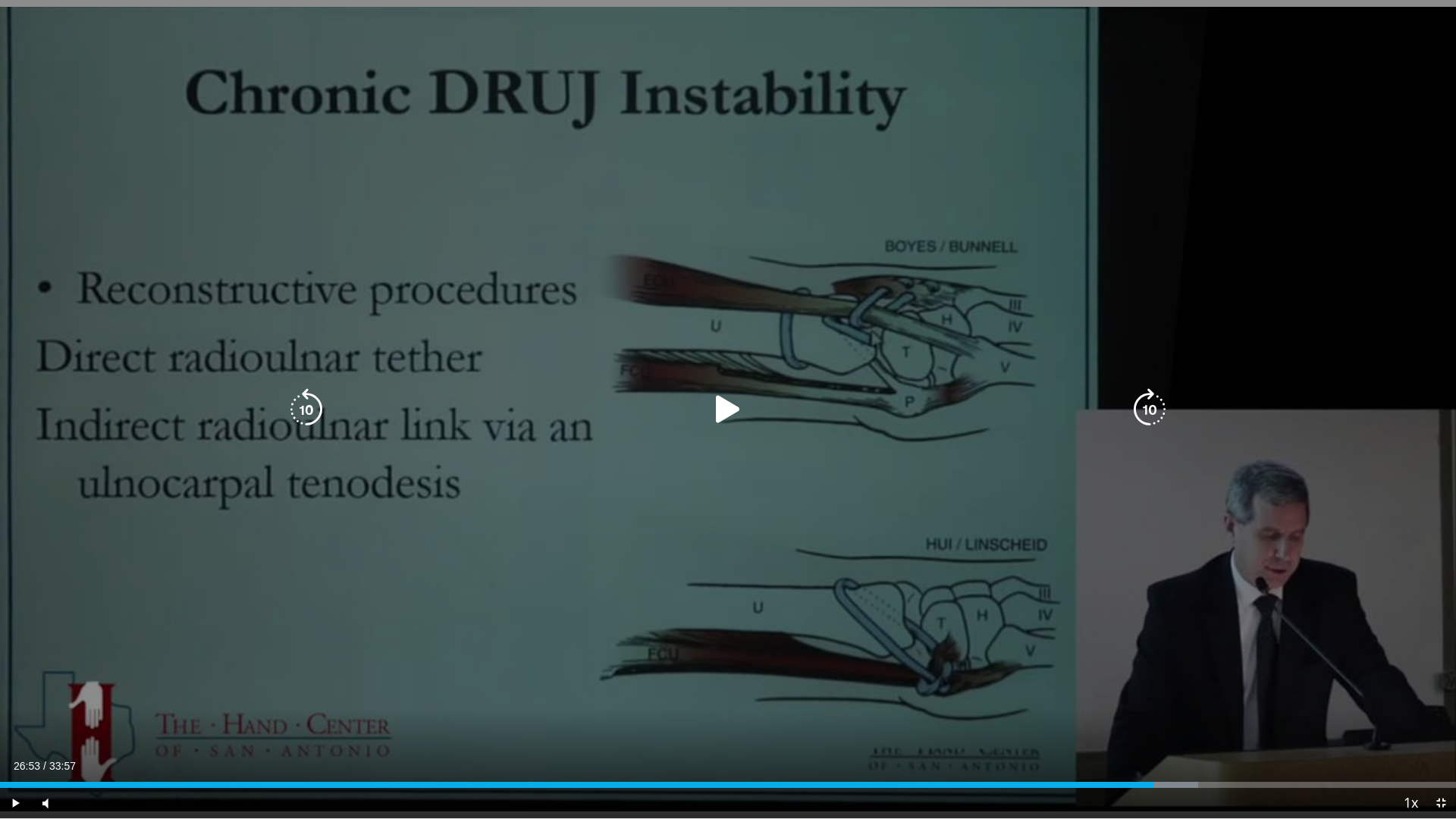
click at [1114, 696] on div "10 seconds Tap to unmute" at bounding box center [728, 409] width 1456 height 818
click at [0, 0] on div "Progress Bar" at bounding box center [0, 0] width 0 height 0
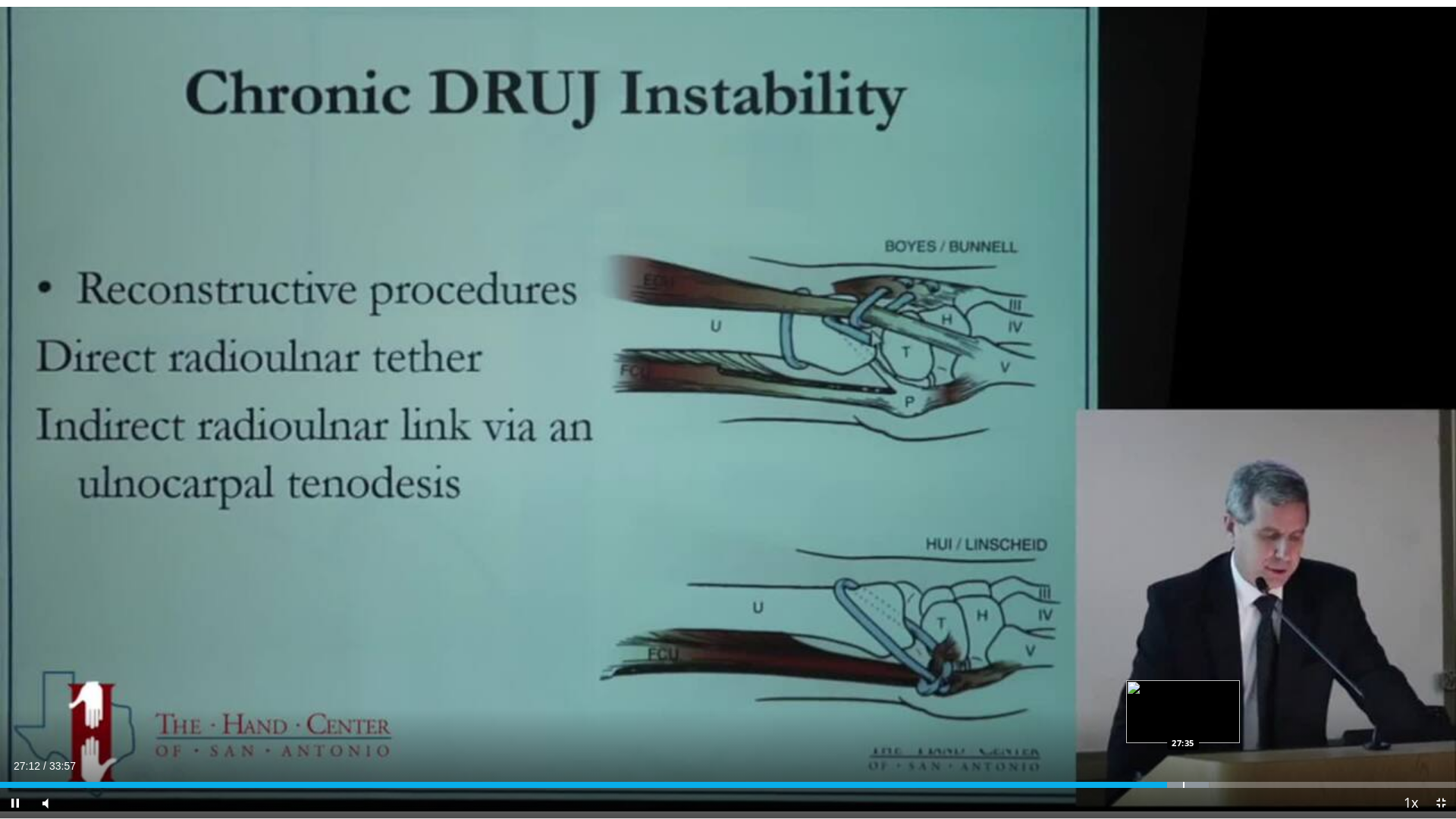
click at [1183, 696] on div "Progress Bar" at bounding box center [1184, 784] width 2 height 6
click at [1205, 696] on div "Progress Bar" at bounding box center [1204, 784] width 2 height 6
click at [1222, 696] on div "Progress Bar" at bounding box center [1223, 784] width 2 height 6
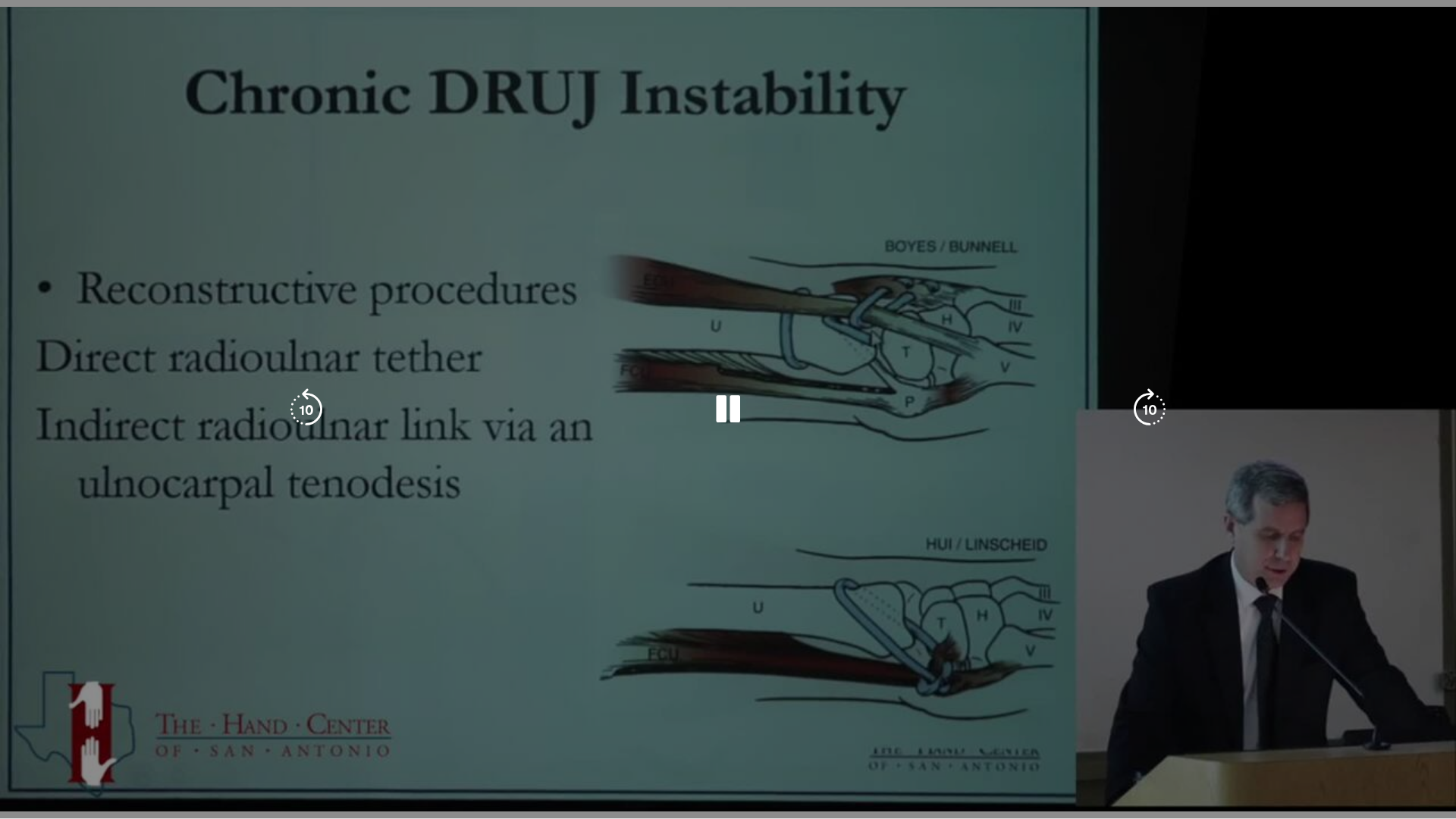
click at [1239, 696] on div "10 seconds Tap to unmute" at bounding box center [728, 409] width 1456 height 818
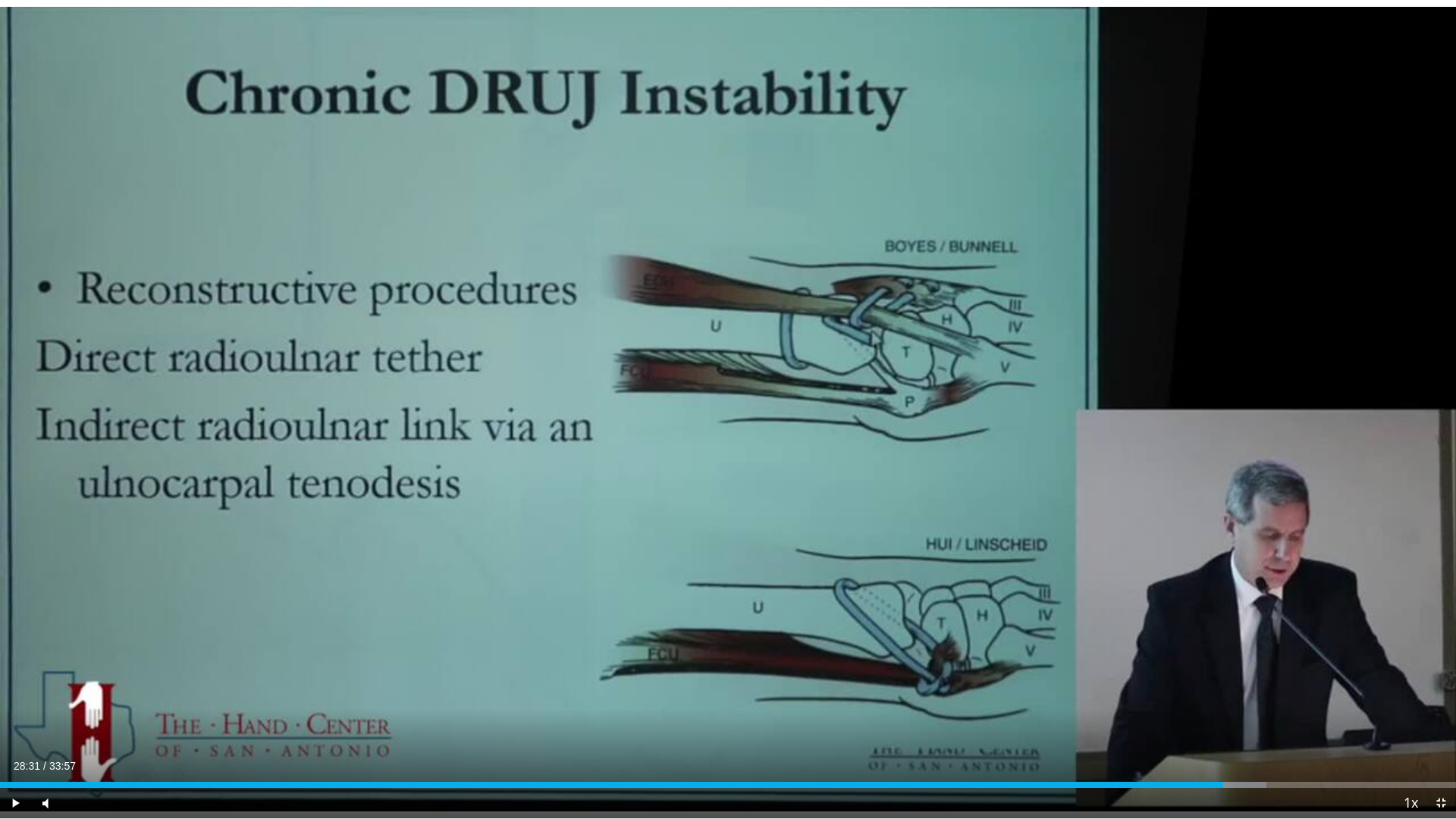
click at [1248, 696] on div "Current Time 28:31 / Duration 33:57 Play Skip Backward Skip Forward Mute 23% Lo…" at bounding box center [728, 803] width 1456 height 30
click at [1248, 696] on div "Progress Bar" at bounding box center [1249, 784] width 2 height 6
click at [1267, 696] on div "Progress Bar" at bounding box center [1268, 784] width 2 height 6
click at [1286, 696] on div "Progress Bar" at bounding box center [1287, 784] width 2 height 6
click at [1304, 696] on div "Progress Bar" at bounding box center [1304, 784] width 2 height 6
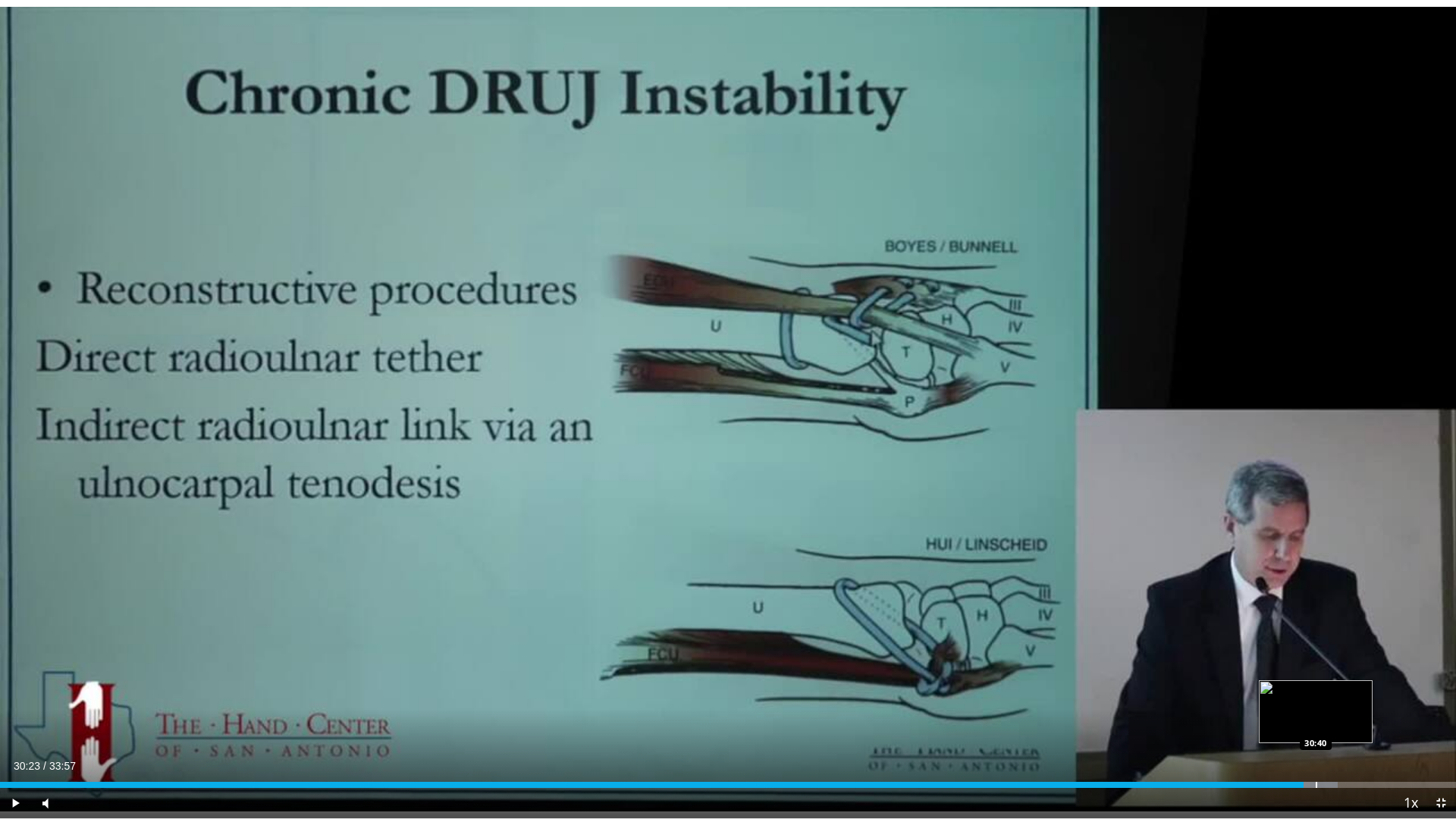
click at [1318, 696] on div "Progress Bar" at bounding box center [1317, 784] width 2 height 6
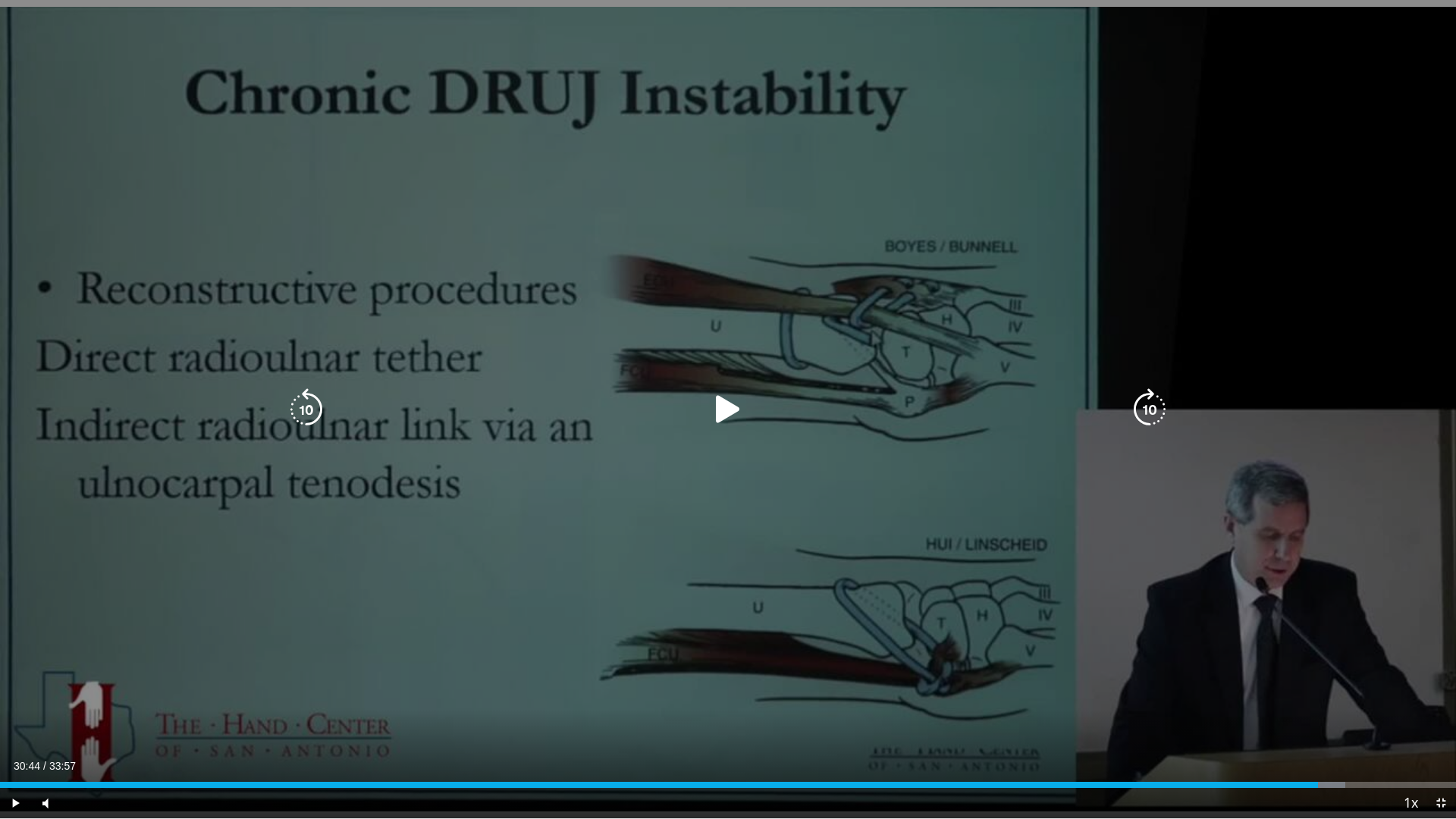
click at [1250, 673] on div "10 seconds Tap to unmute" at bounding box center [728, 409] width 1456 height 818
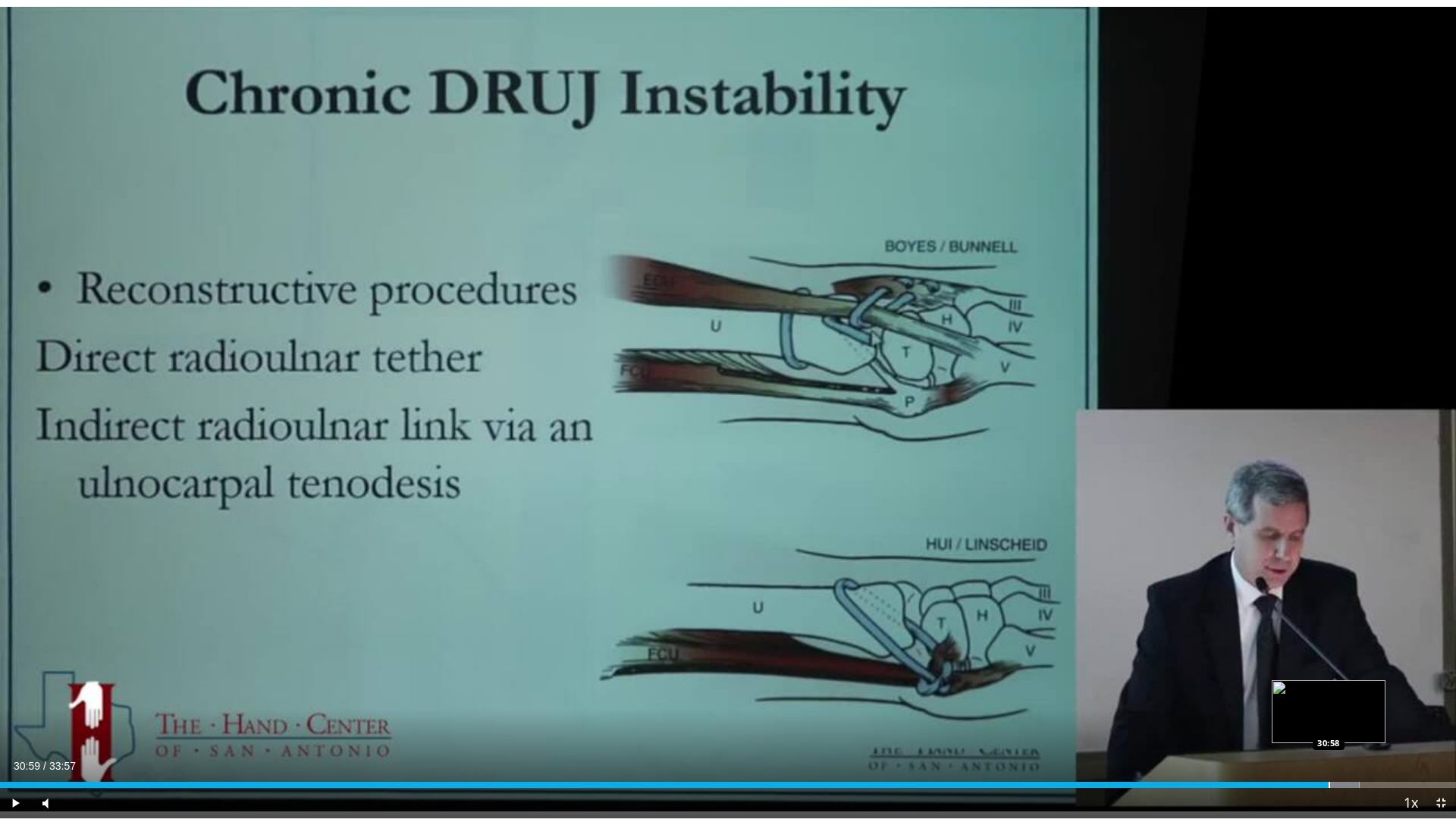
click at [1330, 696] on div "Progress Bar" at bounding box center [1330, 784] width 2 height 6
click at [1352, 696] on div "Progress Bar" at bounding box center [1353, 784] width 2 height 6
click at [1367, 696] on div "Progress Bar" at bounding box center [1367, 784] width 2 height 6
click at [1381, 696] on div "Loaded : 96.80% 31:54 32:08" at bounding box center [728, 784] width 1456 height 6
click at [1400, 696] on div "Loaded : 97.29% 32:36 32:36" at bounding box center [728, 784] width 1456 height 6
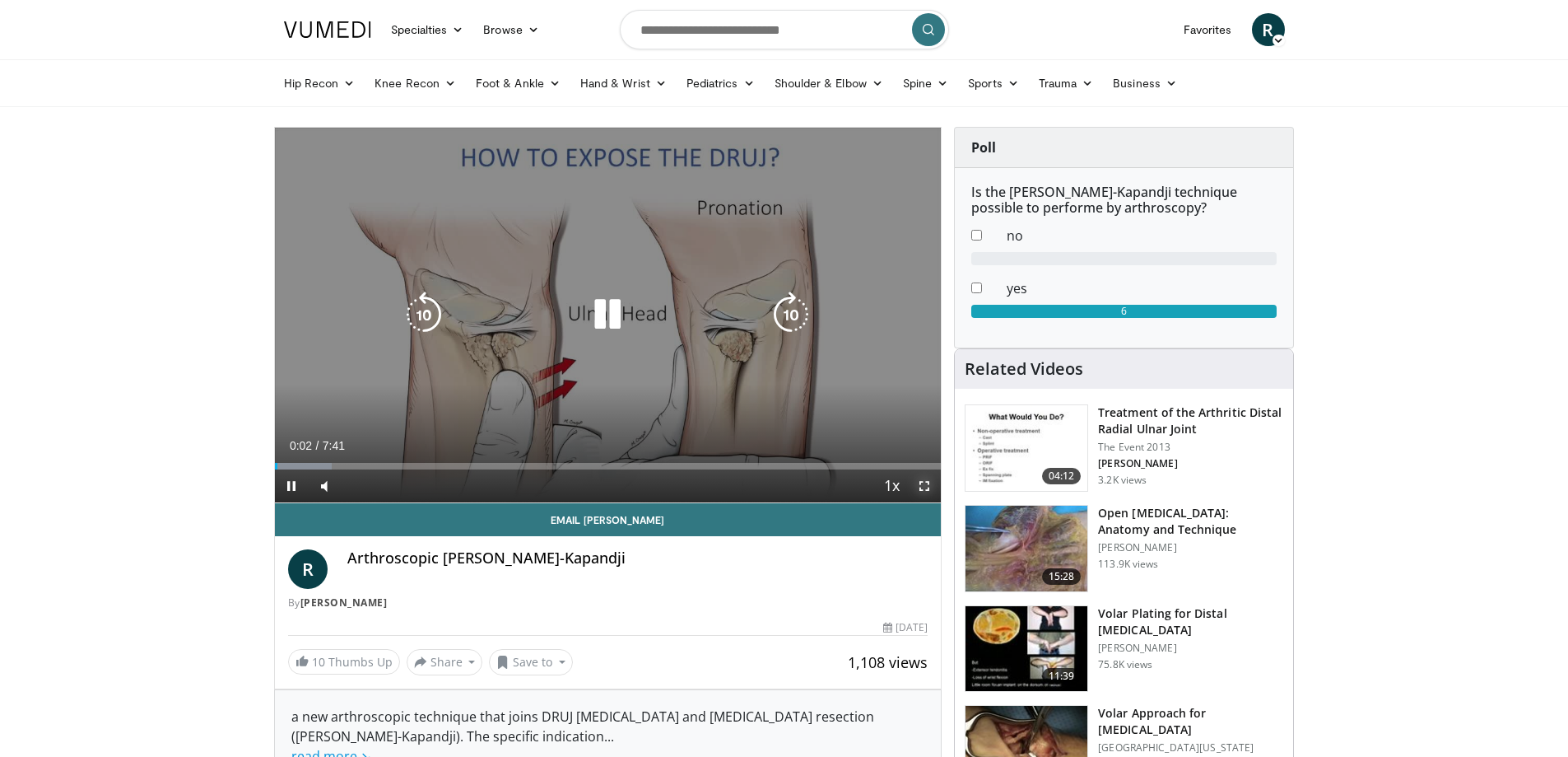
drag, startPoint x: 925, startPoint y: 482, endPoint x: 927, endPoint y: 579, distance: 97.0
click at [927, 479] on span "Video Player" at bounding box center [924, 486] width 33 height 33
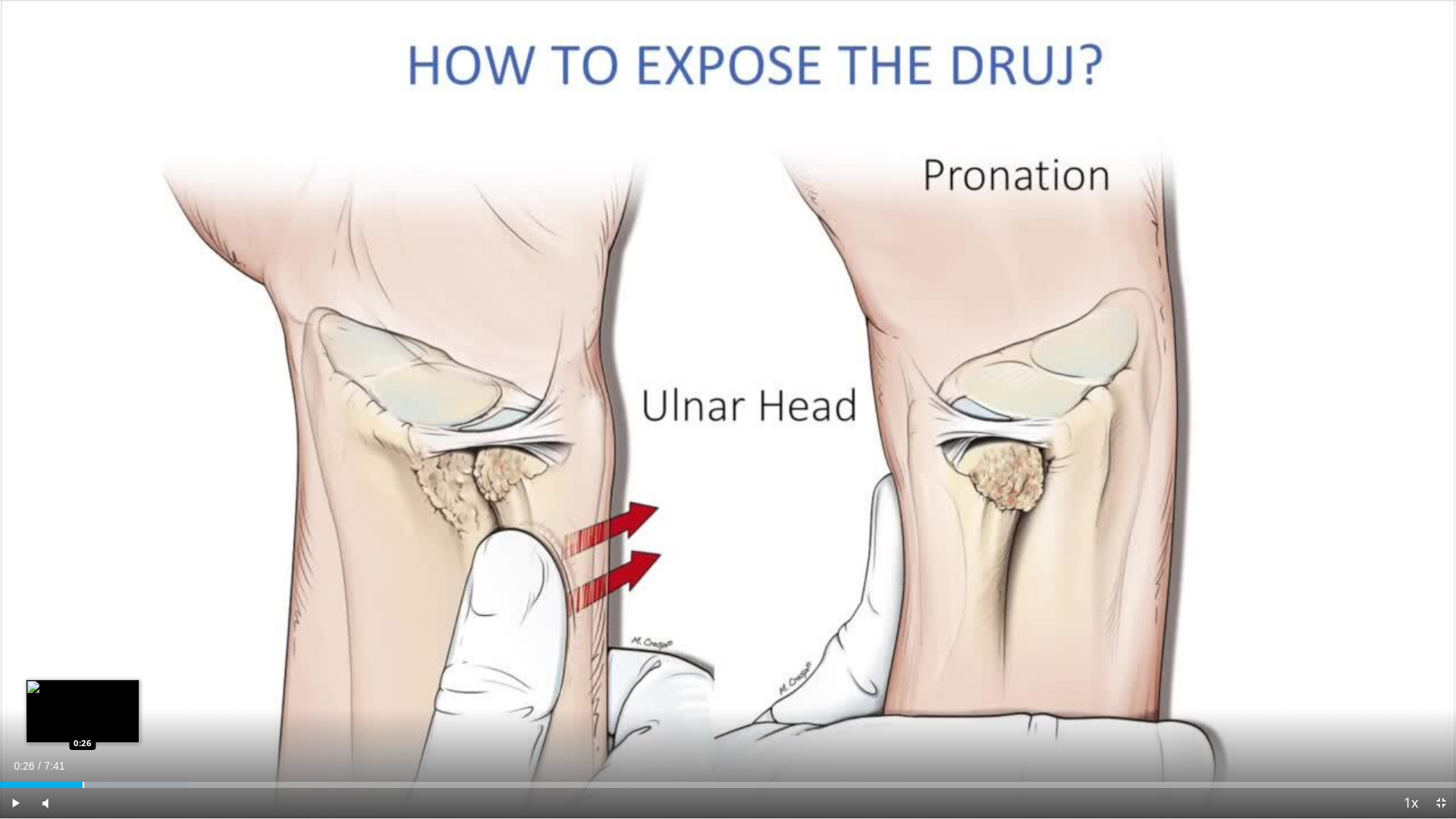
click at [83, 696] on div "Progress Bar" at bounding box center [84, 784] width 2 height 6
click at [130, 696] on div "Progress Bar" at bounding box center [131, 784] width 2 height 6
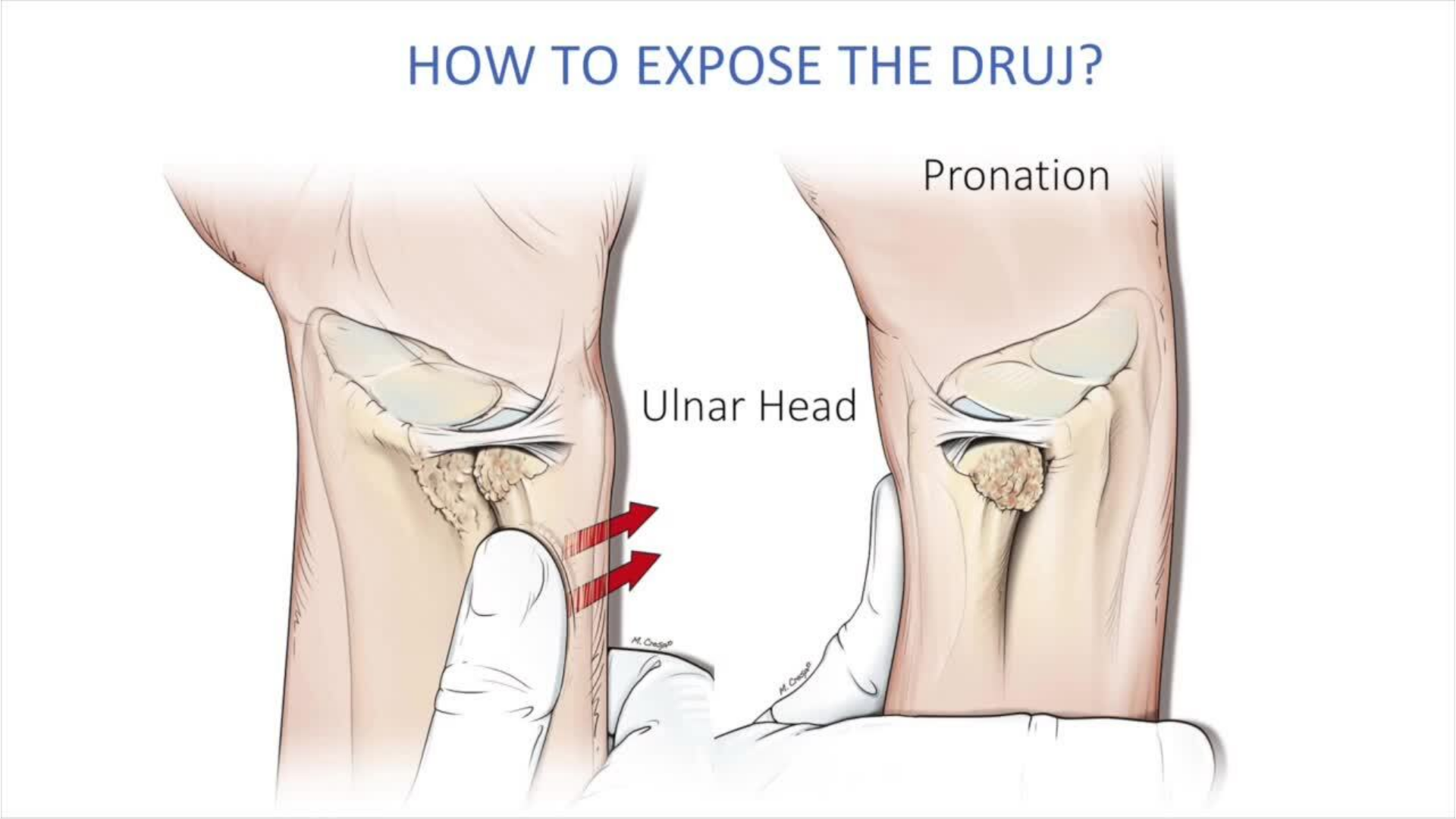
click at [167, 696] on video-js "**********" at bounding box center [728, 410] width 1456 height 819
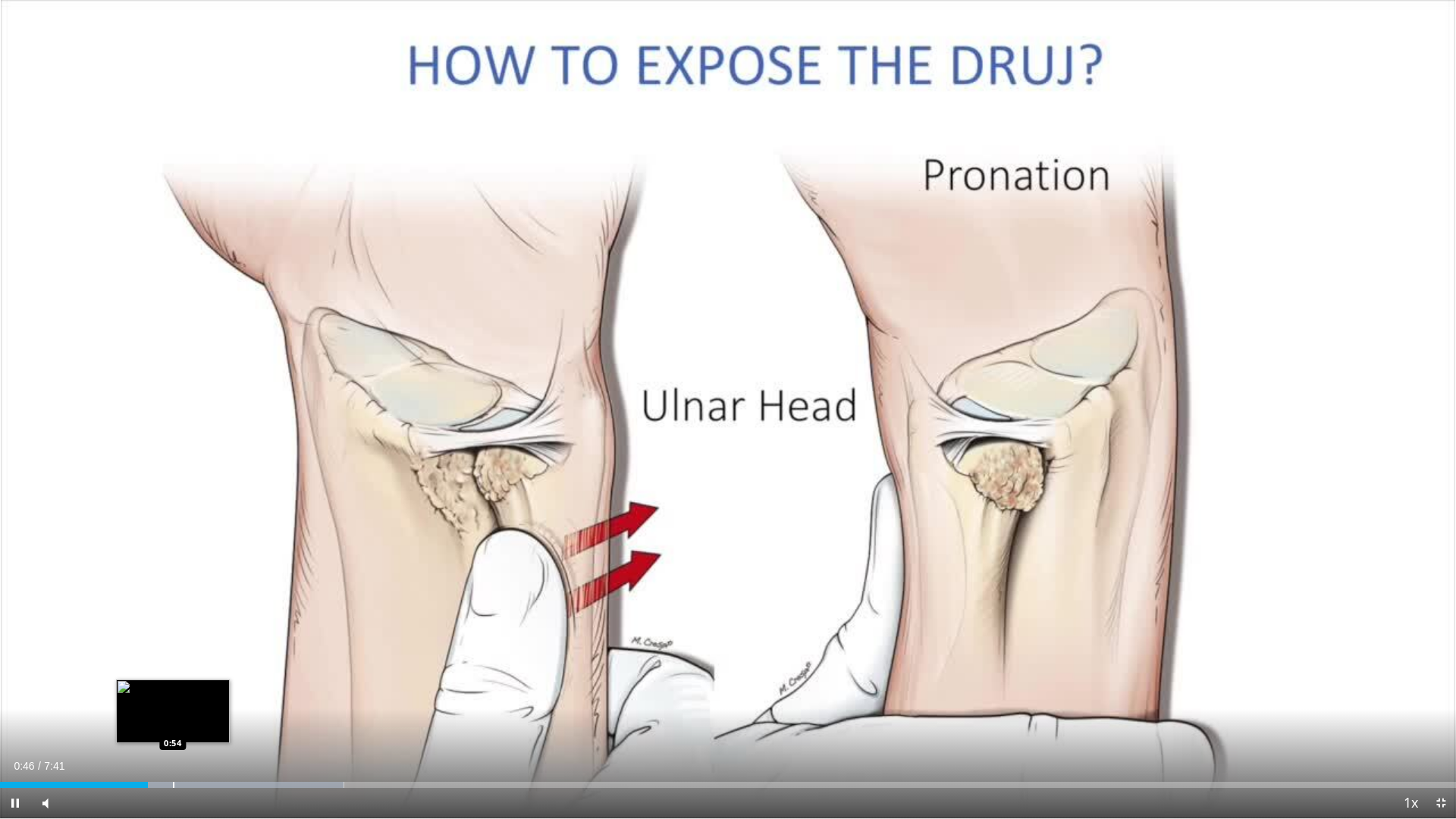
click at [175, 696] on div "Loaded : 23.62% 0:47 0:54" at bounding box center [728, 781] width 1456 height 15
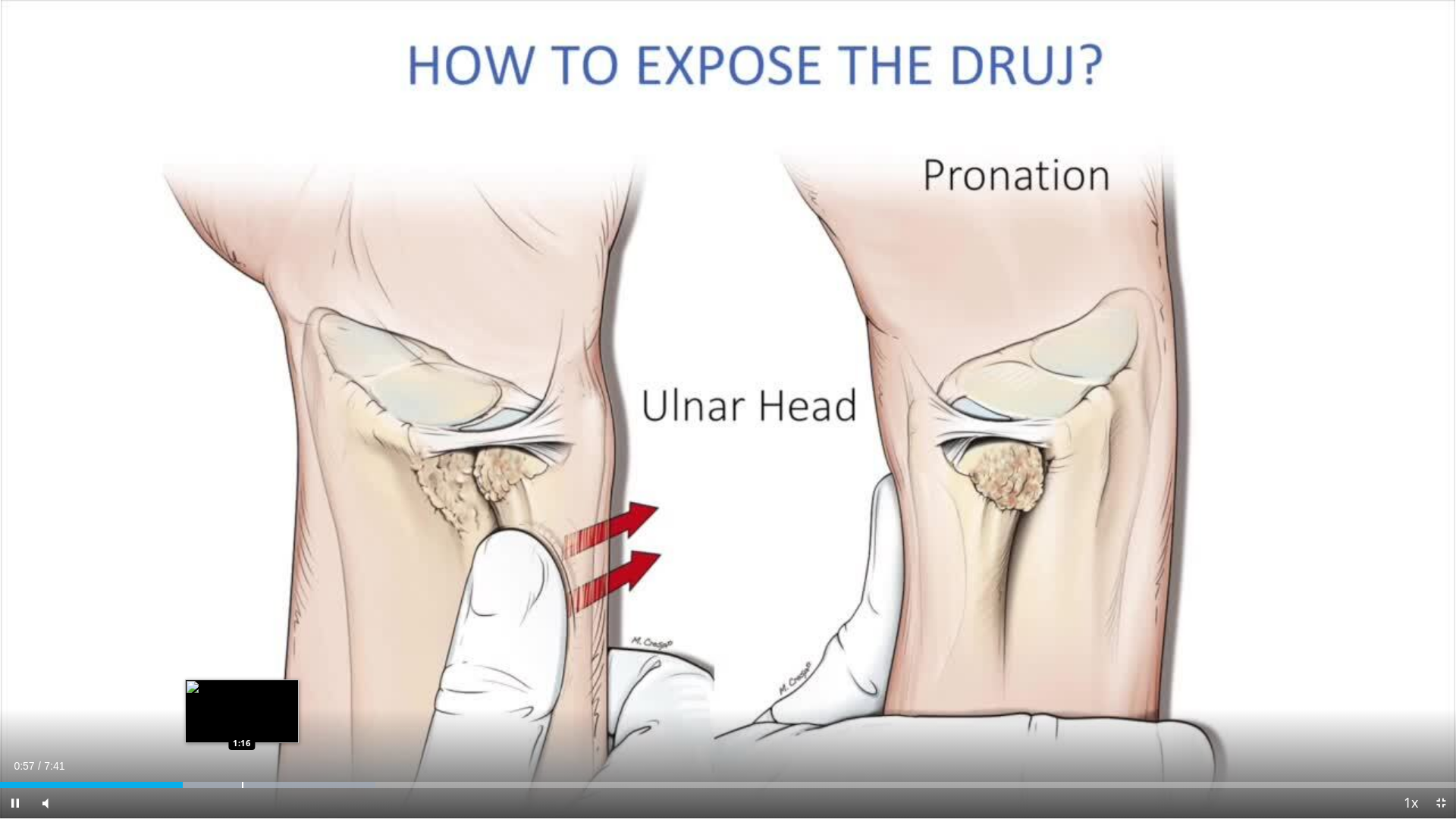
click at [242, 696] on div "Loaded : 25.77% 0:58 1:16" at bounding box center [728, 781] width 1456 height 15
click at [297, 696] on div "Loaded : 30.06% 1:18 1:33" at bounding box center [728, 781] width 1456 height 15
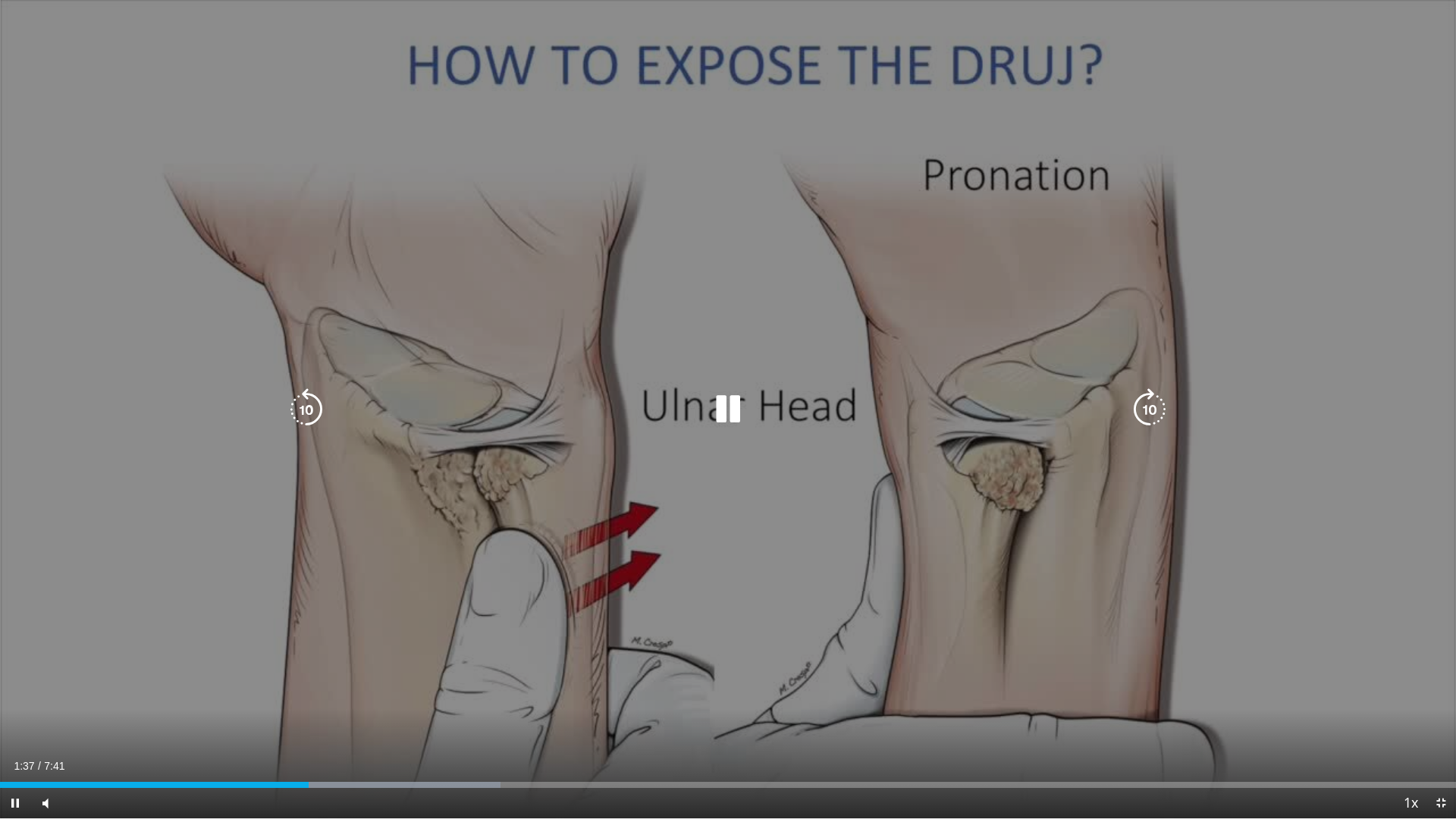
click at [338, 696] on div "Loaded : 34.36% 1:37 1:47" at bounding box center [728, 781] width 1456 height 15
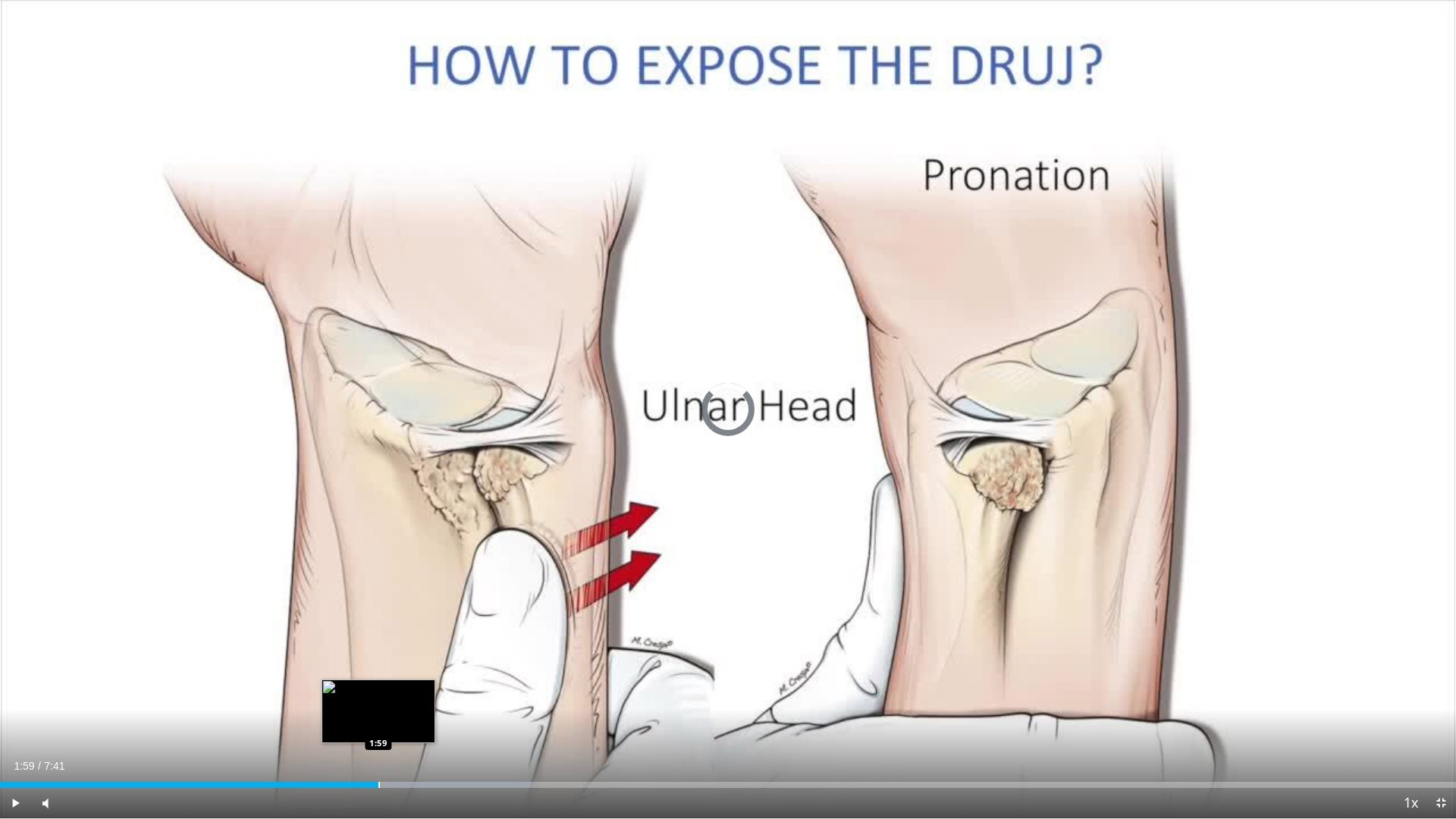
click at [379, 696] on div "Progress Bar" at bounding box center [379, 784] width 2 height 6
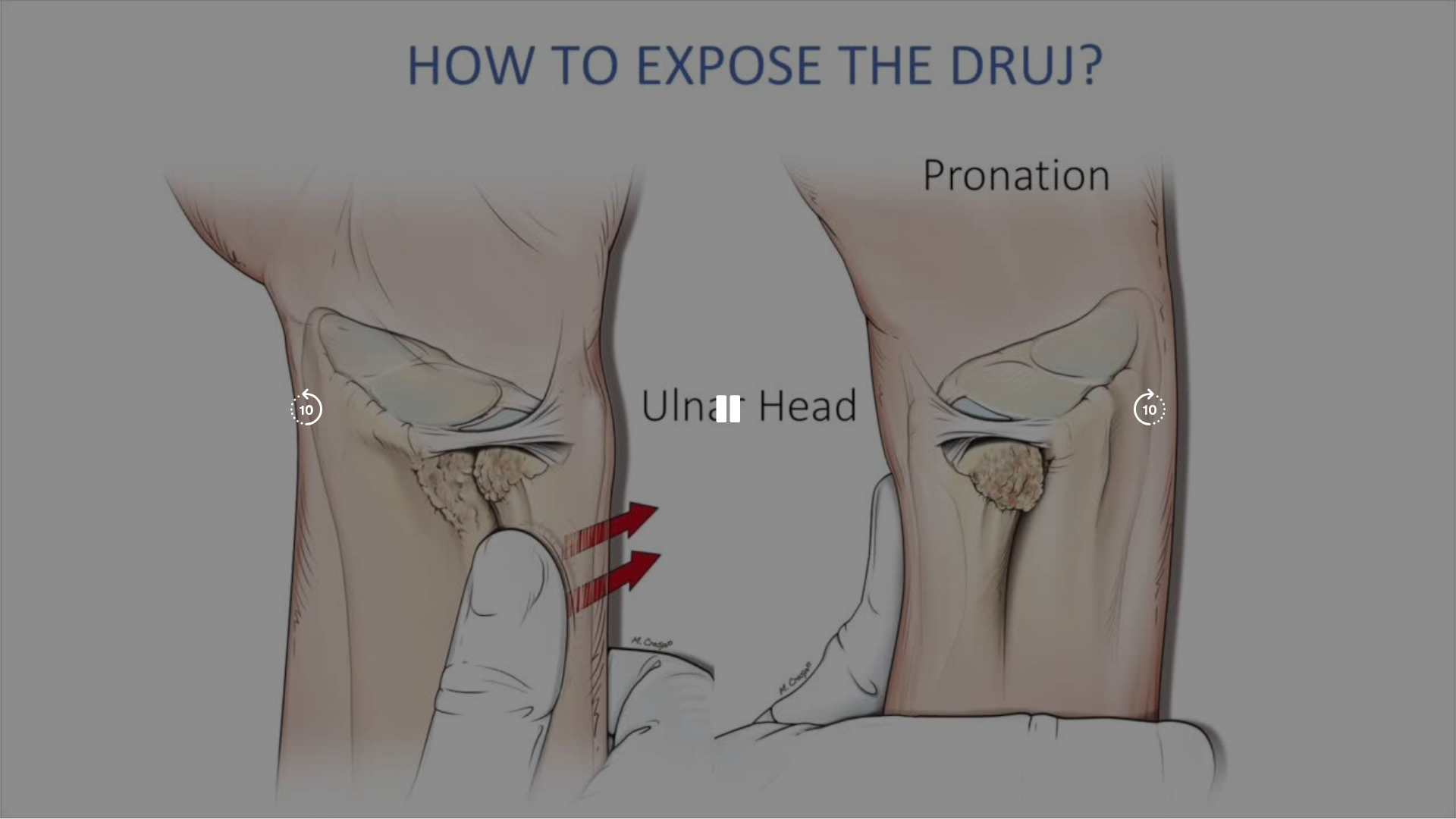
click at [447, 696] on video-js "**********" at bounding box center [728, 410] width 1456 height 819
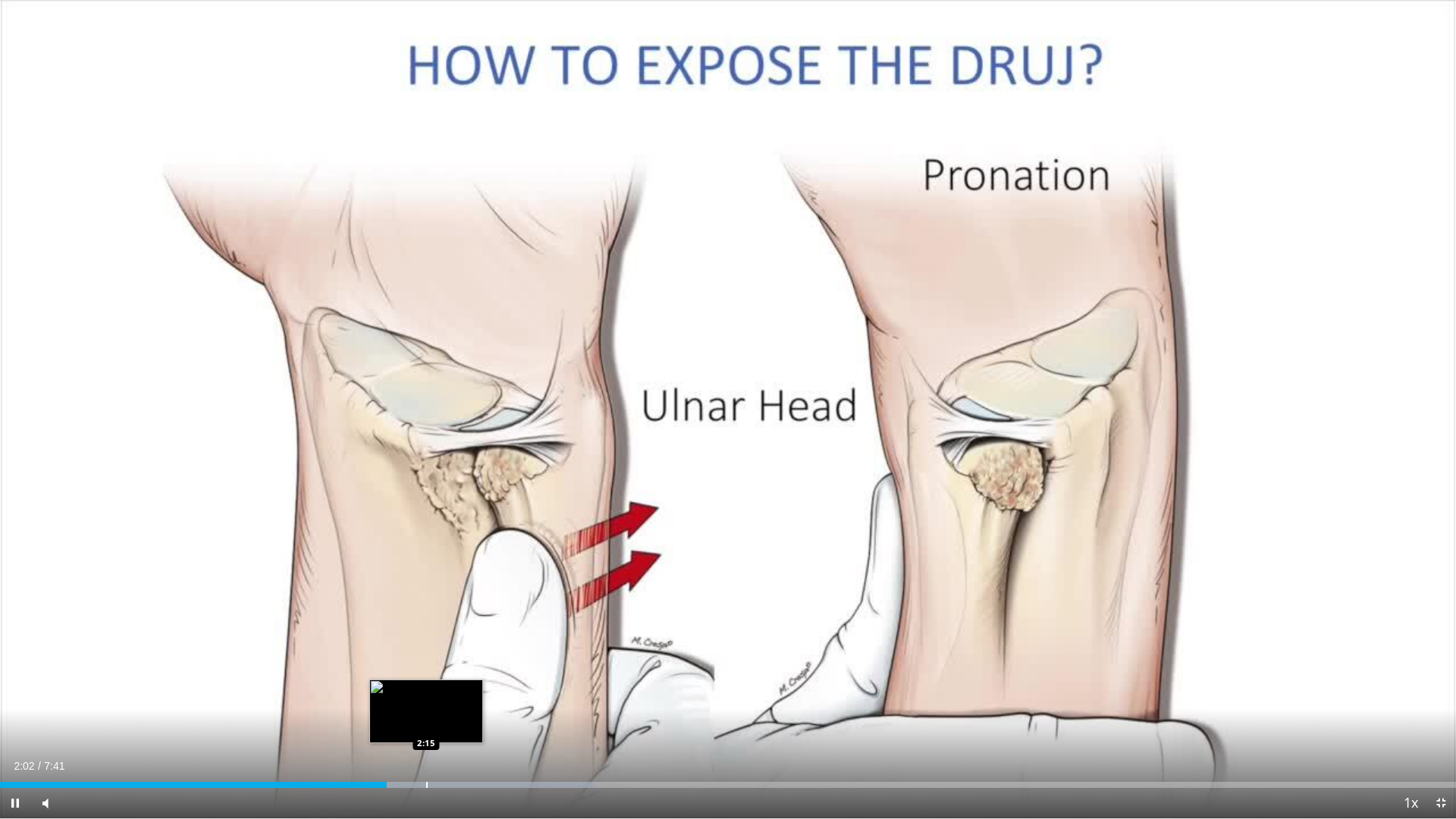
click at [426, 696] on div "Progress Bar" at bounding box center [427, 784] width 2 height 6
click at [480, 696] on div "Progress Bar" at bounding box center [480, 784] width 2 height 6
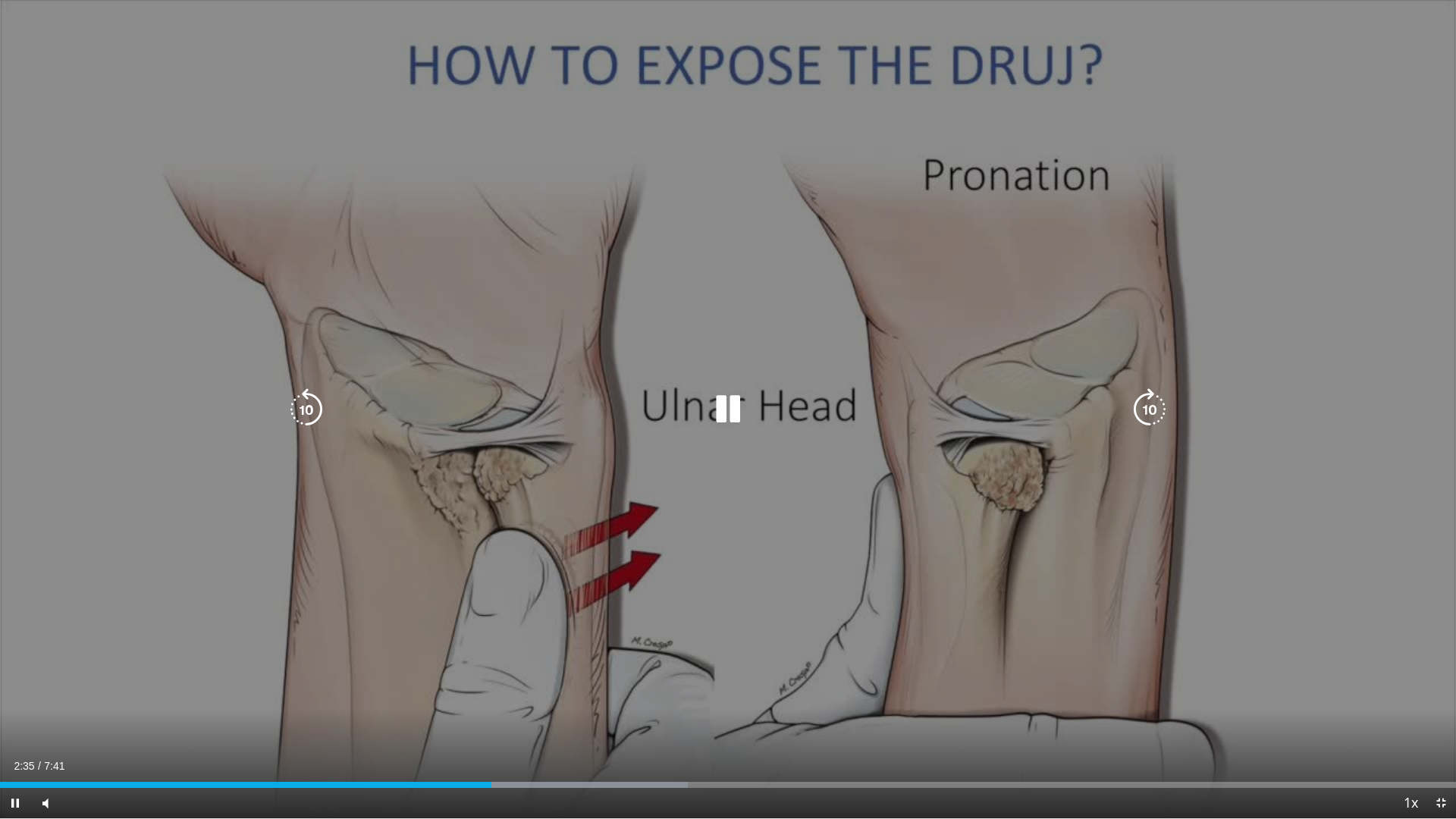
click at [524, 696] on div "Loaded : 47.25% 2:35 2:44" at bounding box center [728, 784] width 1456 height 6
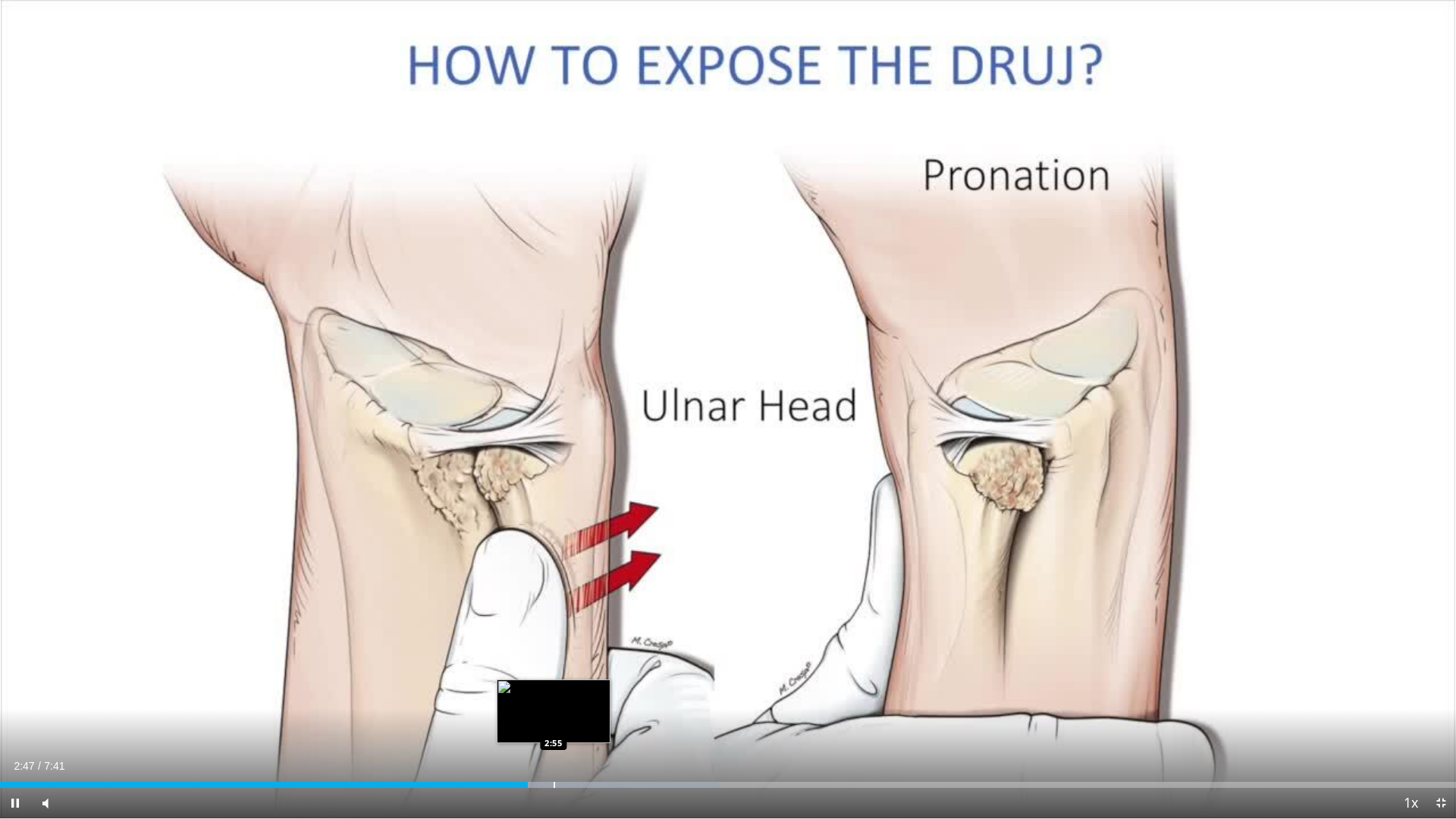
click at [555, 696] on div "Loaded : 49.40% 2:47 2:55" at bounding box center [728, 781] width 1456 height 15
click at [594, 696] on div "Loaded : 51.55% 3:08 3:08" at bounding box center [728, 781] width 1456 height 15
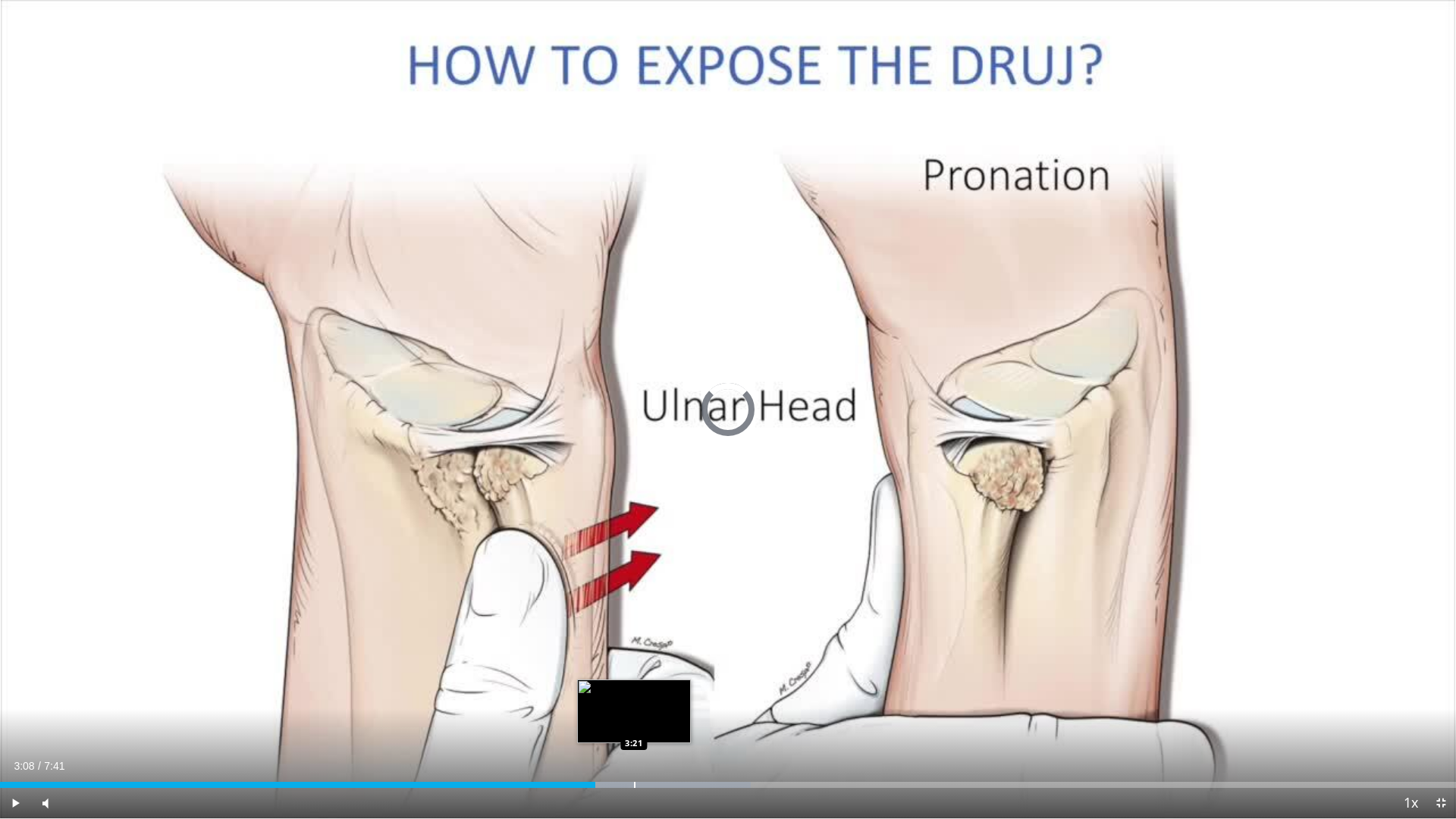
click at [634, 696] on div "Progress Bar" at bounding box center [635, 784] width 2 height 6
click at [678, 696] on div "Progress Bar" at bounding box center [678, 784] width 2 height 6
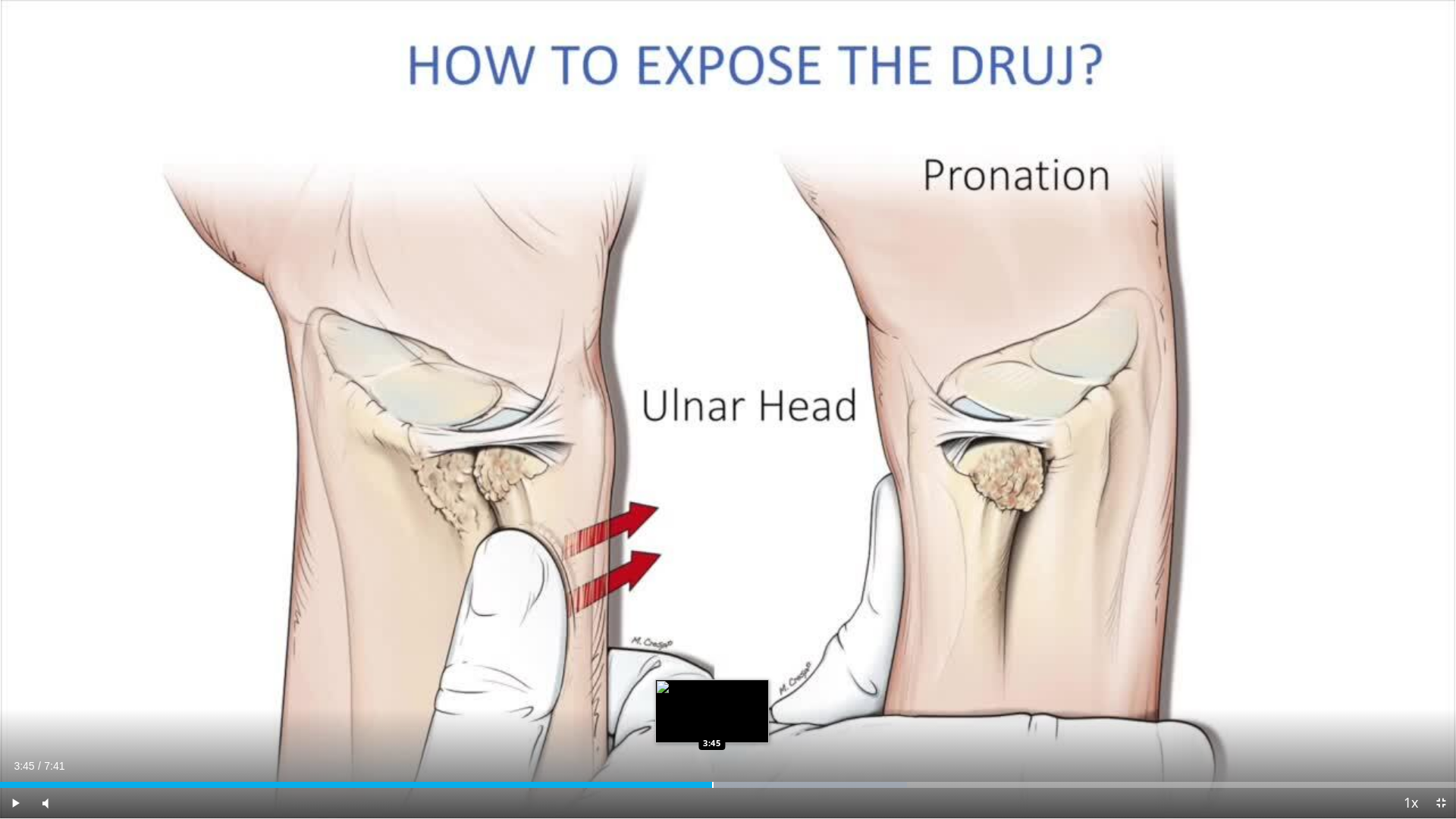
click at [712, 696] on div "Progress Bar" at bounding box center [713, 784] width 2 height 6
click at [732, 696] on div "Progress Bar" at bounding box center [731, 784] width 2 height 6
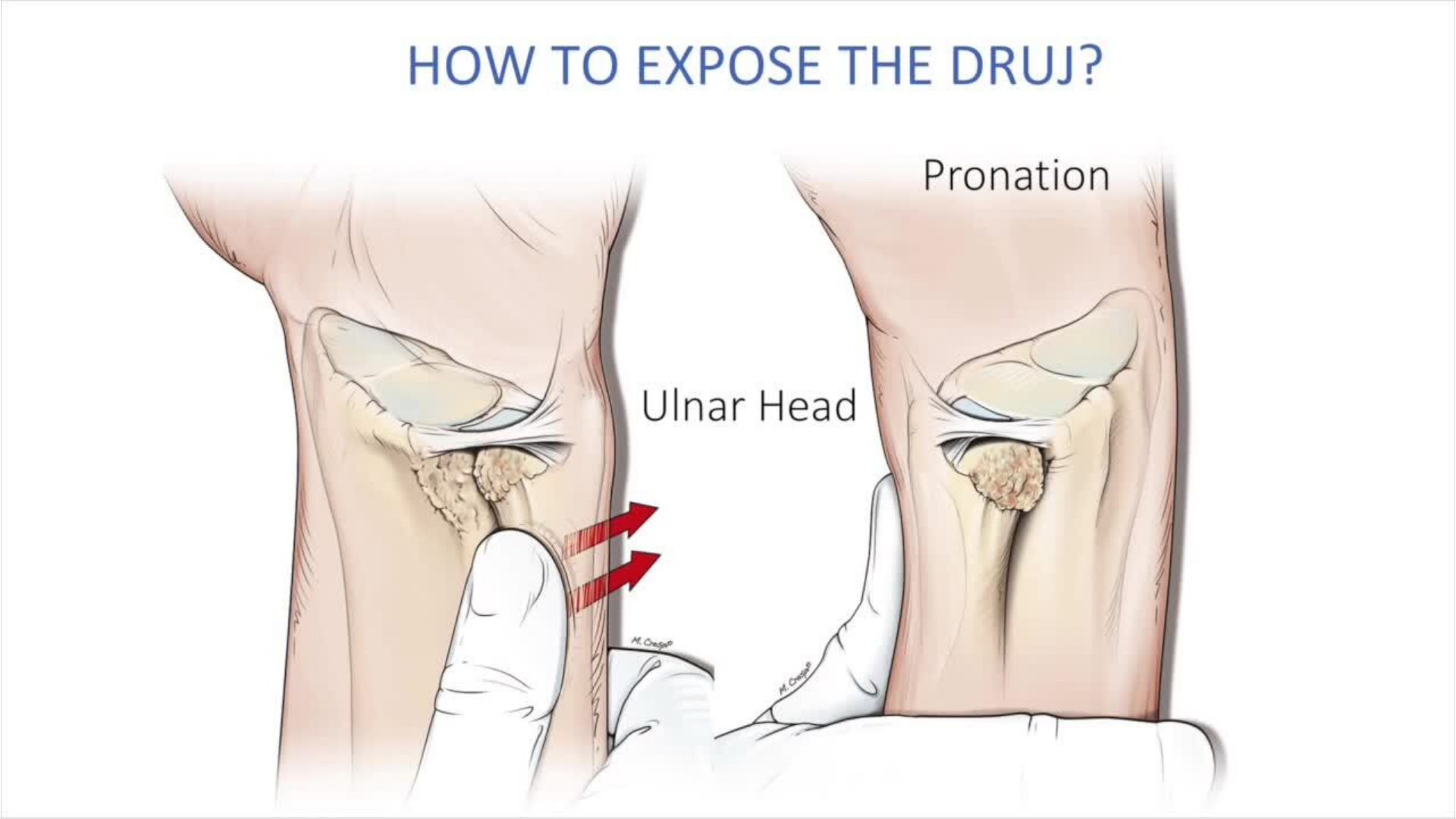
click at [752, 696] on video-js "**********" at bounding box center [728, 410] width 1456 height 819
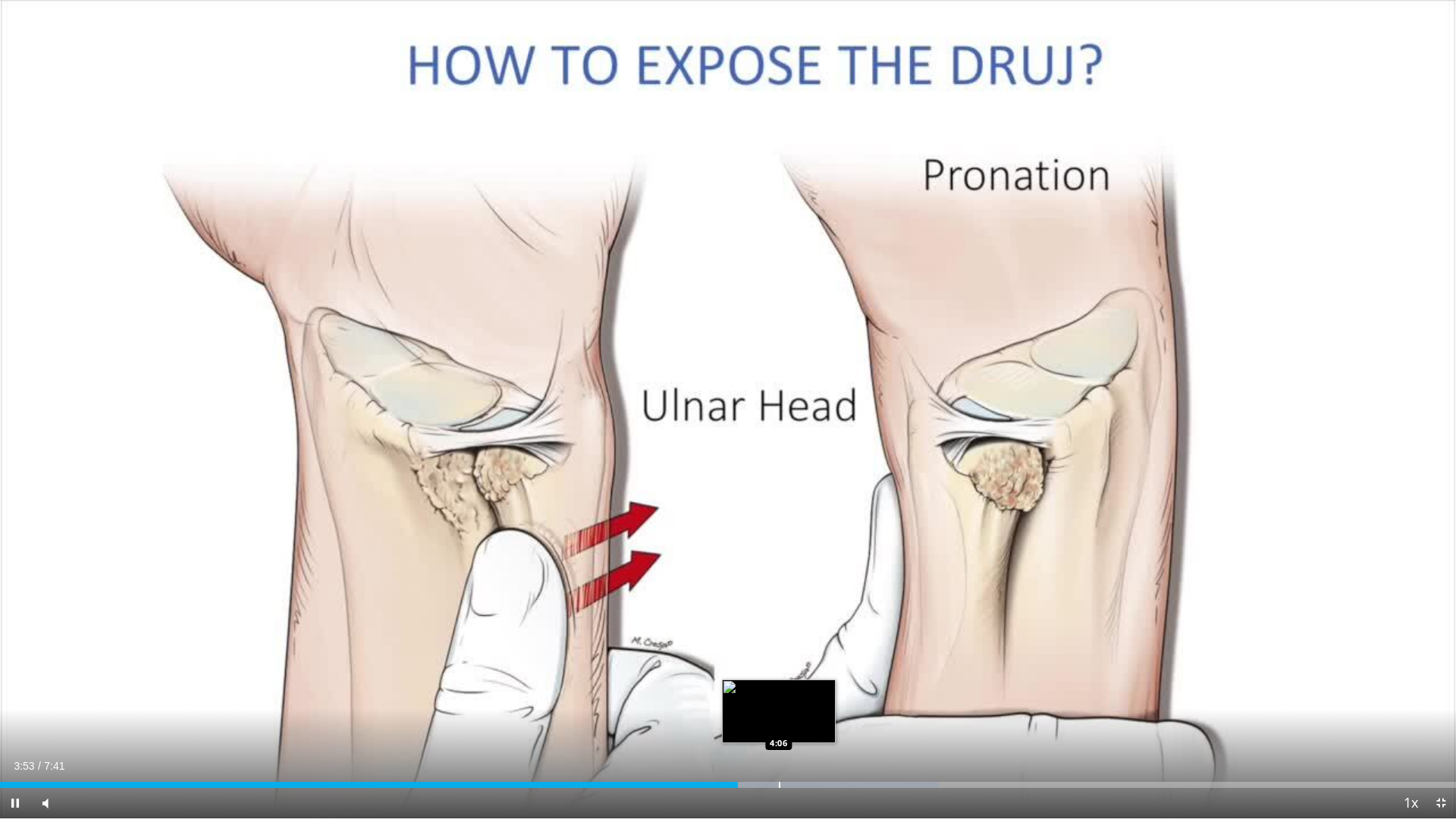
click at [778, 696] on div "Progress Bar" at bounding box center [779, 784] width 2 height 6
click at [822, 696] on div "Progress Bar" at bounding box center [823, 784] width 2 height 6
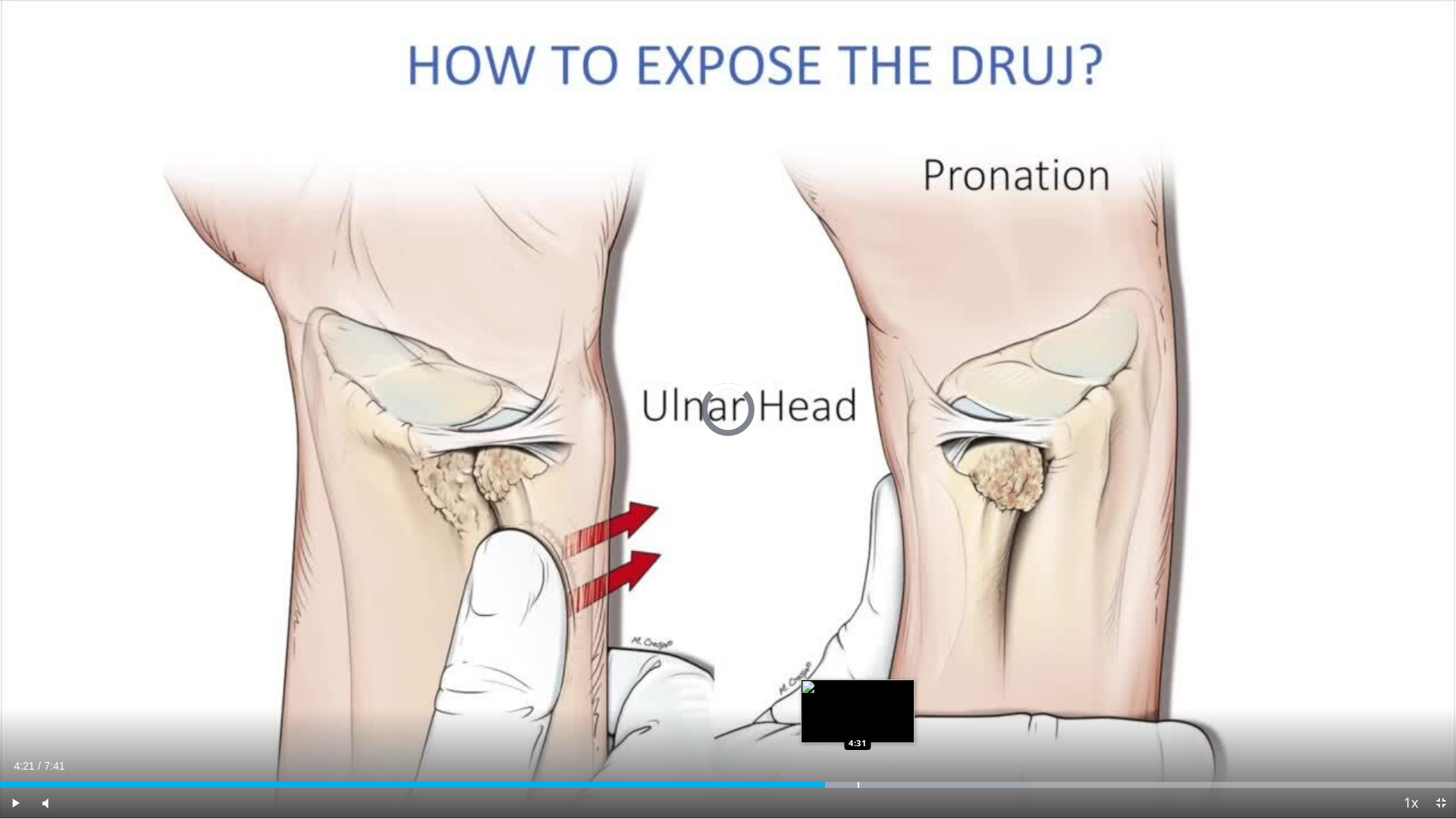
click at [858, 696] on div "Progress Bar" at bounding box center [858, 784] width 2 height 6
click at [884, 696] on div "Progress Bar" at bounding box center [884, 784] width 2 height 6
click at [897, 696] on div "Progress Bar" at bounding box center [897, 784] width 2 height 6
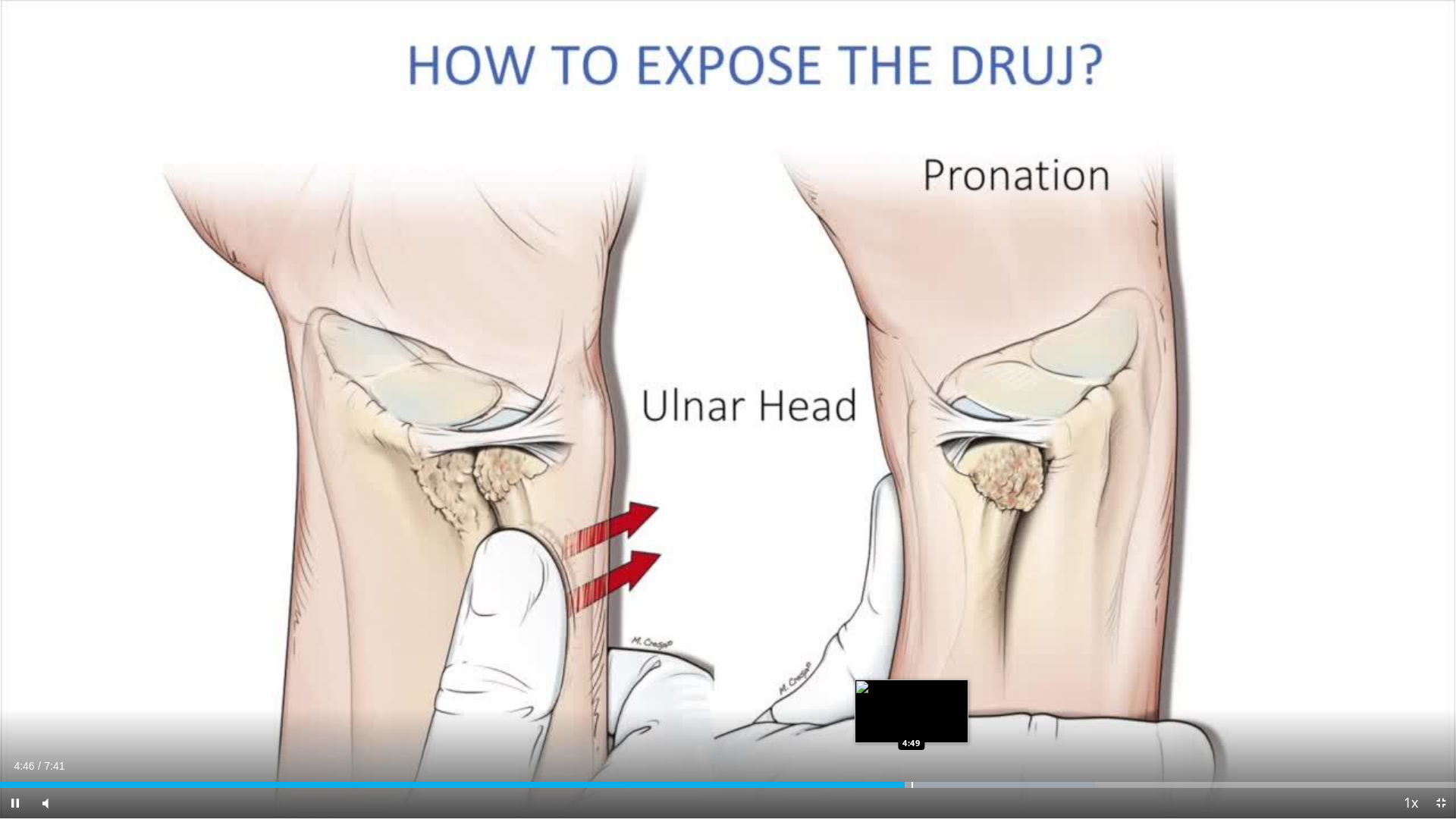
click at [912, 696] on div "Progress Bar" at bounding box center [912, 784] width 2 height 6
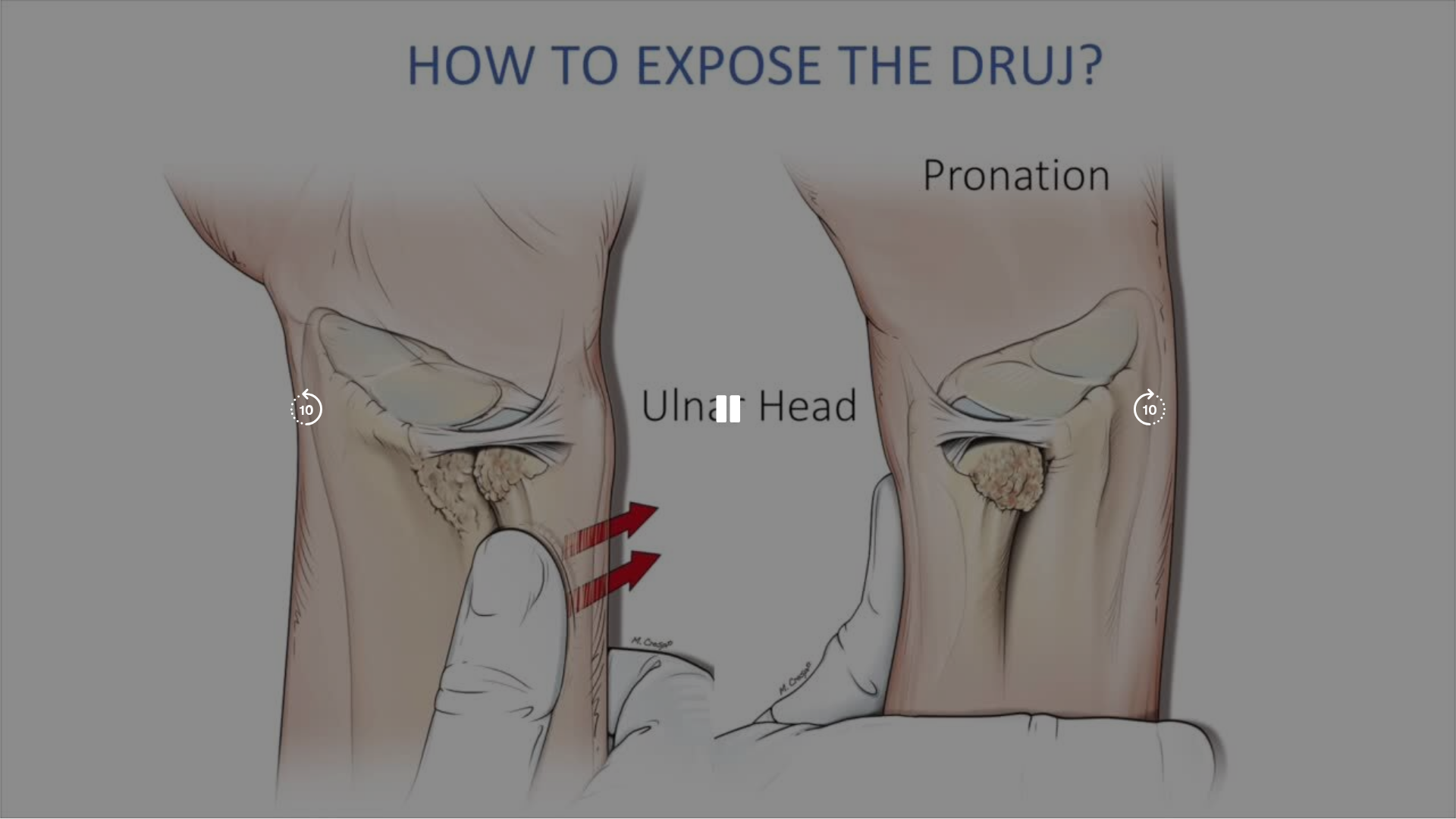
click at [928, 696] on video-js "**********" at bounding box center [728, 410] width 1456 height 819
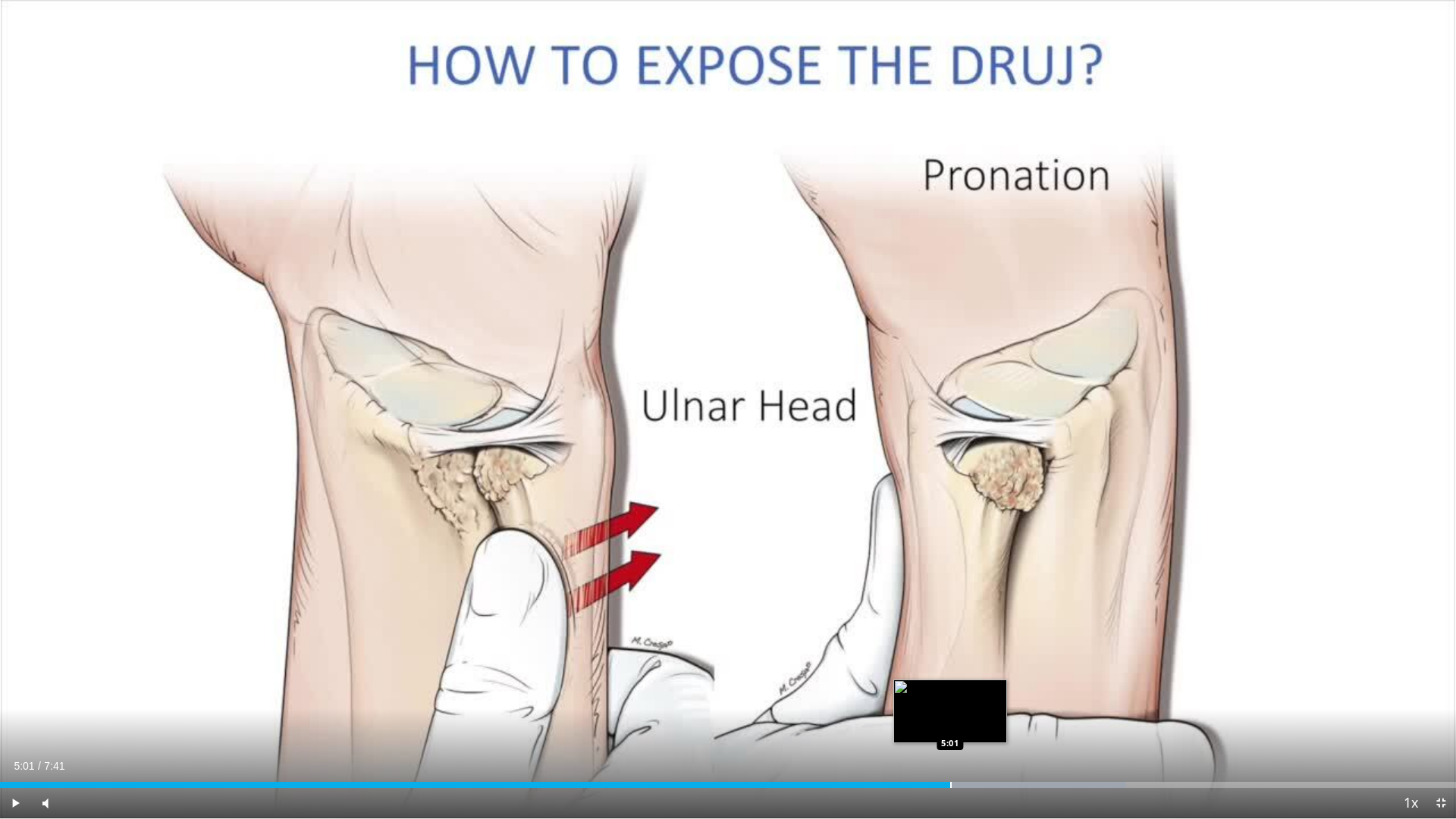
click at [950, 696] on div "Progress Bar" at bounding box center [951, 784] width 2 height 6
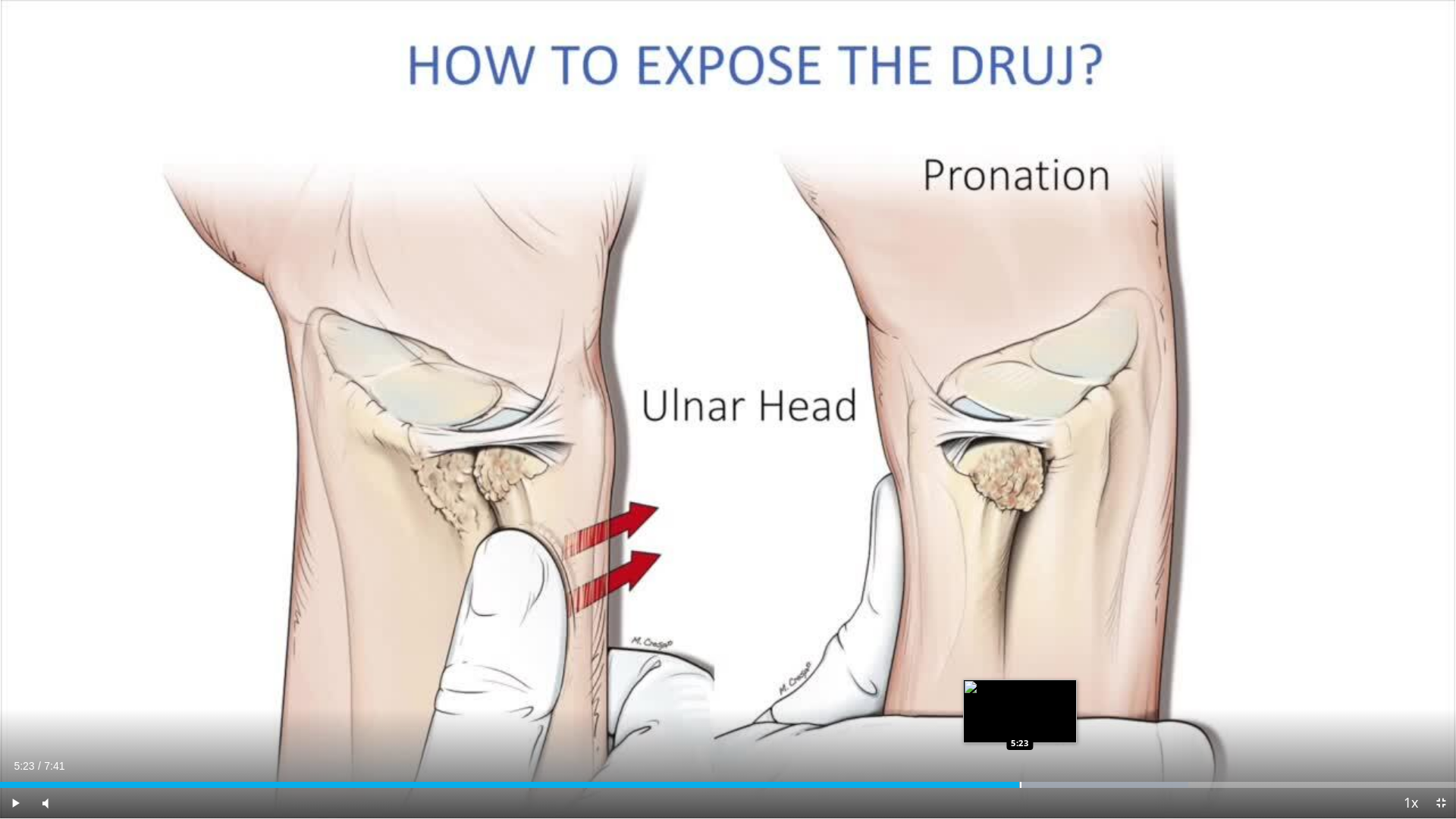
click at [1020, 696] on div "Progress Bar" at bounding box center [1038, 784] width 303 height 6
click at [1067, 696] on div "Progress Bar" at bounding box center [1068, 784] width 2 height 6
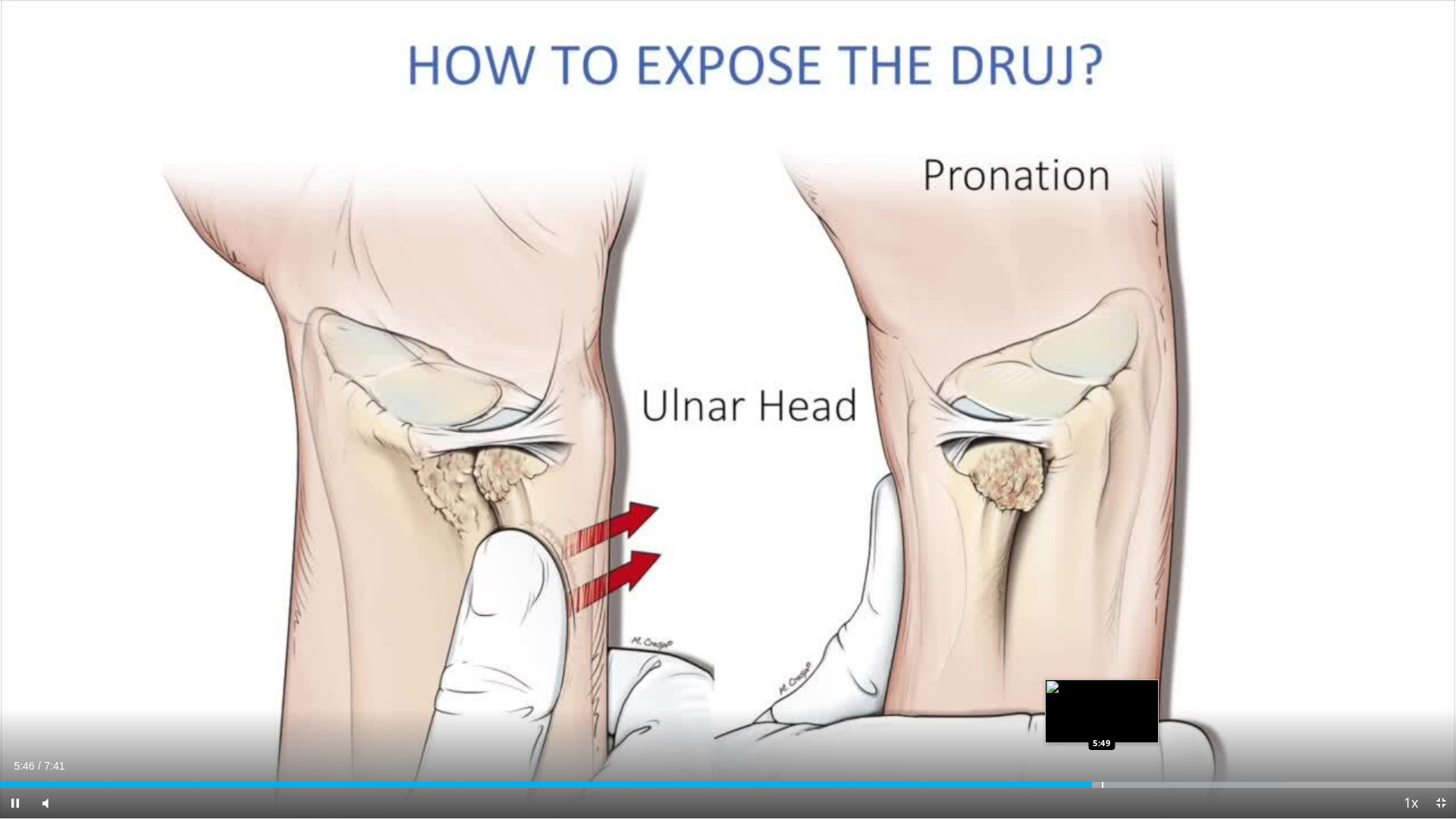
click at [1102, 696] on div "Progress Bar" at bounding box center [1103, 784] width 2 height 6
click at [1110, 696] on div "Progress Bar" at bounding box center [1110, 784] width 2 height 6
click at [1127, 696] on div "Loaded : 90.23% 5:53 5:57" at bounding box center [728, 781] width 1456 height 15
click at [1146, 696] on div "Progress Bar" at bounding box center [1145, 784] width 2 height 6
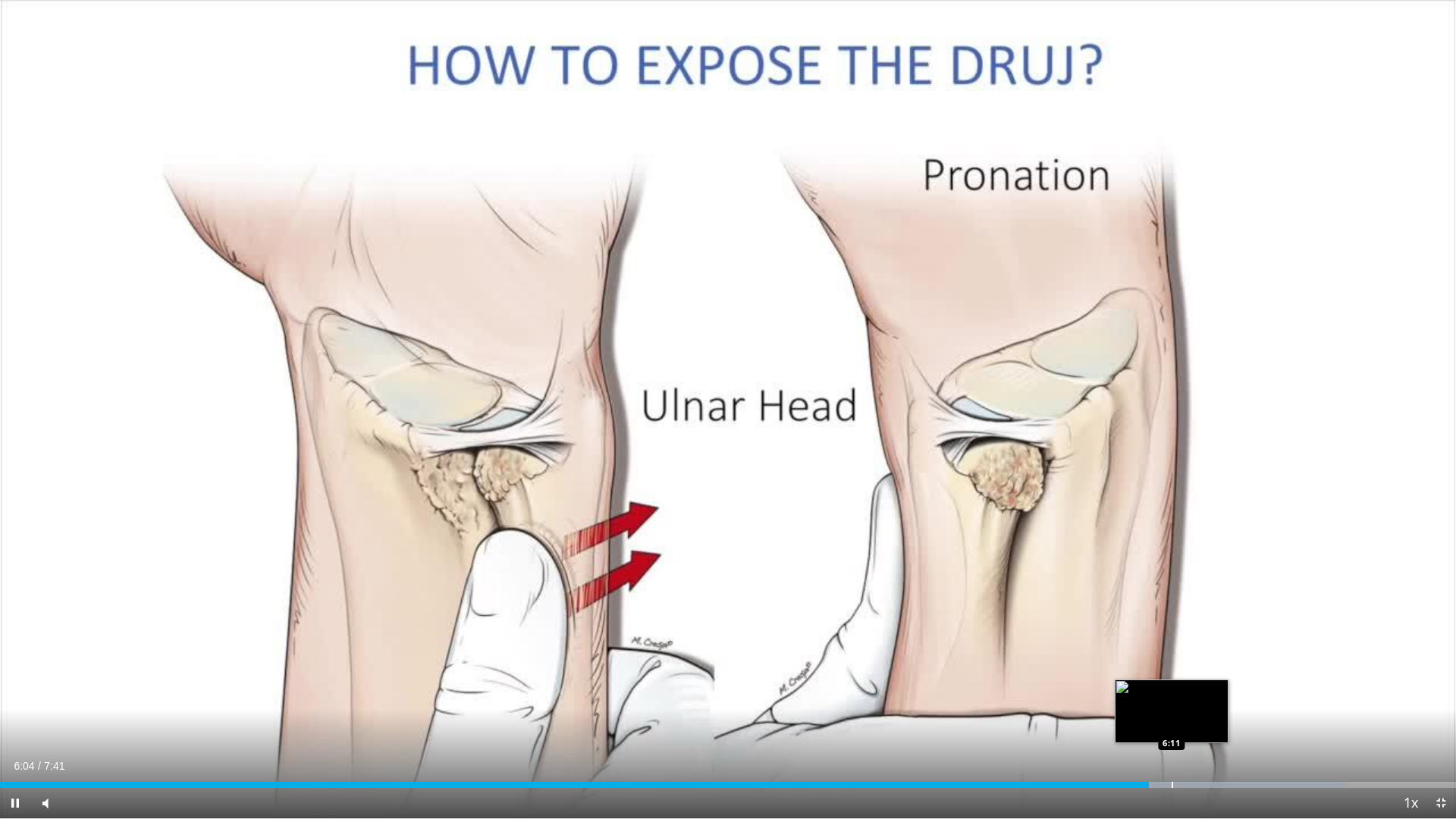
click at [1173, 696] on div "Progress Bar" at bounding box center [1173, 784] width 2 height 6
click at [1200, 696] on div "Progress Bar" at bounding box center [1201, 784] width 2 height 6
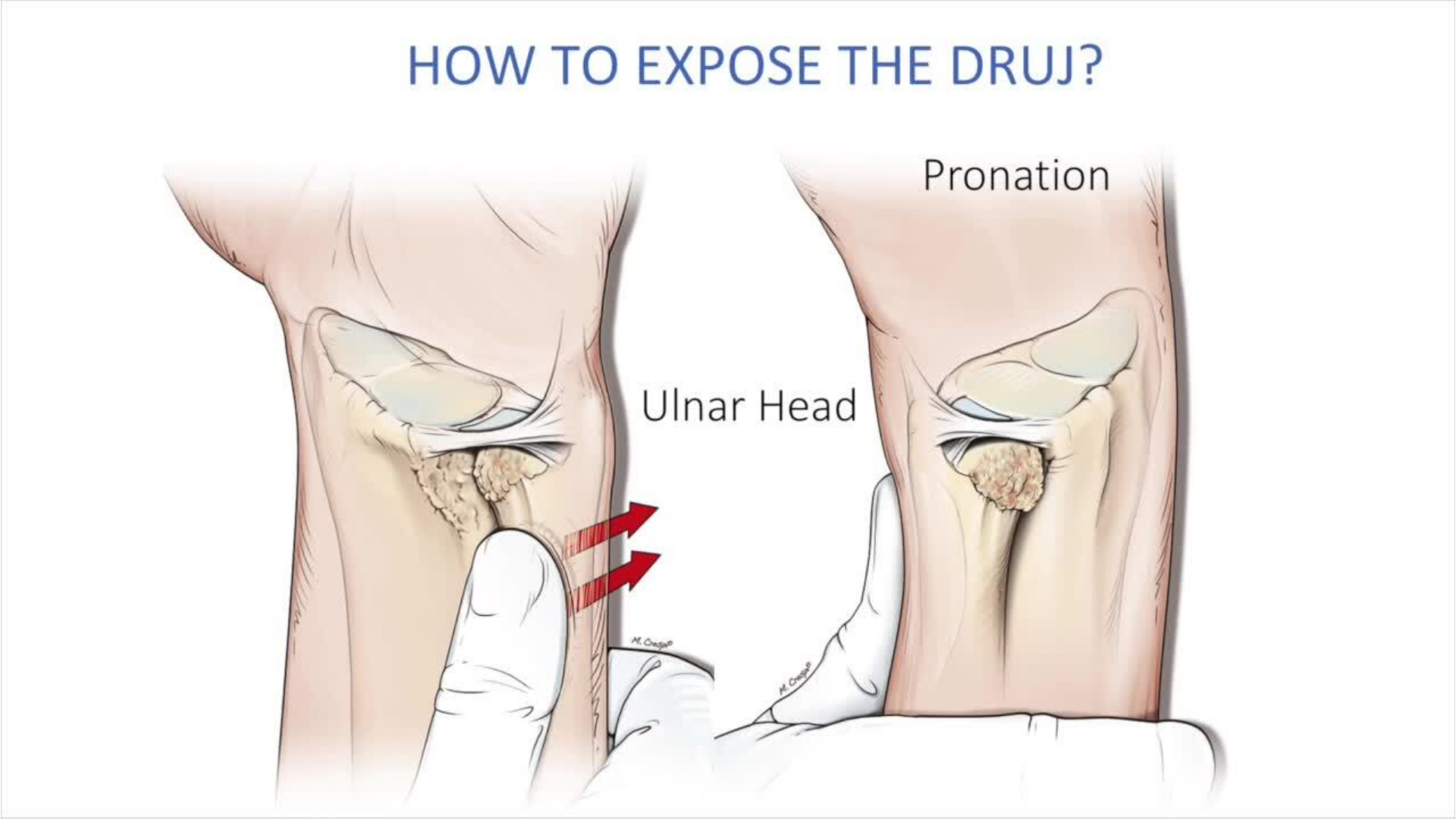
click at [1186, 696] on div "Loaded : 96.67% 6:21 6:17" at bounding box center [728, 814] width 1456 height 6
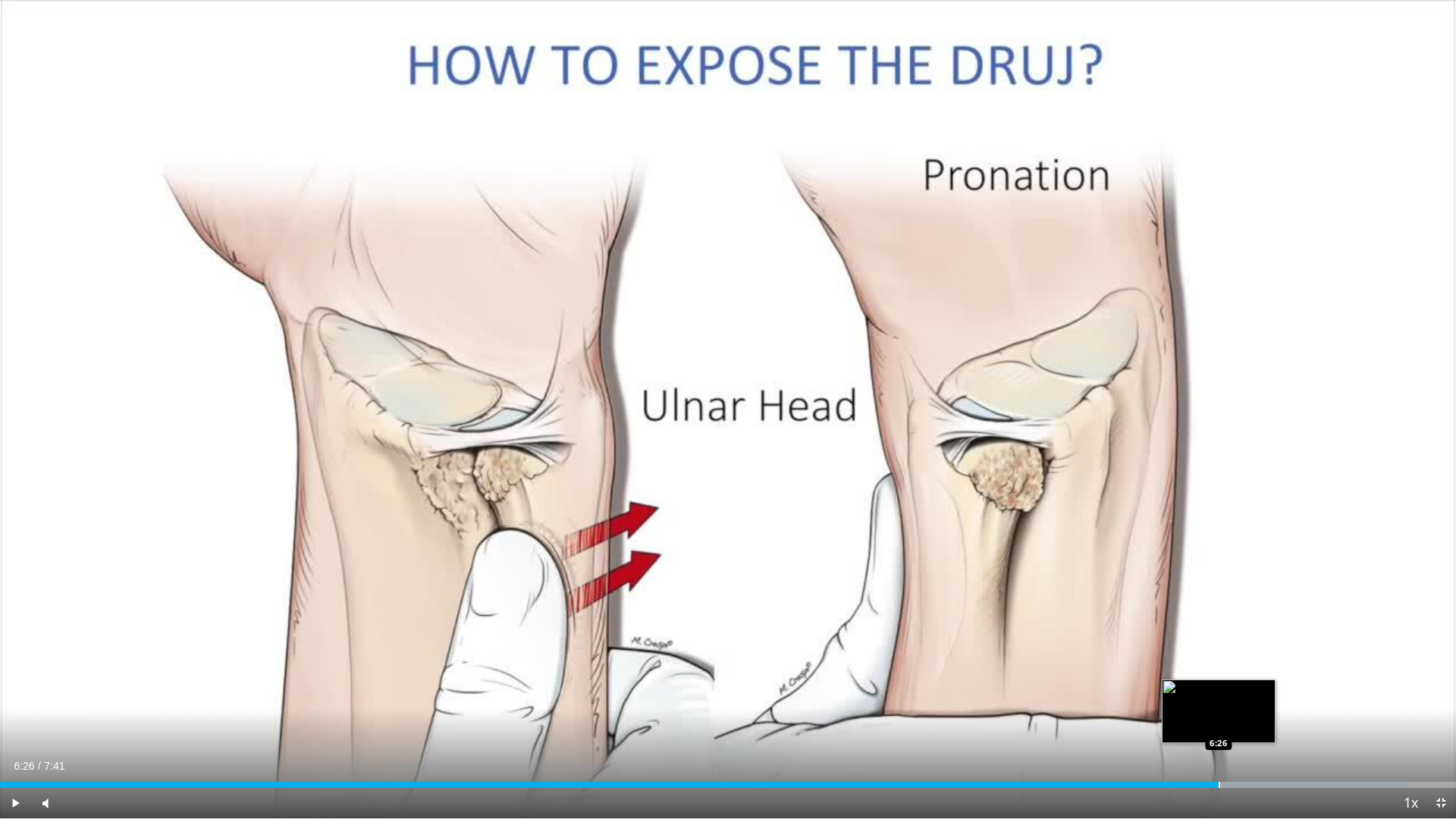
click at [1220, 696] on div "Progress Bar" at bounding box center [1220, 784] width 2 height 6
click at [1230, 696] on div "Progress Bar" at bounding box center [1231, 784] width 2 height 6
click at [1246, 696] on div "Current Time 6:30 / Duration 7:41 Pause Skip Backward Skip Forward Mute Loaded …" at bounding box center [728, 803] width 1456 height 30
click at [1248, 696] on div "Progress Bar" at bounding box center [1248, 784] width 2 height 6
click at [1257, 696] on div "Progress Bar" at bounding box center [1288, 784] width 300 height 6
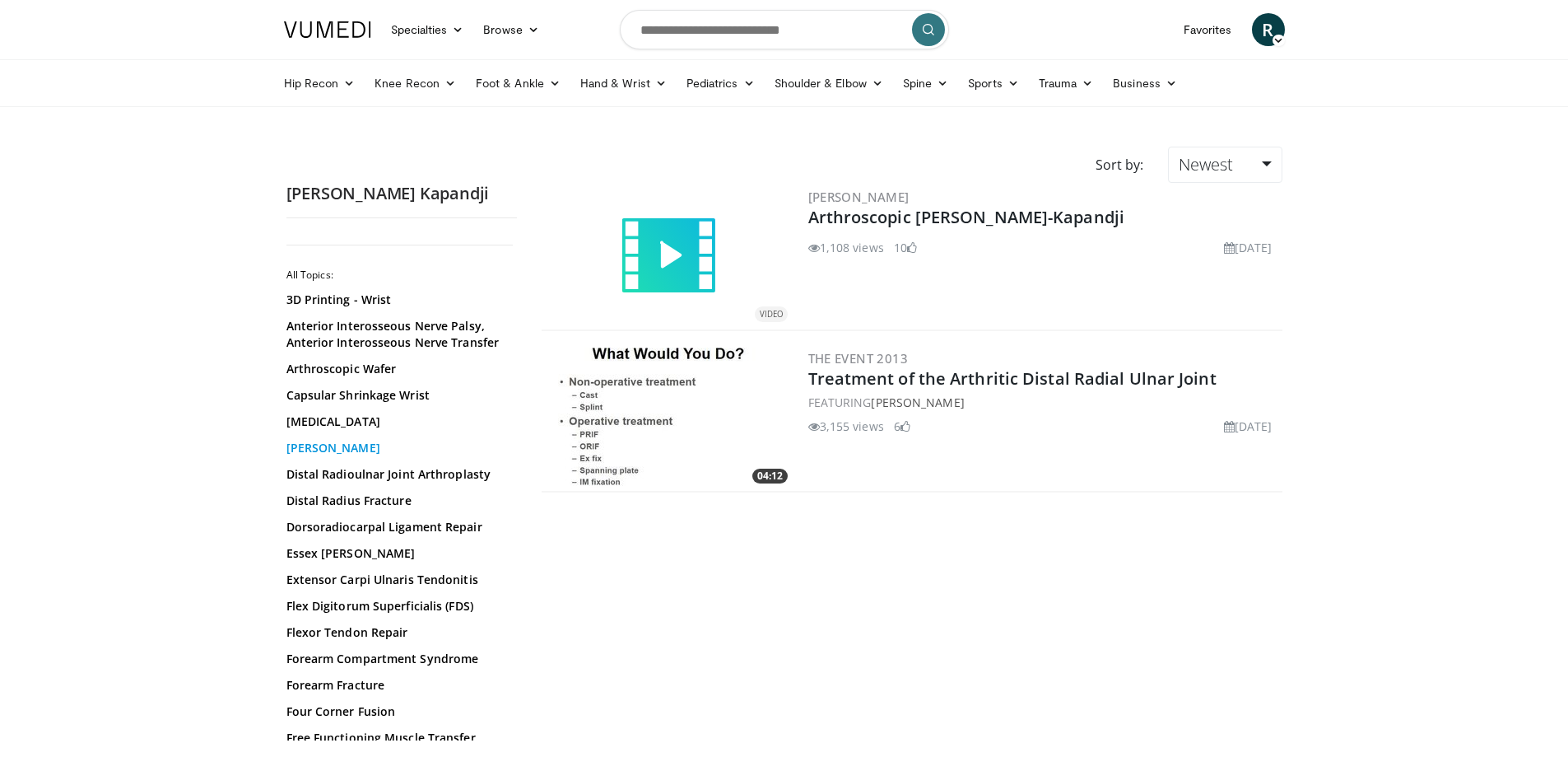
click at [306, 448] on link "[PERSON_NAME]" at bounding box center [397, 447] width 222 height 17
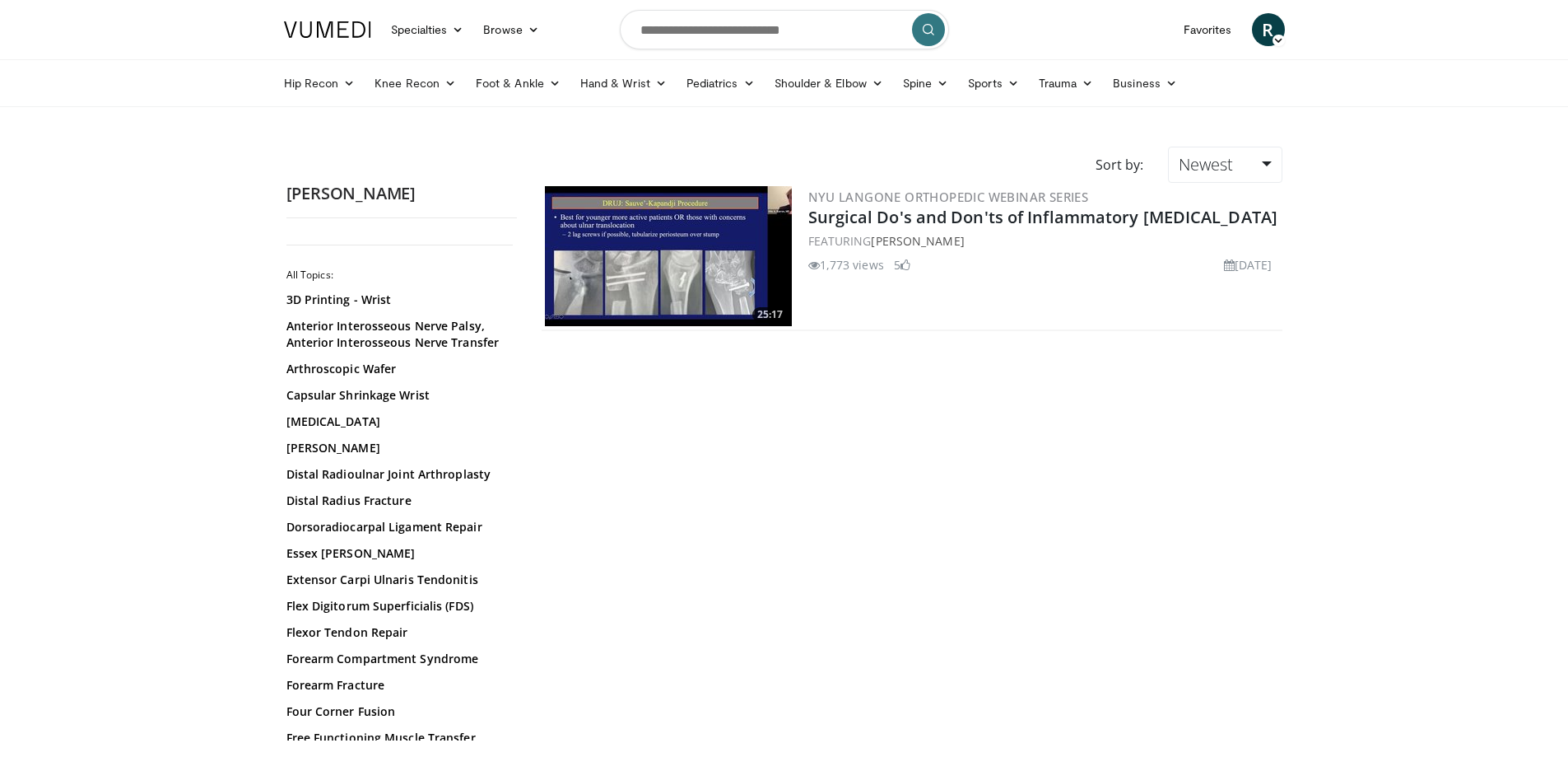
click at [714, 263] on img at bounding box center [668, 256] width 247 height 140
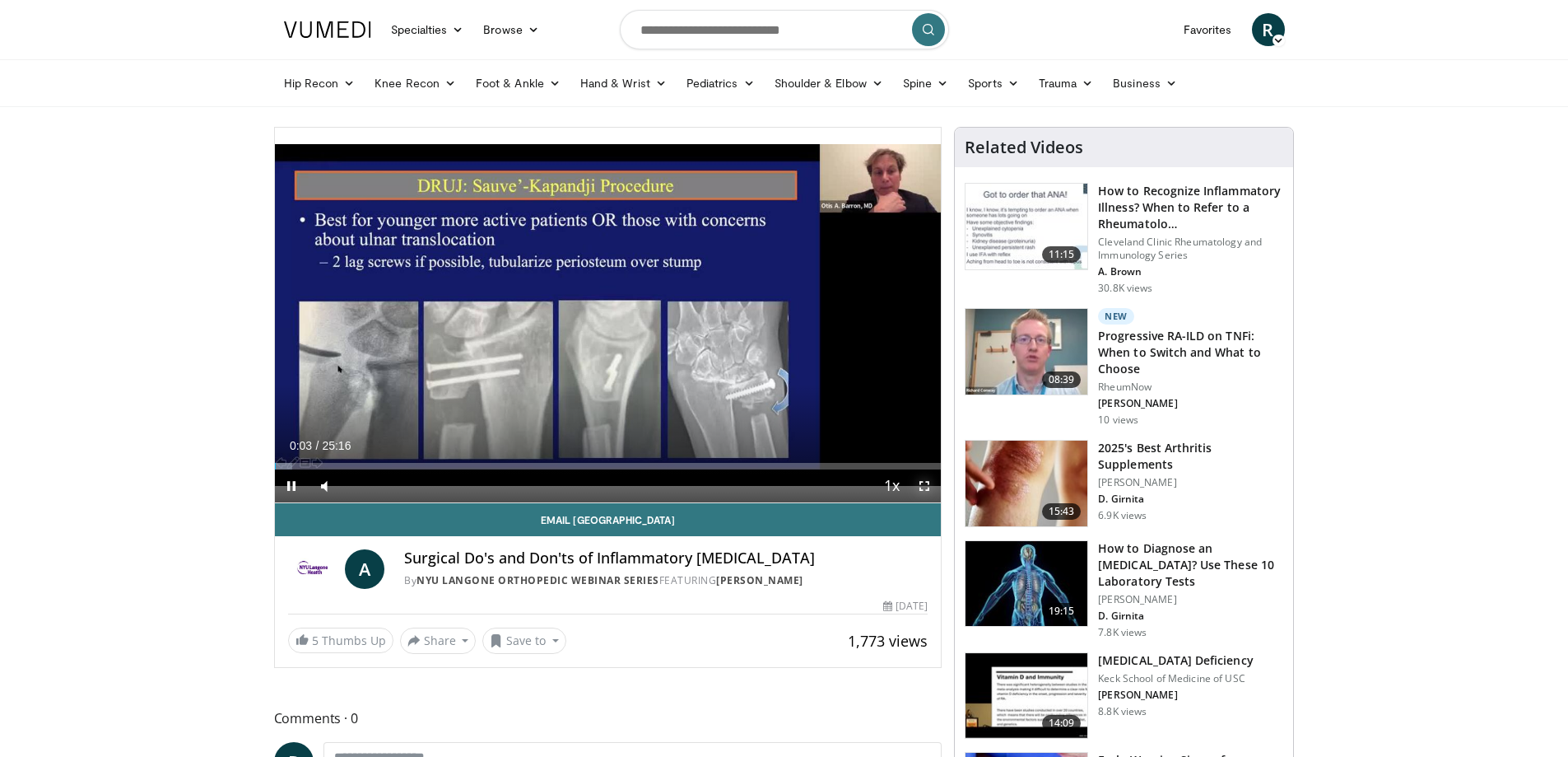
click at [918, 481] on span "Video Player" at bounding box center [924, 486] width 33 height 33
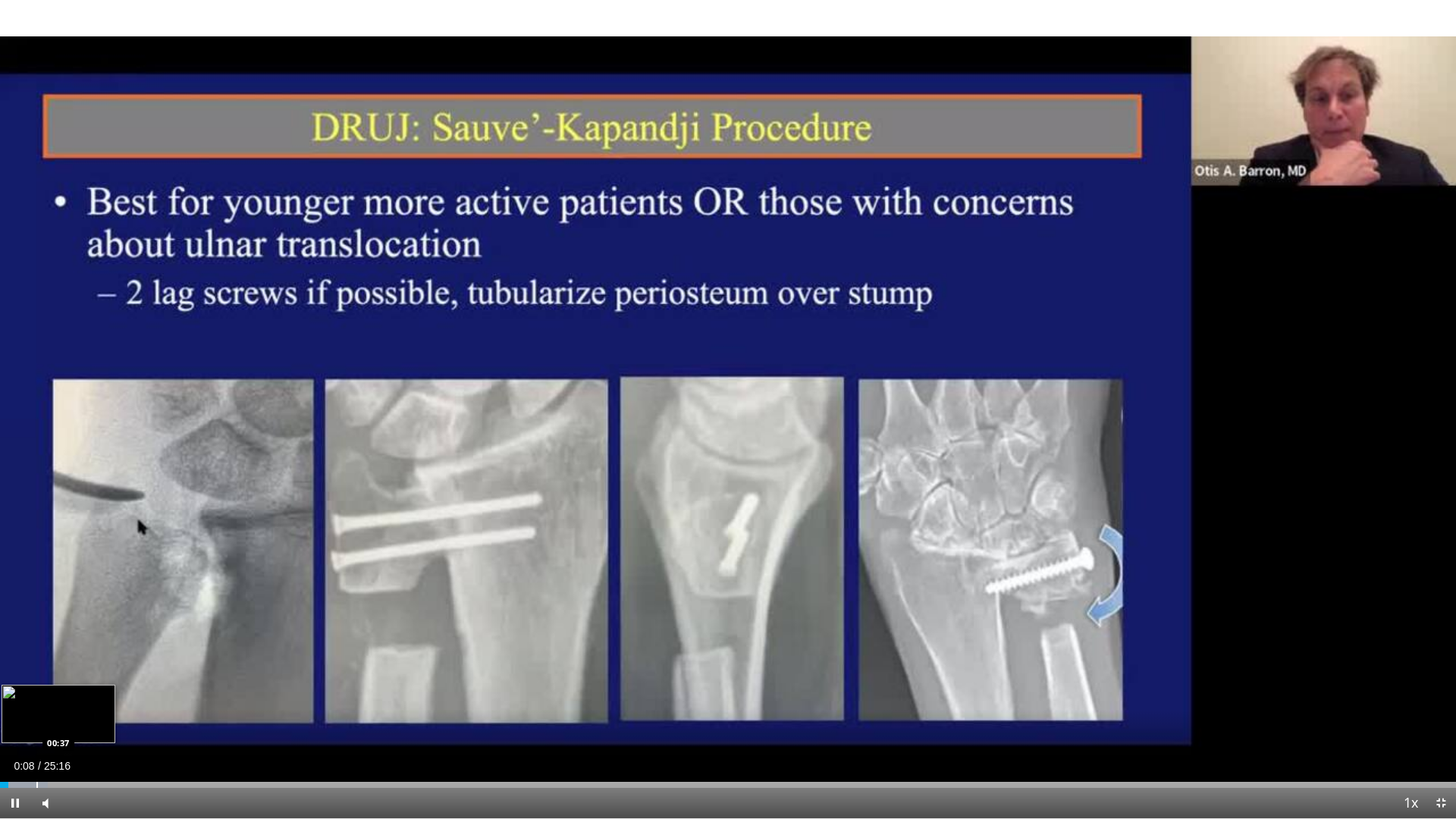
click at [37, 696] on div "Progress Bar" at bounding box center [37, 784] width 2 height 6
click at [78, 696] on div "Progress Bar" at bounding box center [77, 784] width 2 height 6
click at [104, 696] on div "Loaded : 8.50% 01:46 01:47" at bounding box center [728, 781] width 1456 height 15
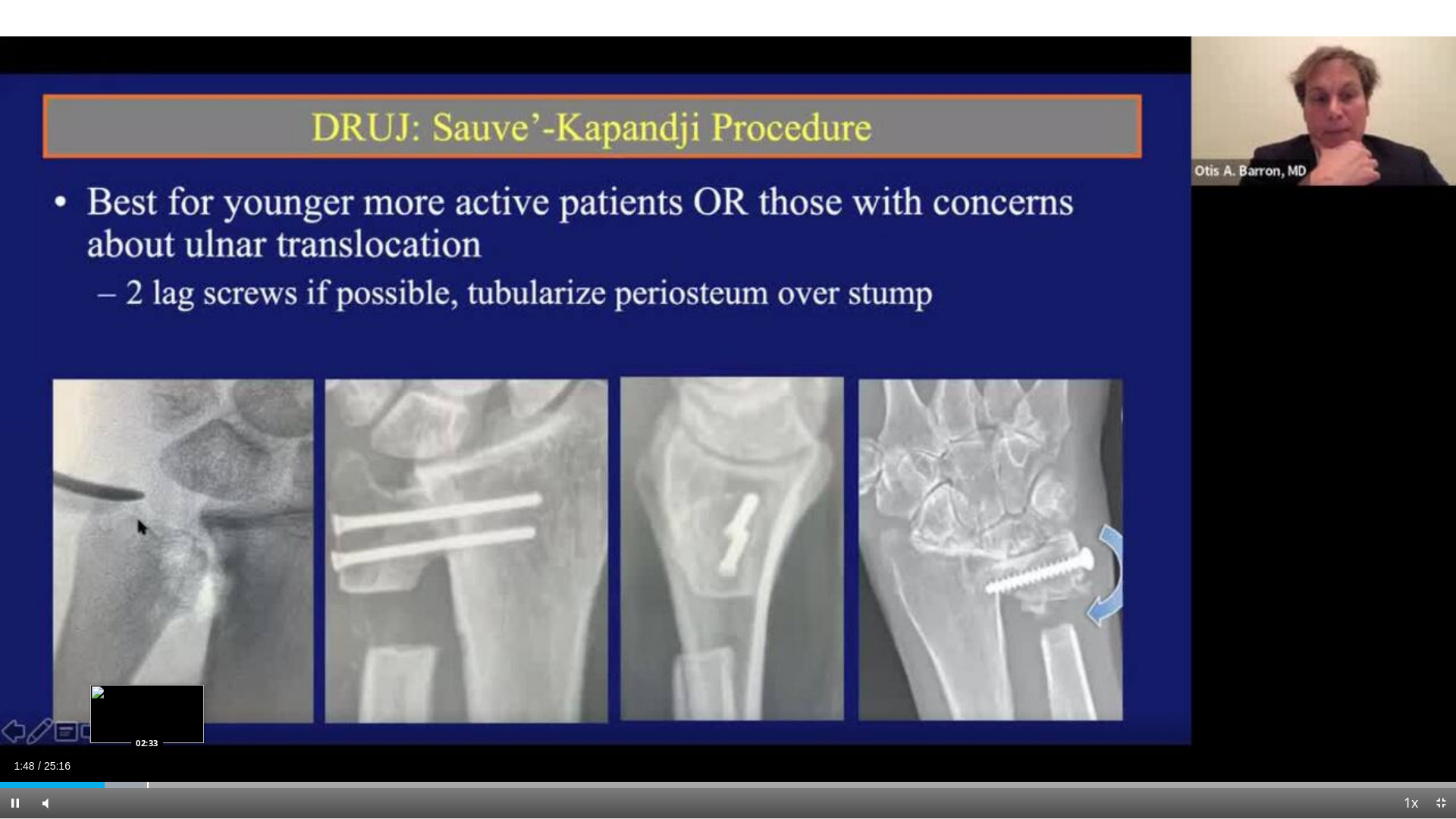
click at [149, 696] on div "Loaded : 9.81% 01:48 02:33" at bounding box center [728, 781] width 1456 height 15
click at [174, 696] on div "Progress Bar" at bounding box center [173, 784] width 2 height 6
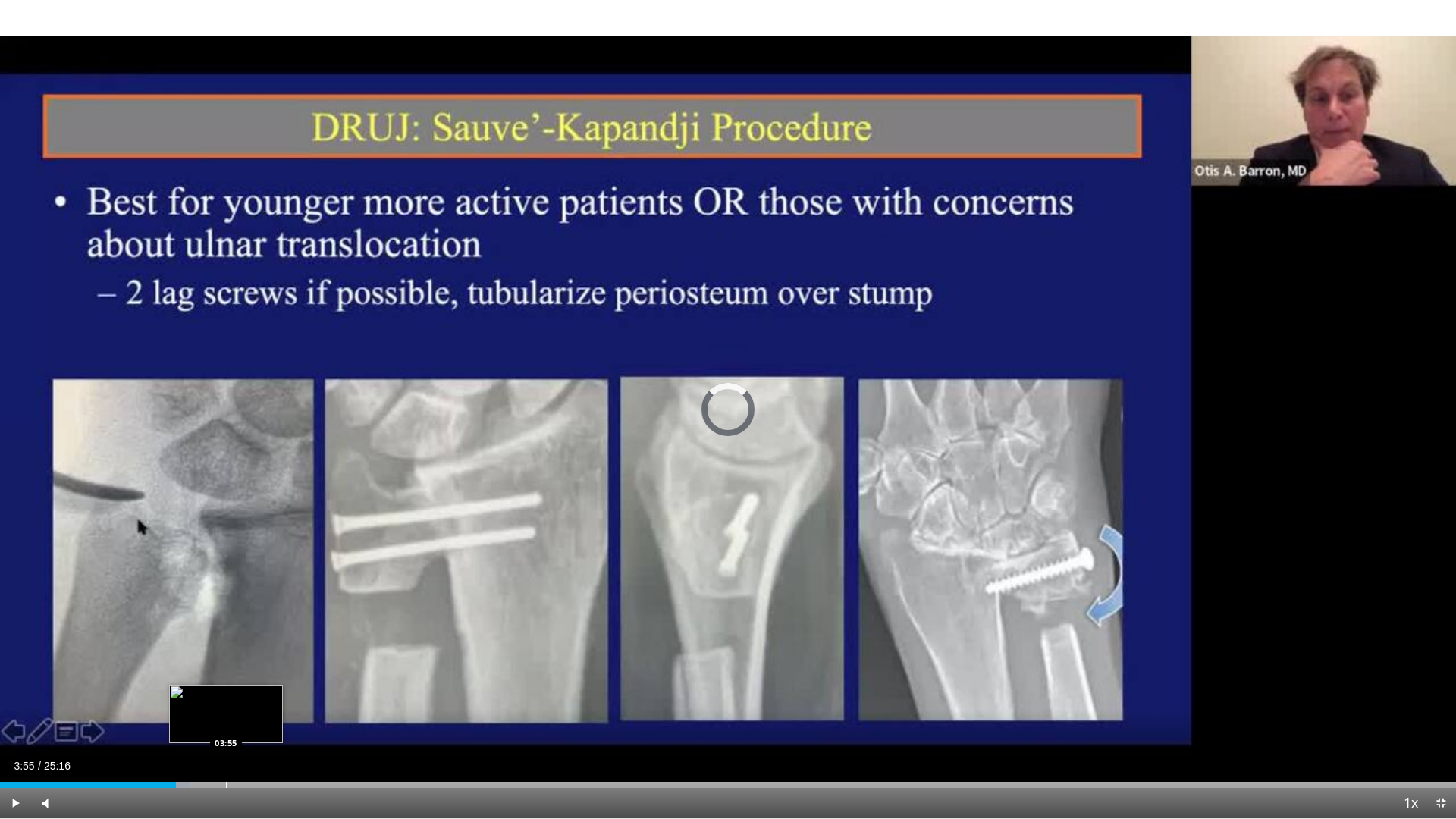
click at [226, 696] on div "Loaded : 13.08% 03:55 03:55" at bounding box center [728, 781] width 1456 height 15
click at [287, 696] on div "Progress Bar" at bounding box center [287, 784] width 2 height 6
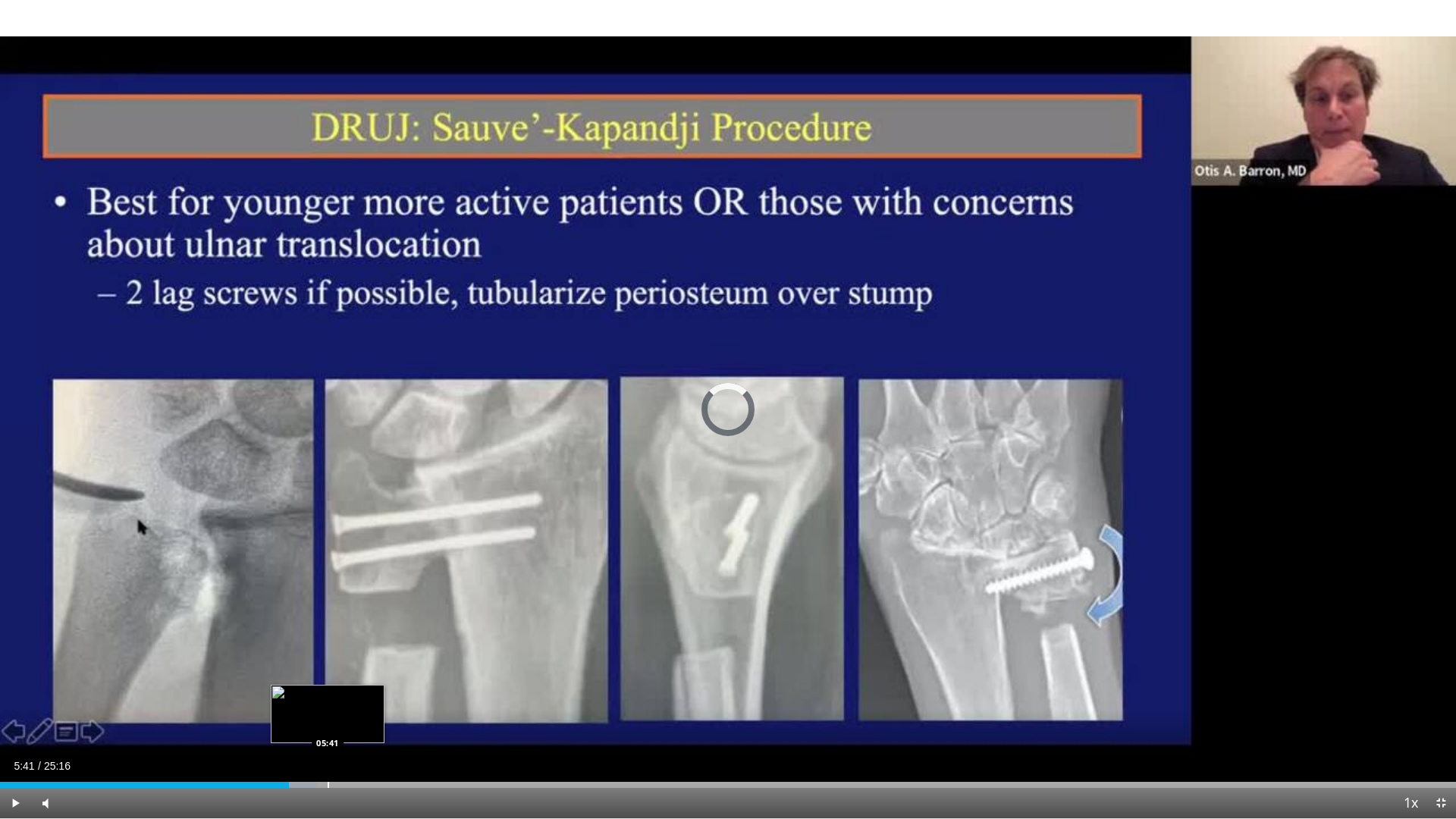
click at [327, 696] on div "Progress Bar" at bounding box center [328, 784] width 2 height 6
click at [370, 696] on div "Progress Bar" at bounding box center [369, 784] width 2 height 6
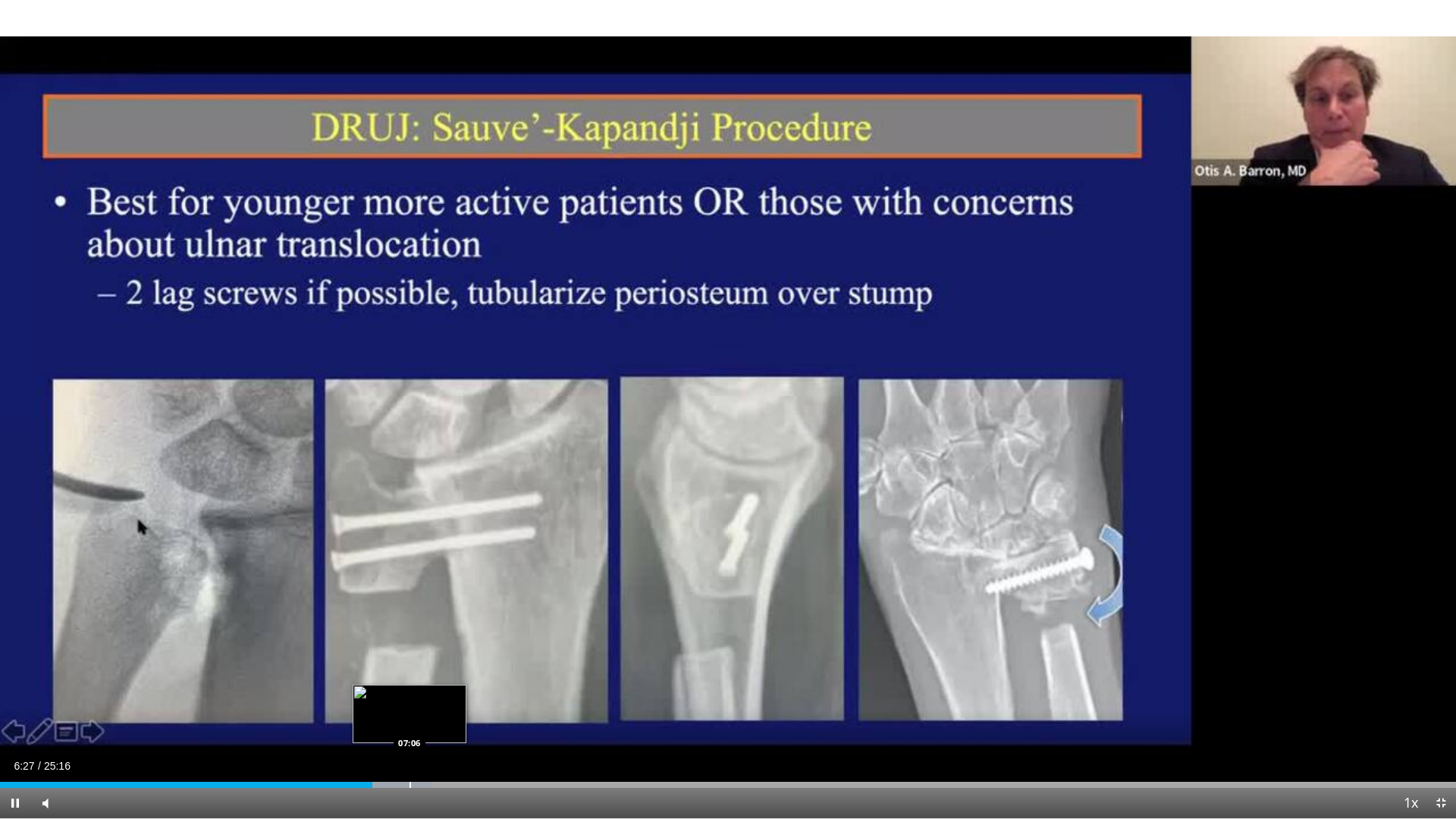
click at [410, 696] on div "Progress Bar" at bounding box center [410, 784] width 2 height 6
click at [457, 696] on div "Progress Bar" at bounding box center [457, 784] width 2 height 6
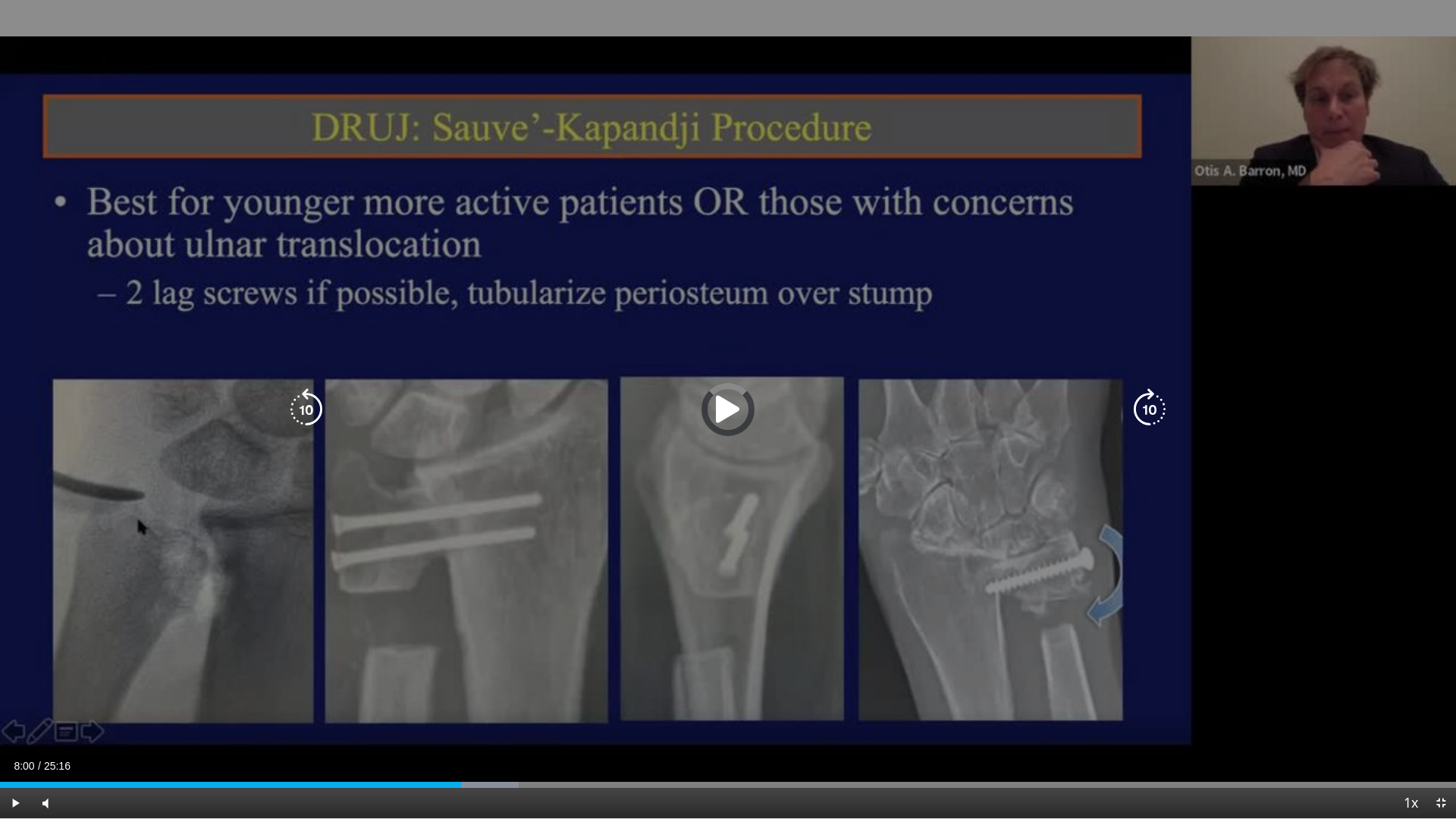
click at [491, 696] on div "Loaded : 35.62% 08:00 08:30" at bounding box center [728, 781] width 1456 height 15
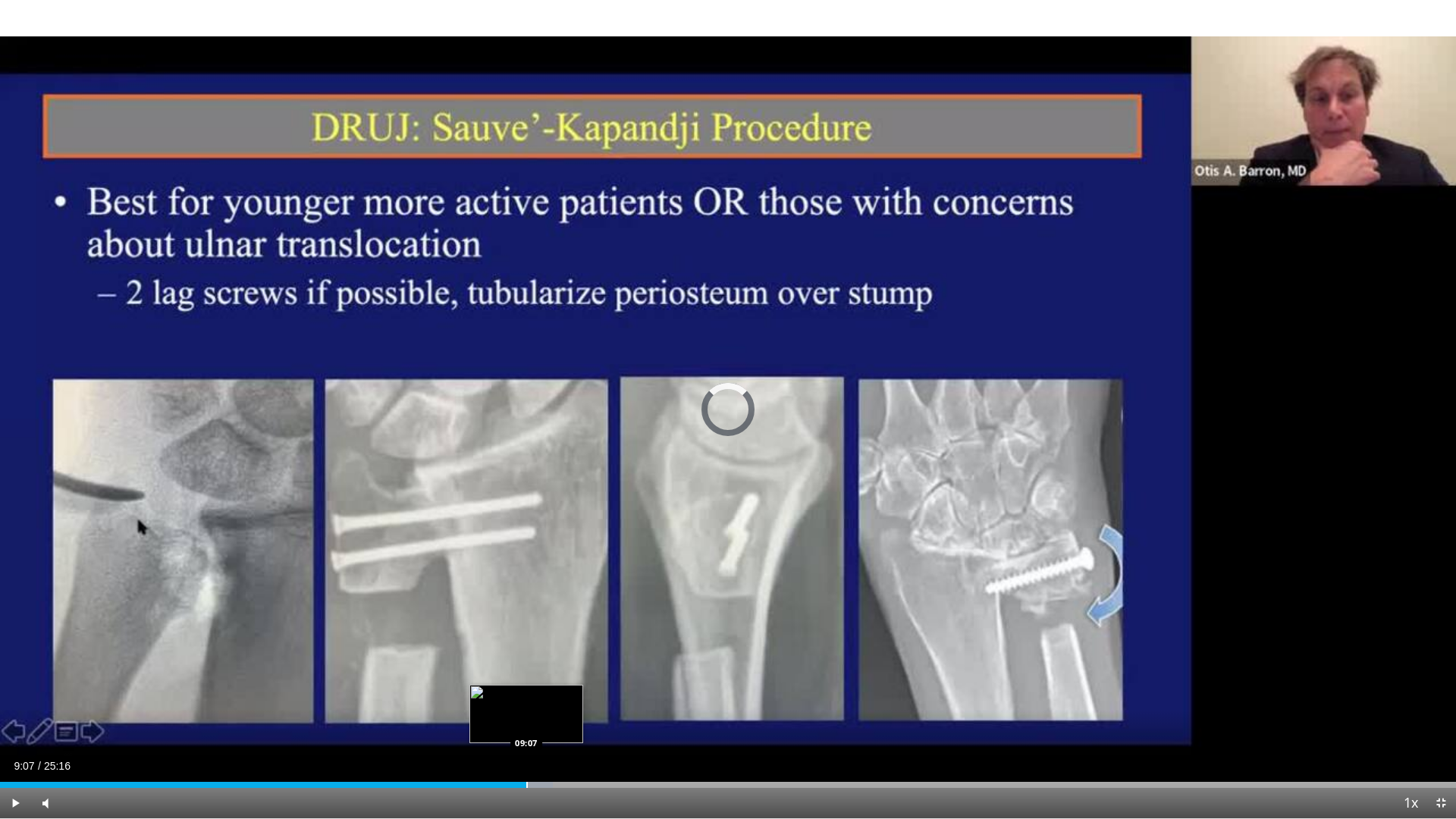
click at [526, 696] on div "Progress Bar" at bounding box center [527, 784] width 2 height 6
click at [560, 696] on div "Progress Bar" at bounding box center [561, 784] width 2 height 6
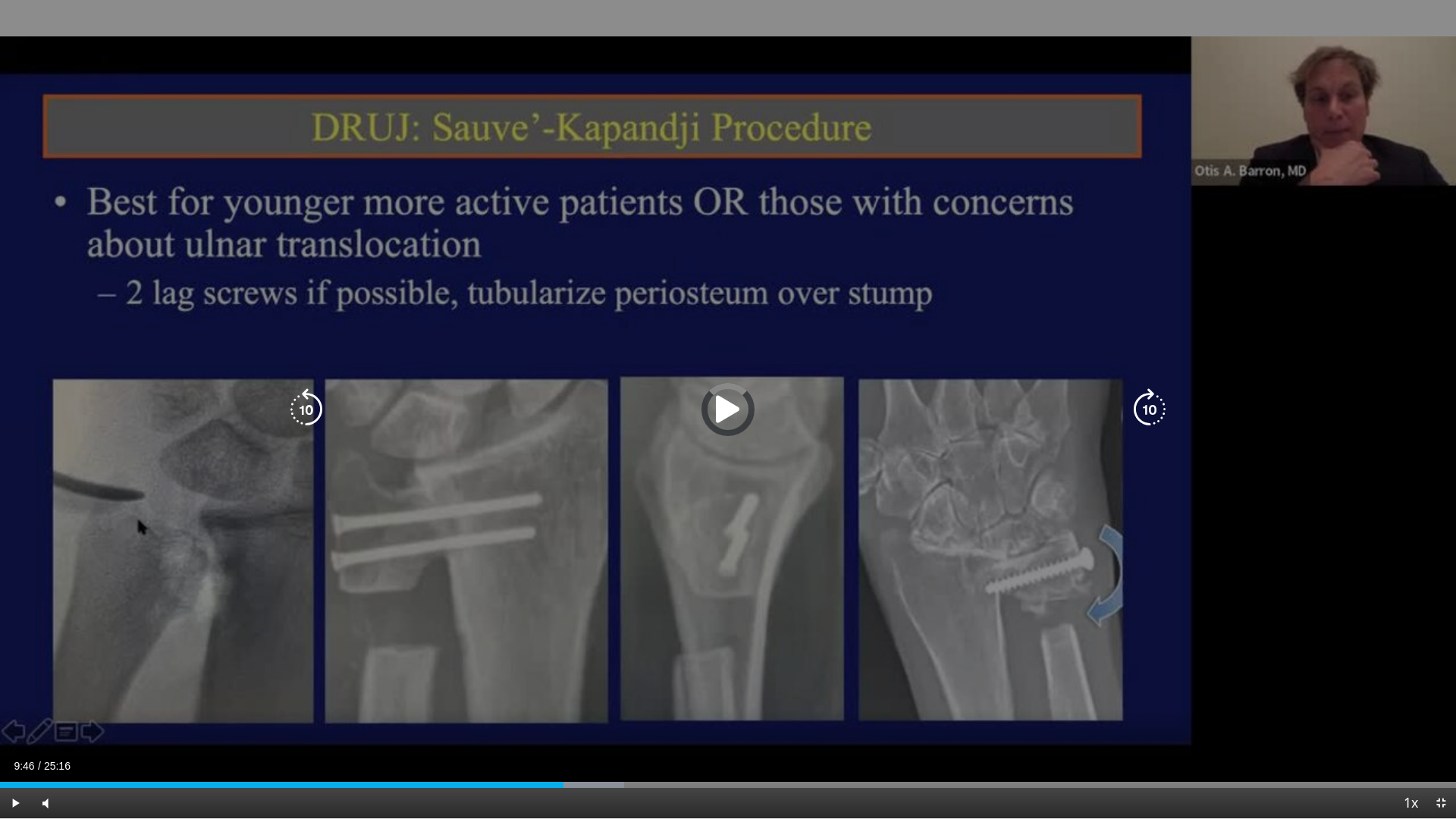
click at [605, 696] on div "Loaded : 42.88% 09:46 10:30" at bounding box center [728, 781] width 1456 height 15
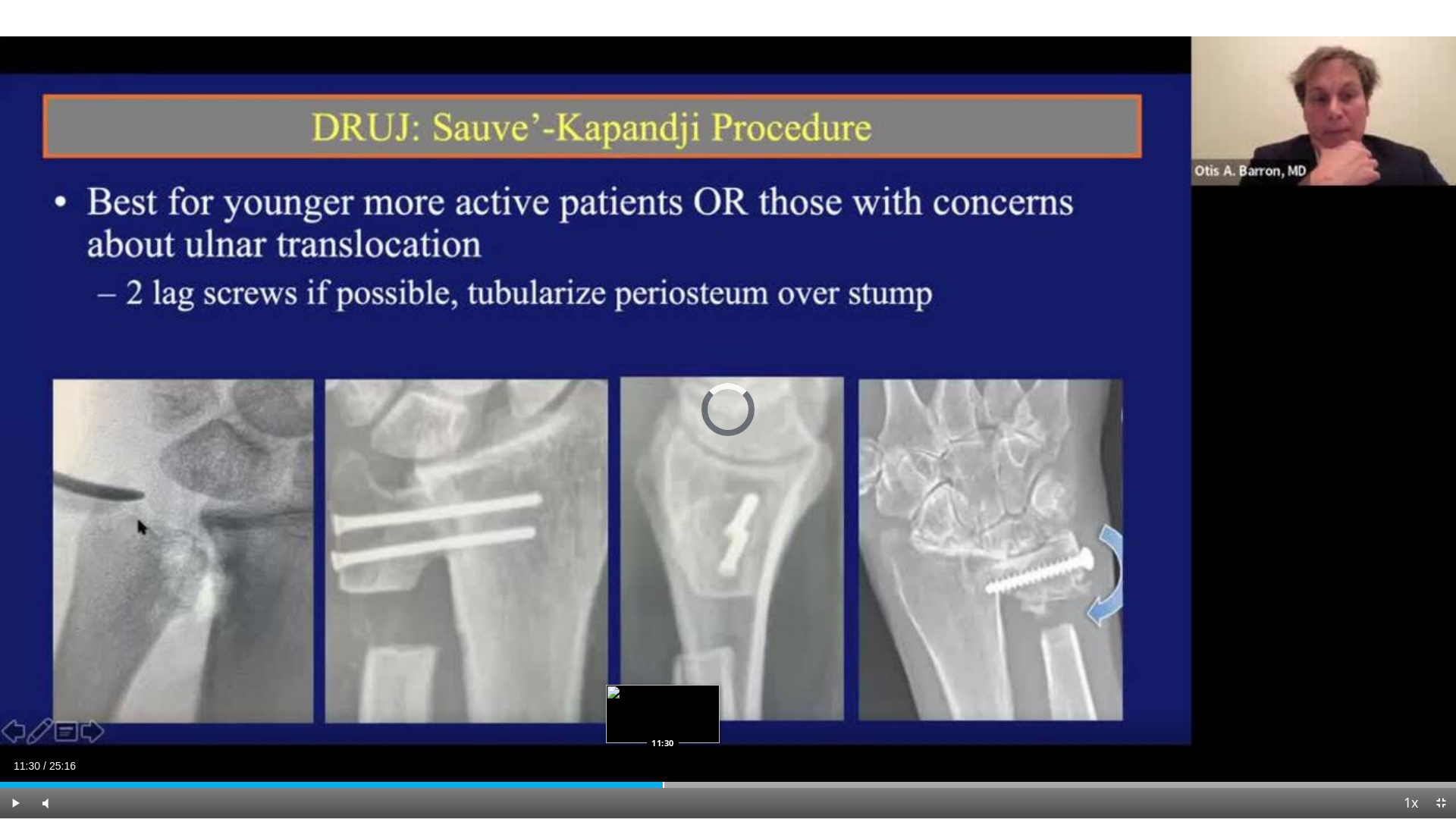
click at [663, 696] on div "Loaded : 44.85% 11:29 11:30" at bounding box center [728, 781] width 1456 height 15
click at [705, 696] on div "Progress Bar" at bounding box center [706, 784] width 2 height 6
click at [650, 696] on div "Loaded : 51.45% 12:16 11:15" at bounding box center [728, 784] width 1456 height 6
click at [660, 696] on div "Progress Bar" at bounding box center [660, 784] width 2 height 6
click at [678, 696] on div "Progress Bar" at bounding box center [679, 784] width 2 height 6
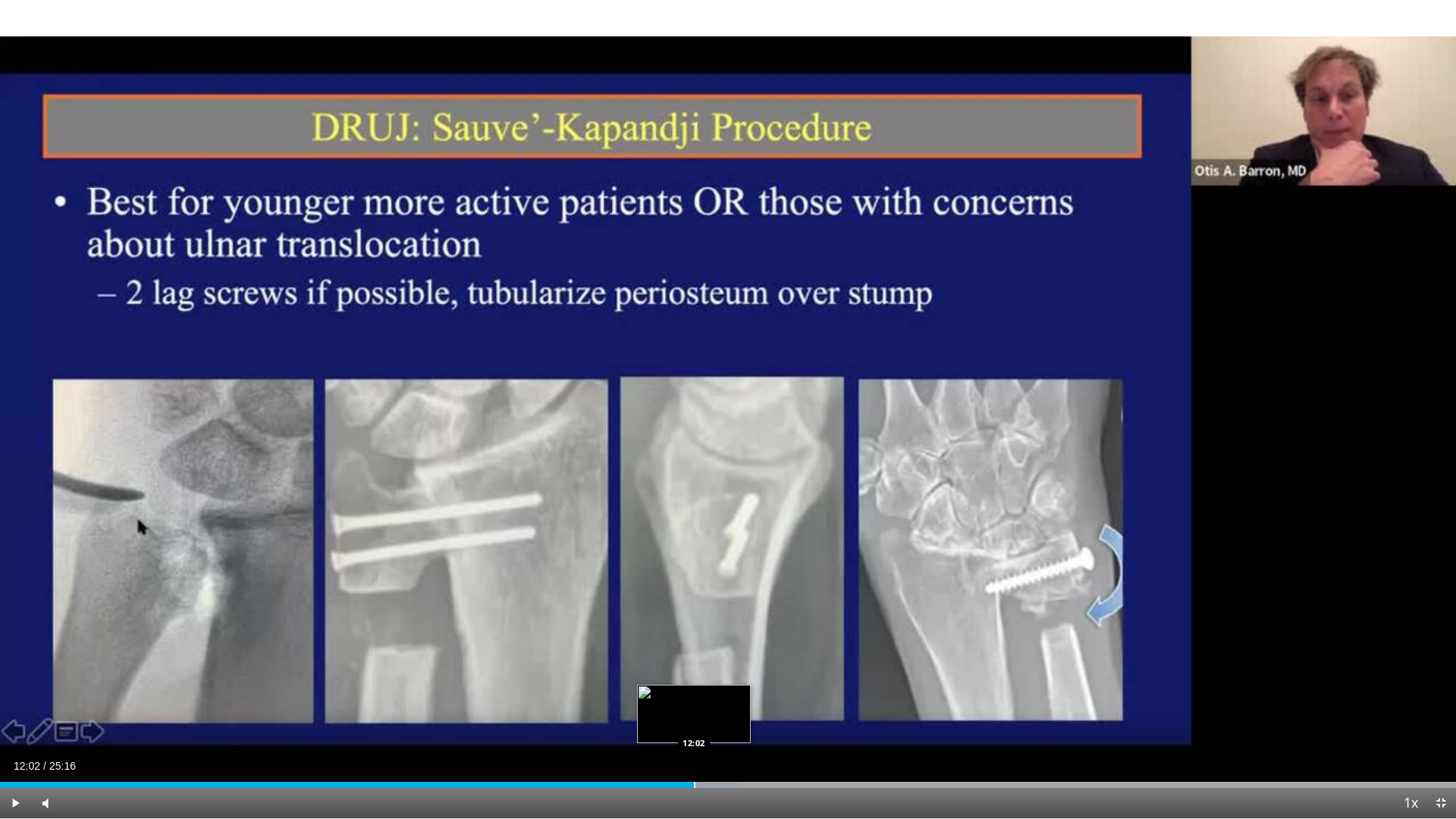
click at [694, 696] on div "Progress Bar" at bounding box center [695, 784] width 2 height 6
click at [717, 696] on div "Progress Bar" at bounding box center [718, 784] width 2 height 6
click at [734, 696] on div "Progress Bar" at bounding box center [735, 784] width 2 height 6
click at [749, 696] on div "Progress Bar" at bounding box center [750, 784] width 2 height 6
click at [761, 696] on div "Progress Bar" at bounding box center [762, 784] width 2 height 6
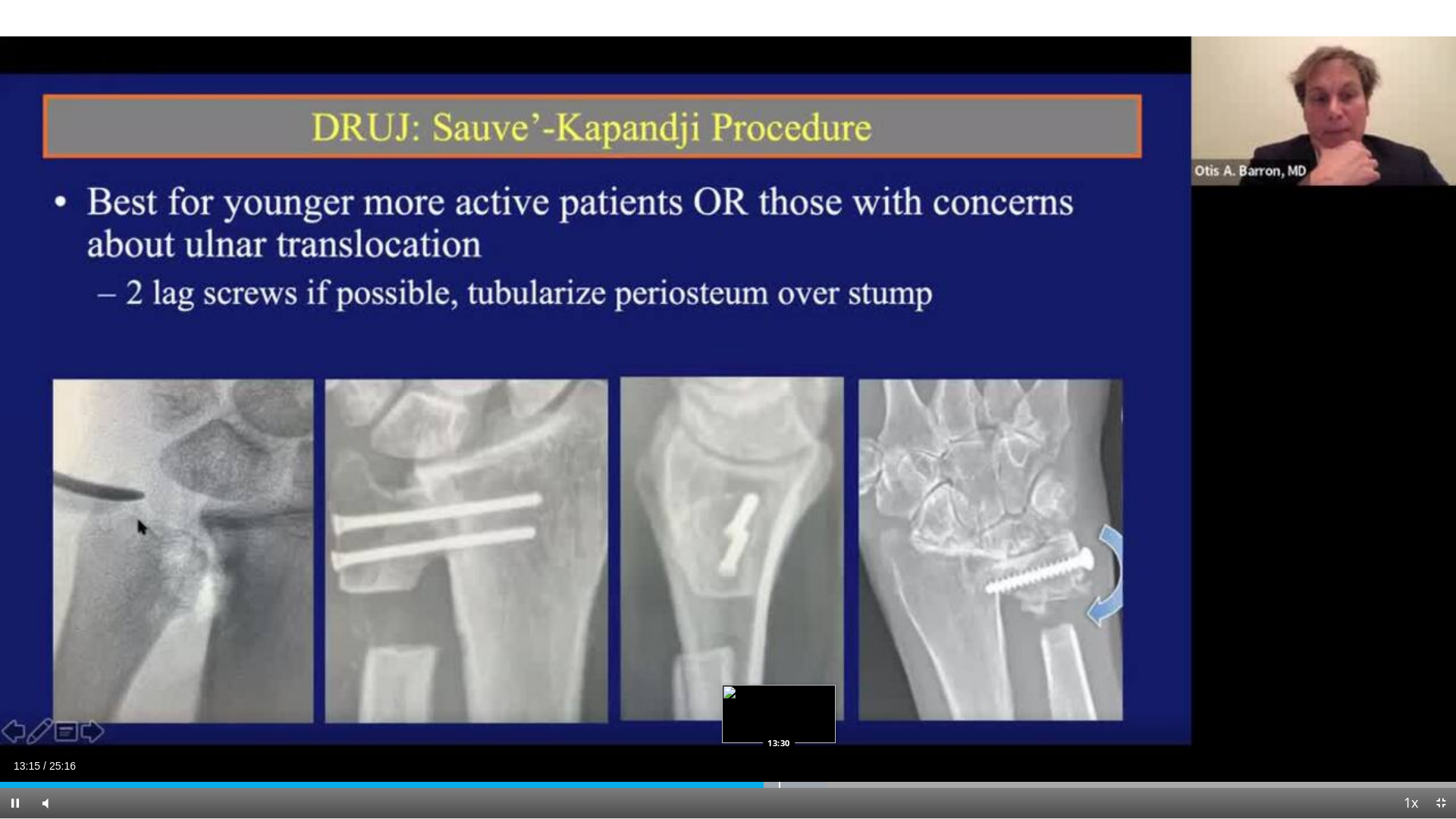
click at [778, 696] on div "Loaded : 56.73% 13:15 13:30" at bounding box center [728, 781] width 1456 height 15
click at [789, 696] on div "Progress Bar" at bounding box center [790, 784] width 2 height 6
click at [806, 696] on div "Current Time 13:41 / Duration 25:16 Pause Skip Backward Skip Forward Mute 23% L…" at bounding box center [728, 803] width 1456 height 30
click at [804, 696] on div "Progress Bar" at bounding box center [805, 784] width 2 height 6
click at [818, 696] on div "Progress Bar" at bounding box center [819, 784] width 2 height 6
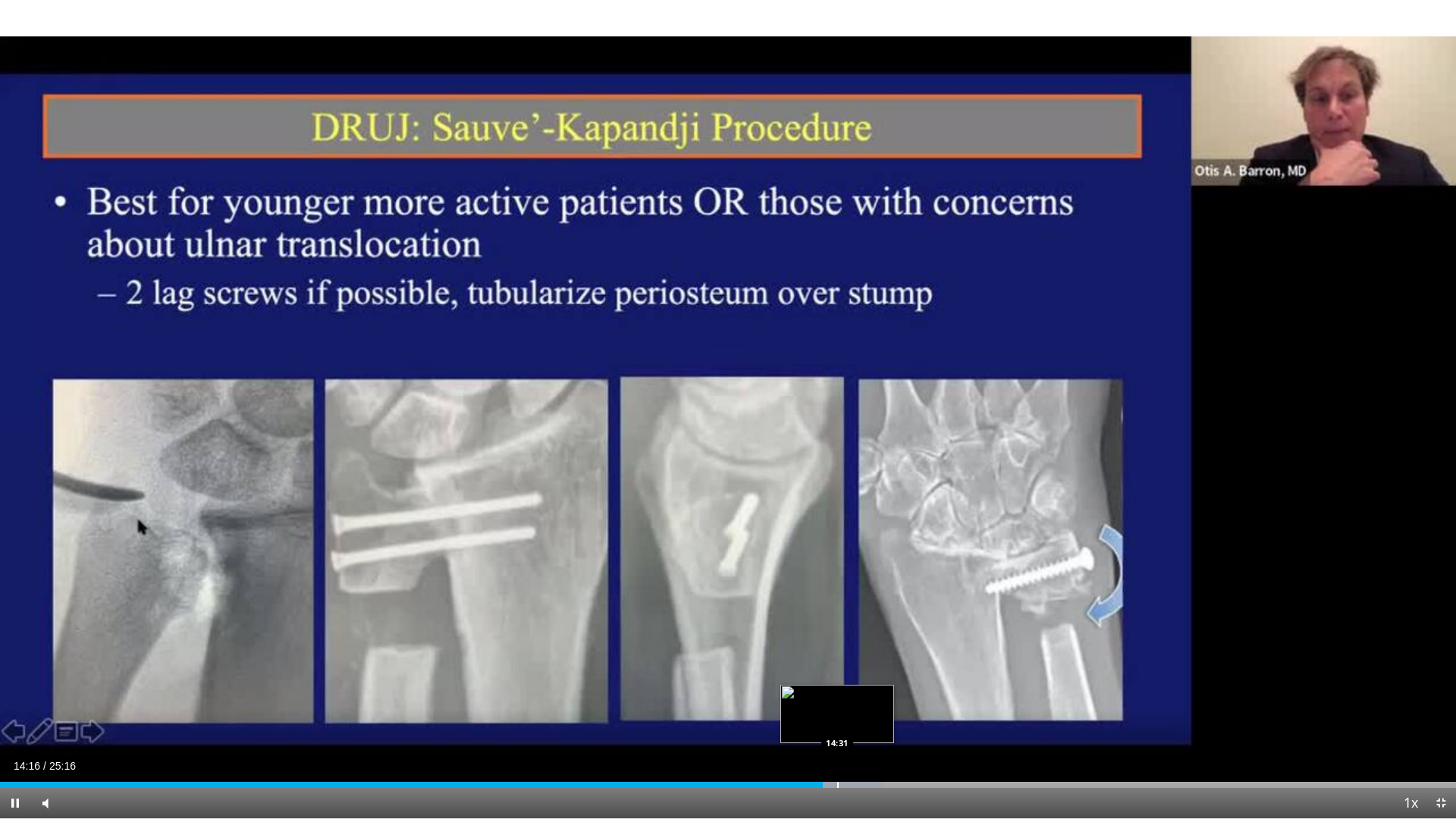
click at [839, 696] on div "Progress Bar" at bounding box center [838, 784] width 2 height 6
click at [852, 696] on div "Progress Bar" at bounding box center [852, 784] width 2 height 6
click at [0, 0] on div "Progress Bar" at bounding box center [0, 0] width 0 height 0
click at [897, 696] on div "Loaded : 62.81% 15:32 15:31" at bounding box center [728, 784] width 1456 height 6
click at [919, 696] on div "Progress Bar" at bounding box center [919, 784] width 2 height 6
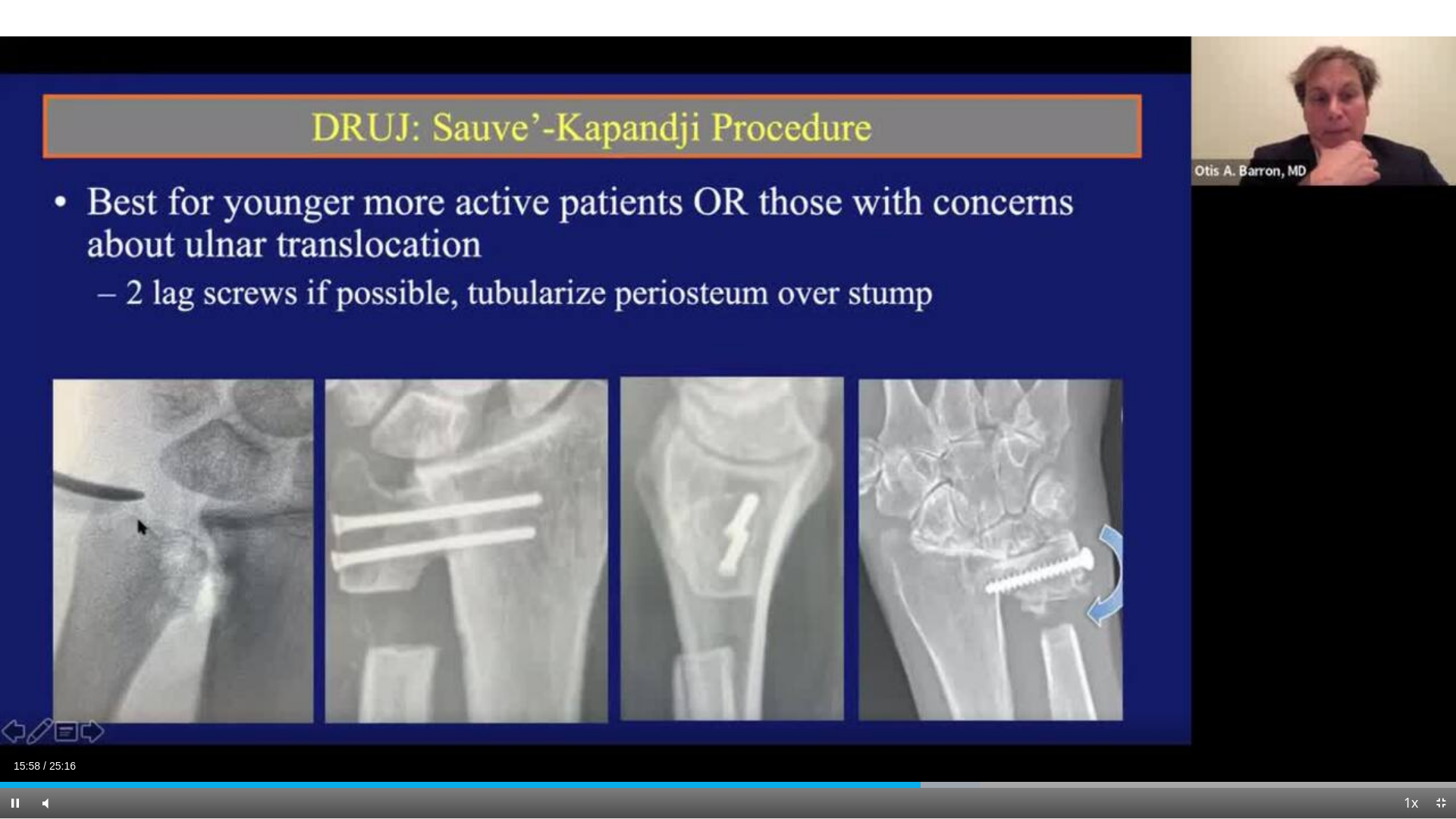
click at [954, 696] on div "Current Time 15:58 / Duration 25:16 Pause Skip Backward Skip Forward Mute 23% L…" at bounding box center [728, 803] width 1456 height 30
click at [989, 696] on div "Progress Bar" at bounding box center [989, 784] width 2 height 6
click at [1028, 696] on div "Progress Bar" at bounding box center [1028, 784] width 2 height 6
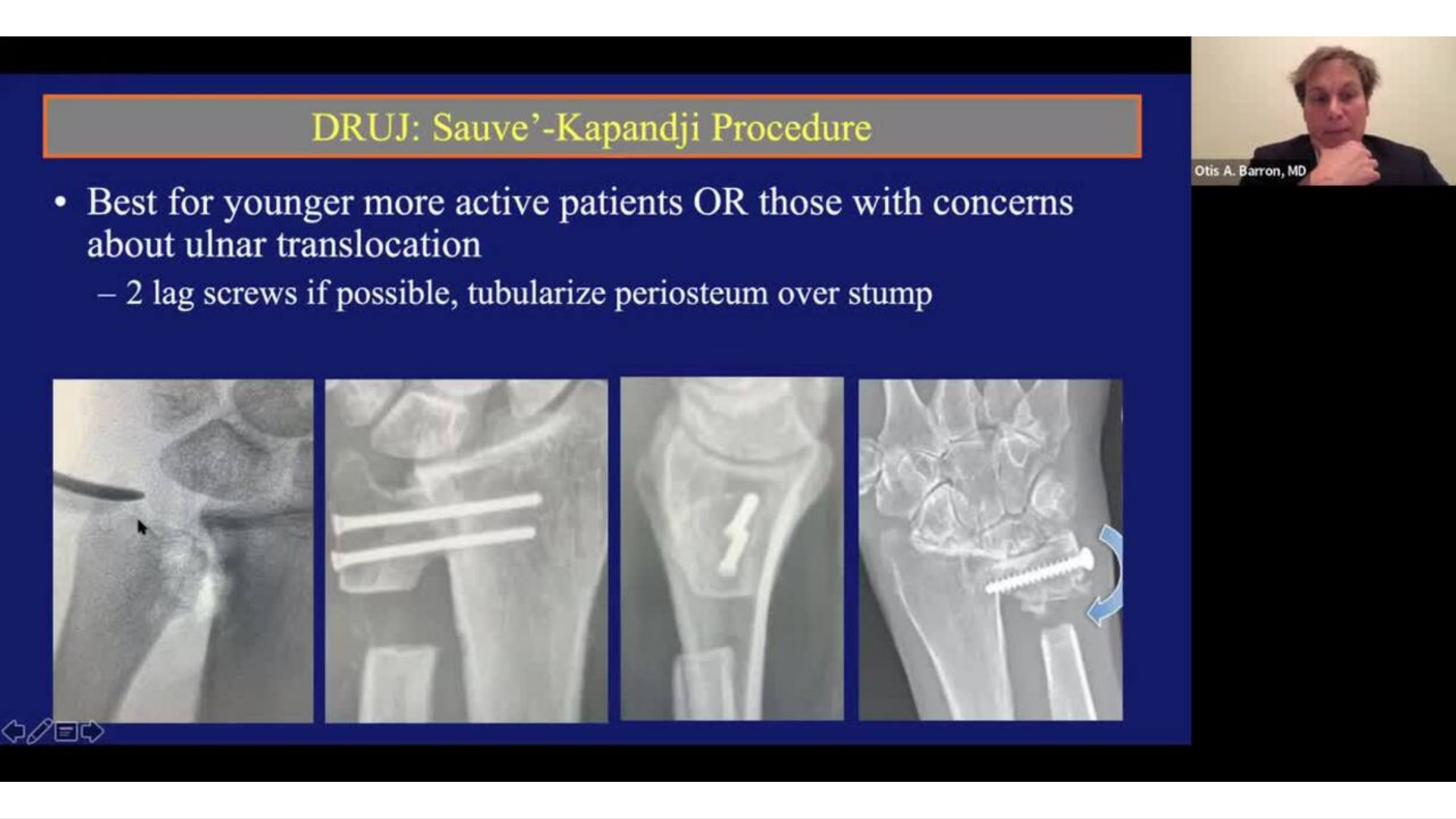
click at [1056, 696] on video-js "**********" at bounding box center [728, 410] width 1456 height 819
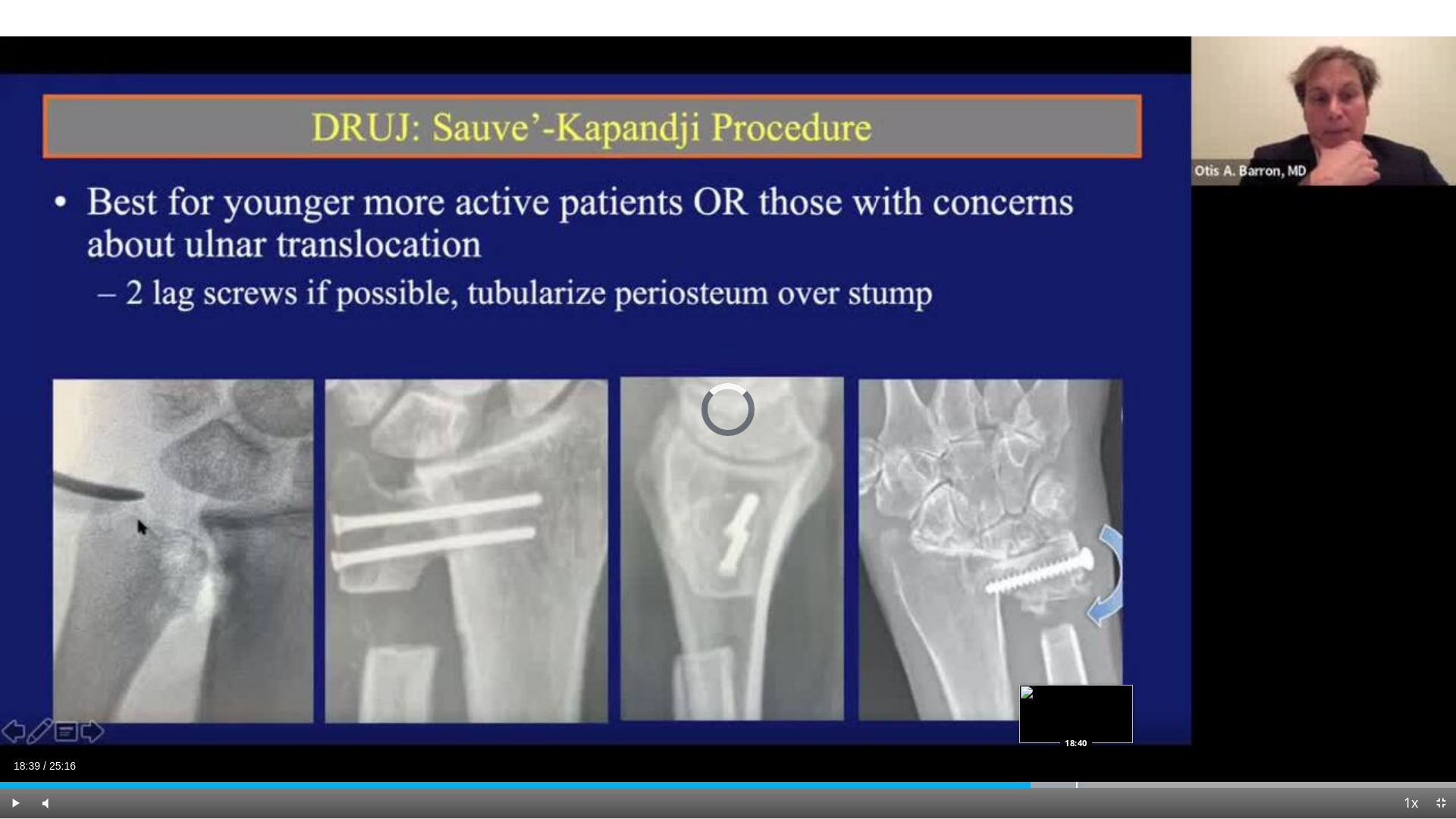
click at [1076, 696] on div "Loaded : 74.54% 18:39 18:40" at bounding box center [728, 781] width 1456 height 15
click at [1128, 696] on div "Progress Bar" at bounding box center [1127, 784] width 2 height 6
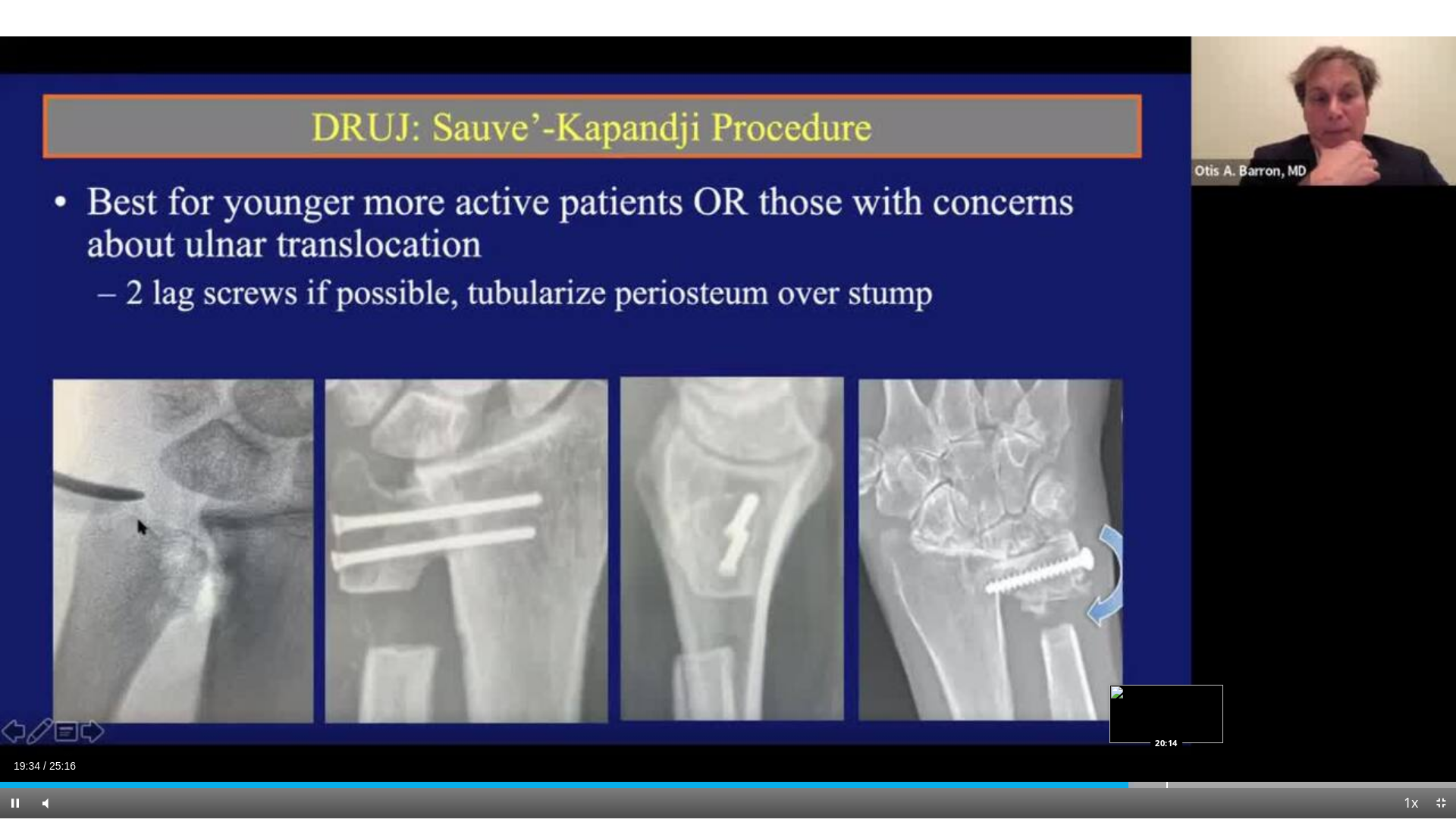
click at [1168, 696] on div "Progress Bar" at bounding box center [1167, 784] width 2 height 6
click at [1191, 696] on div "Progress Bar" at bounding box center [1190, 784] width 2 height 6
click at [1217, 696] on div "Progress Bar" at bounding box center [1218, 784] width 2 height 6
click at [1258, 696] on div "Loaded : 87.07% 21:08 21:49" at bounding box center [728, 781] width 1456 height 15
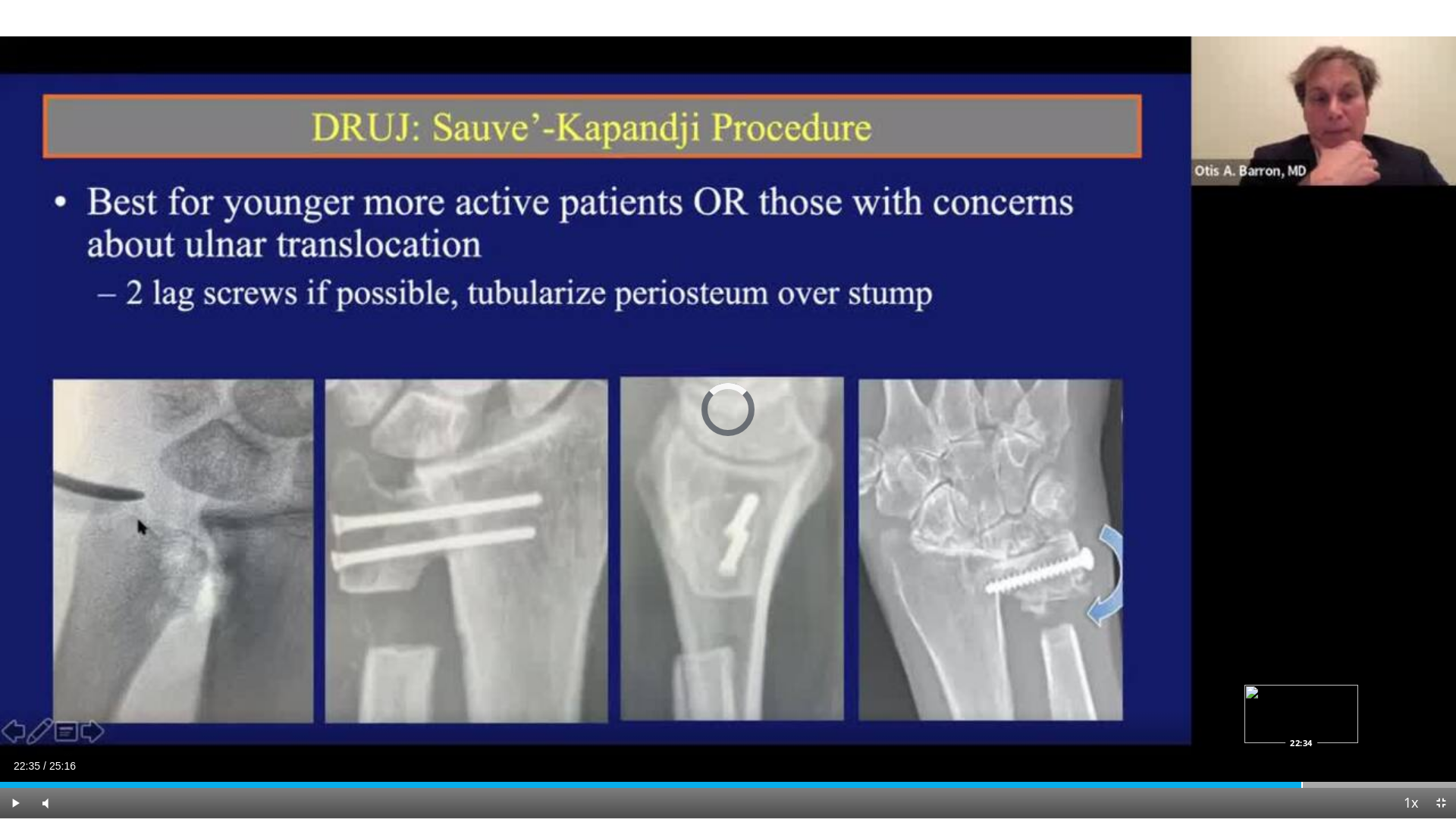
click at [1302, 696] on div "Progress Bar" at bounding box center [1302, 784] width 2 height 6
click at [1338, 696] on div "Progress Bar" at bounding box center [1339, 784] width 2 height 6
